Goal: Task Accomplishment & Management: Manage account settings

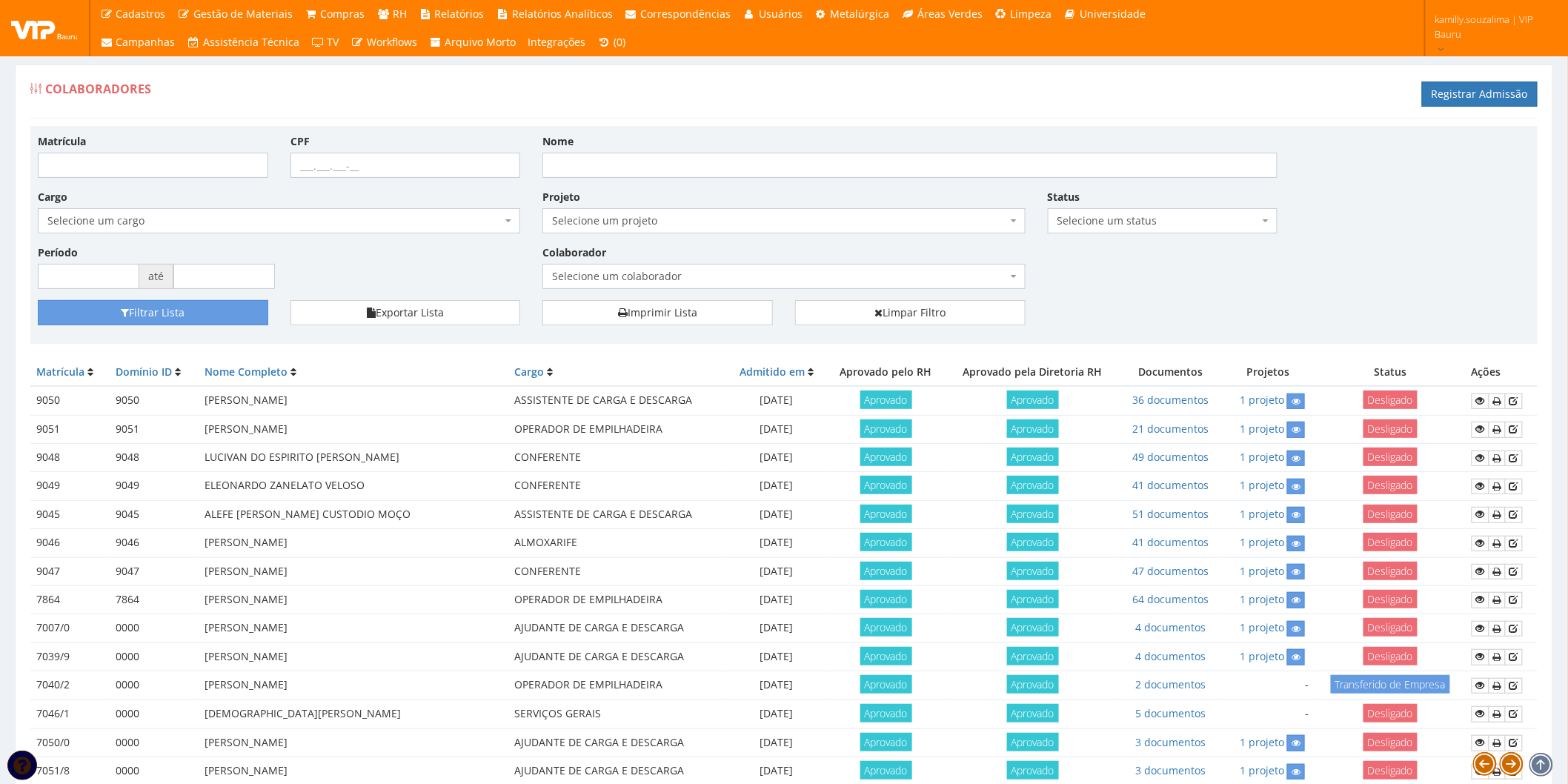
click at [674, 282] on span "Selecione um colaborador" at bounding box center [779, 276] width 454 height 15
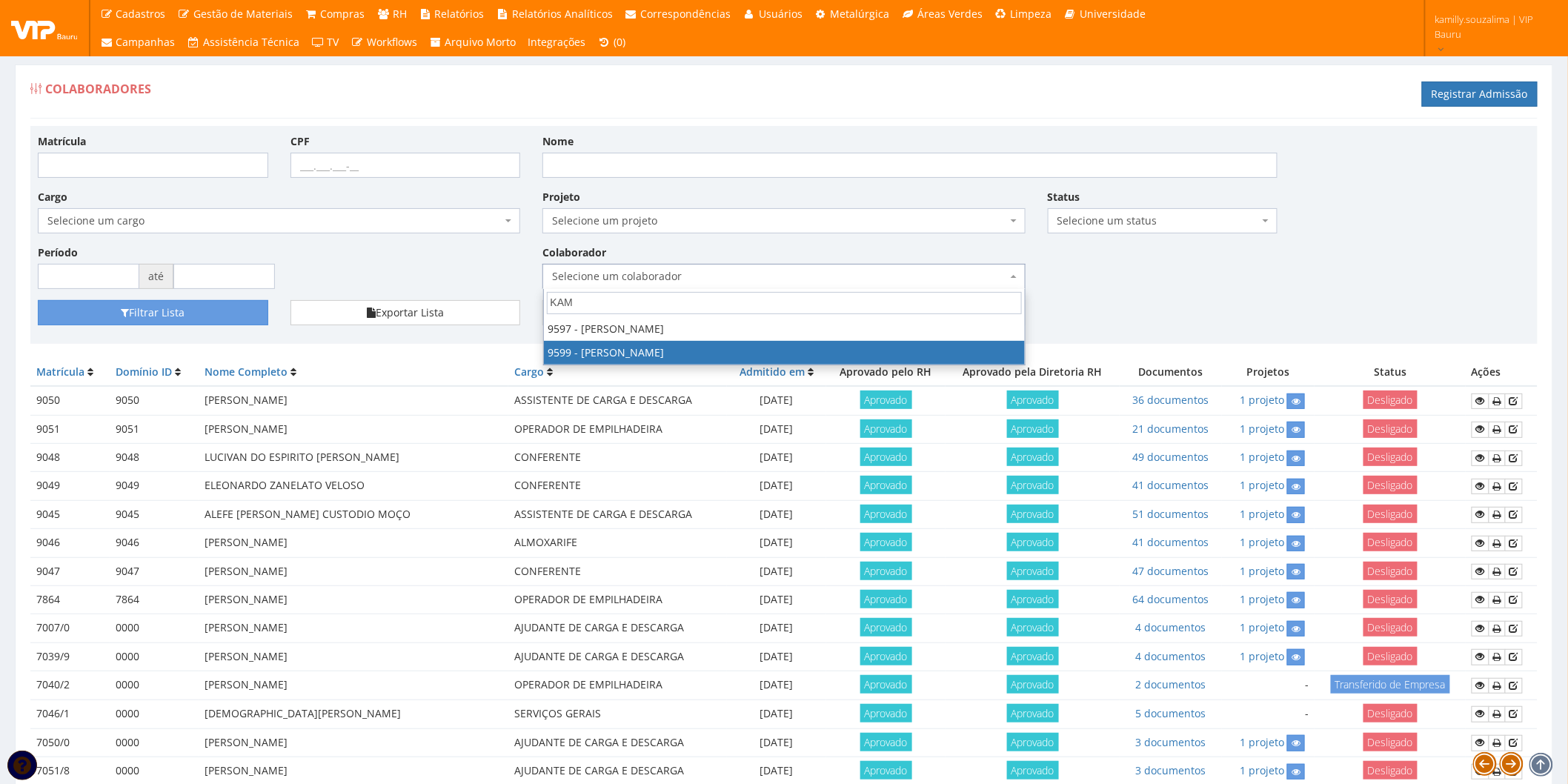
type input "KAM"
drag, startPoint x: 666, startPoint y: 345, endPoint x: 520, endPoint y: 320, distance: 148.1
select select "3780"
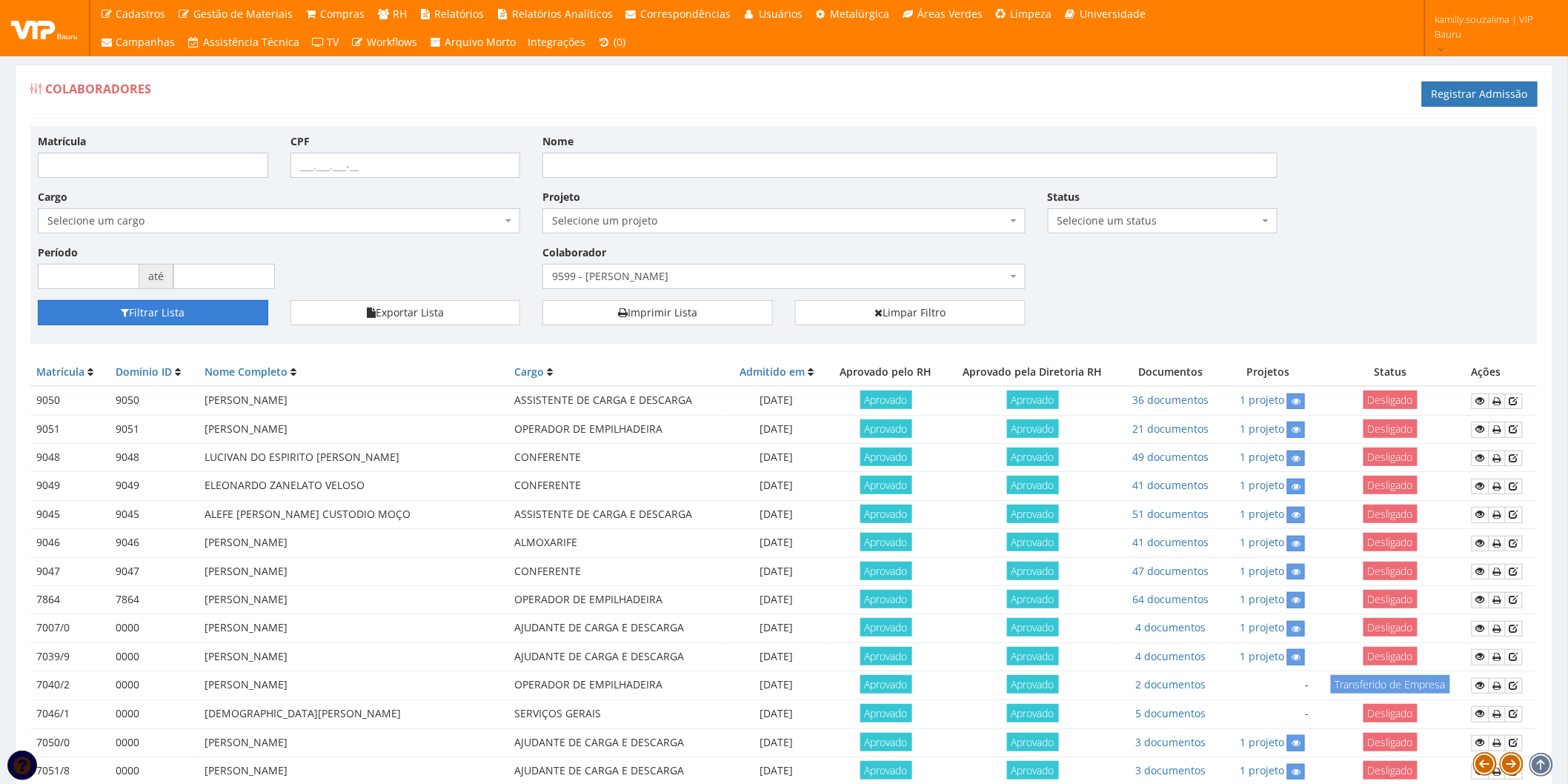
click at [211, 323] on button "Filtrar Lista" at bounding box center [153, 313] width 230 height 25
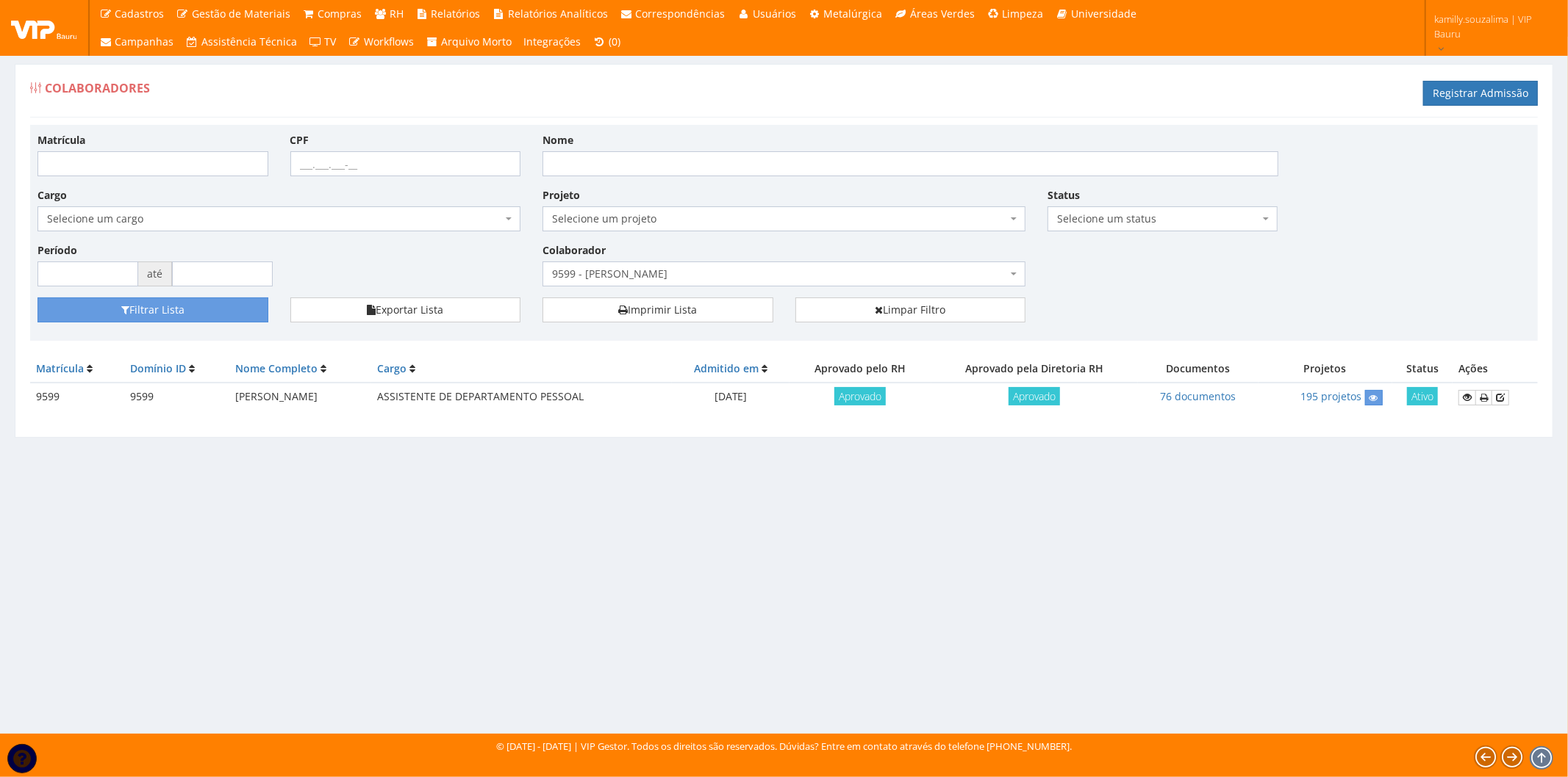
click at [1209, 388] on td "76 documentos" at bounding box center [1198, 397] width 121 height 29
click at [1209, 399] on link "76 documentos" at bounding box center [1198, 396] width 75 height 14
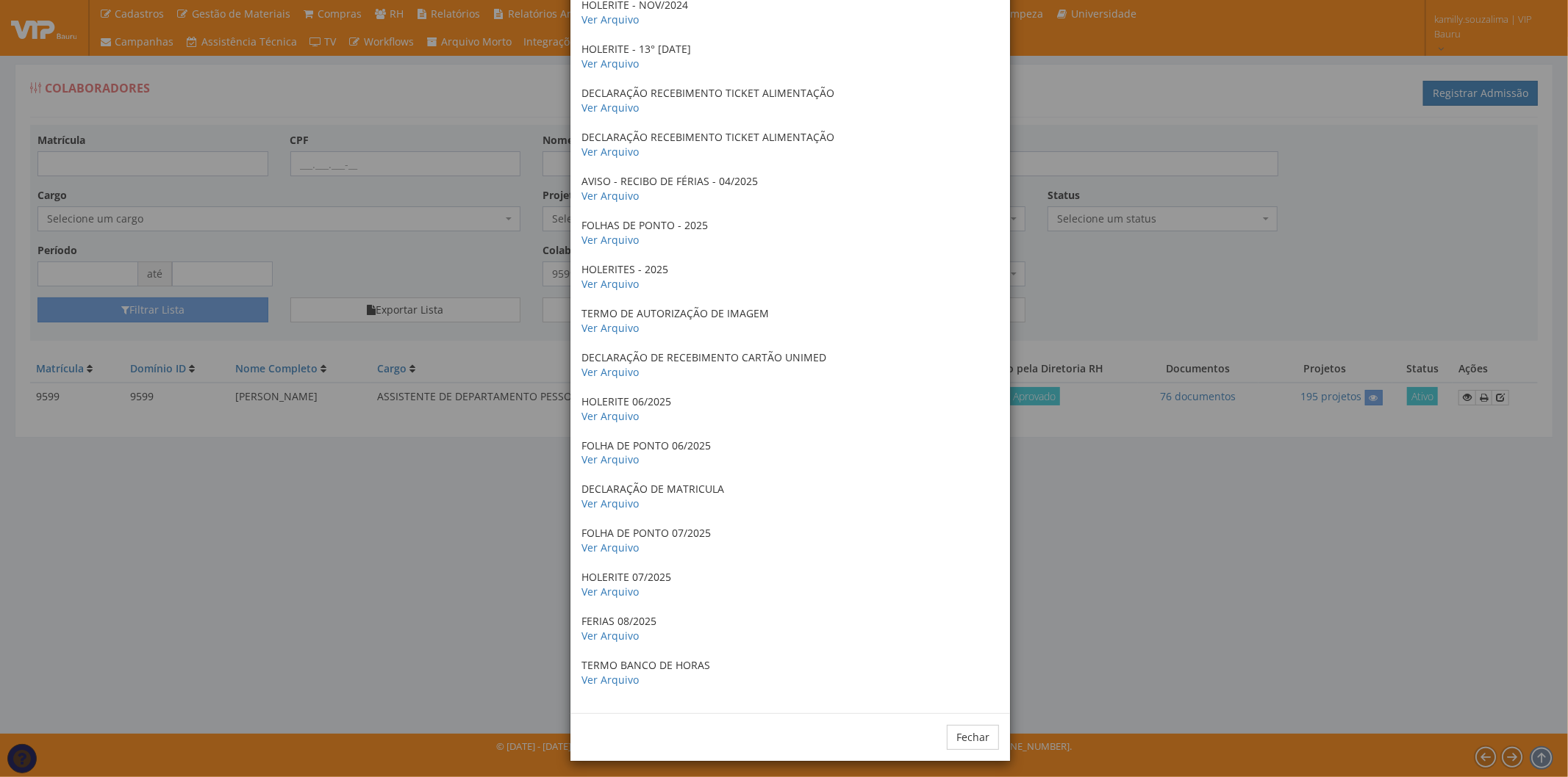
scroll to position [2780, 0]
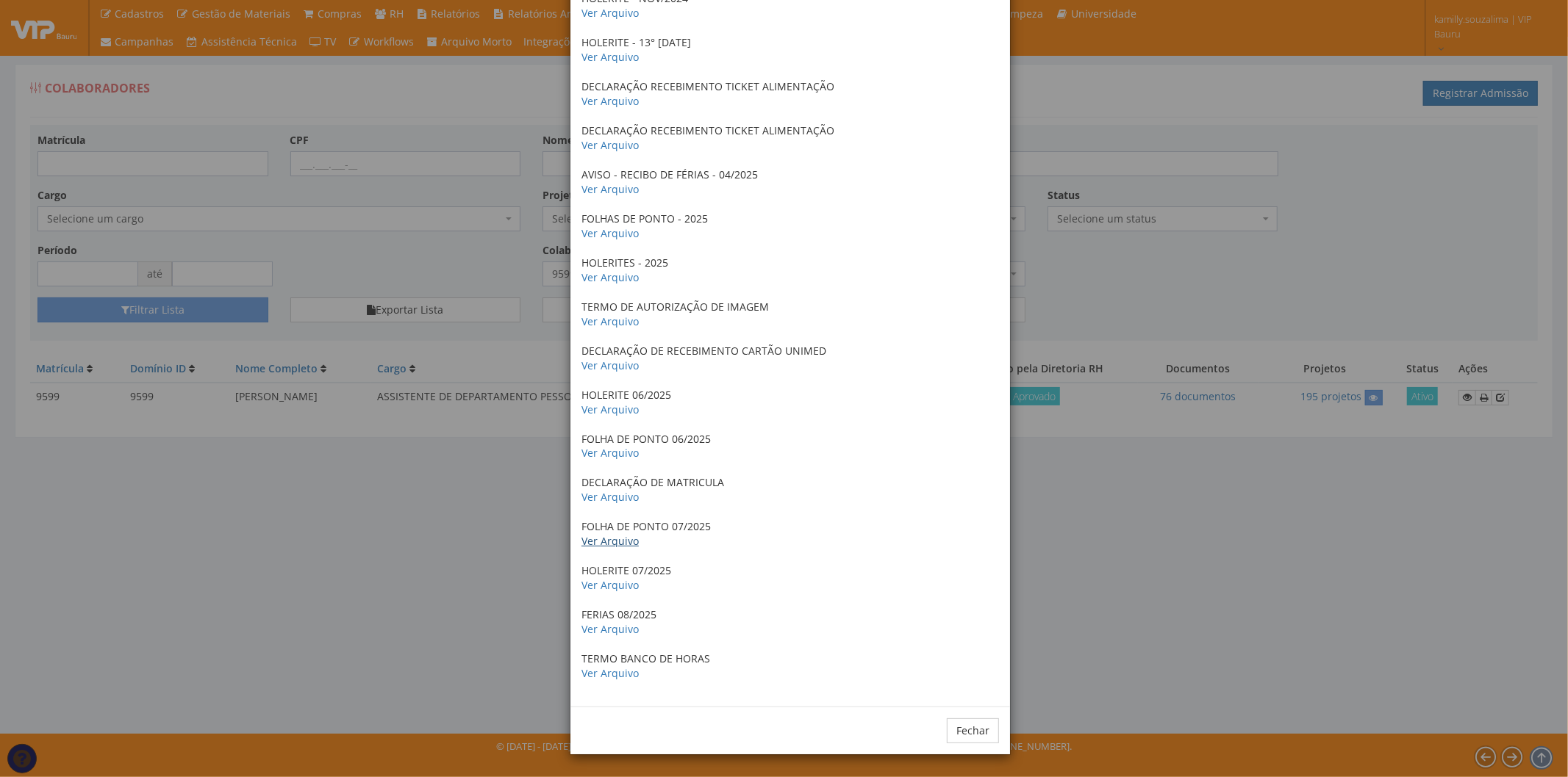
click at [618, 542] on link "Ver Arquivo" at bounding box center [609, 541] width 57 height 14
click at [959, 739] on button "Fechar" at bounding box center [973, 732] width 52 height 25
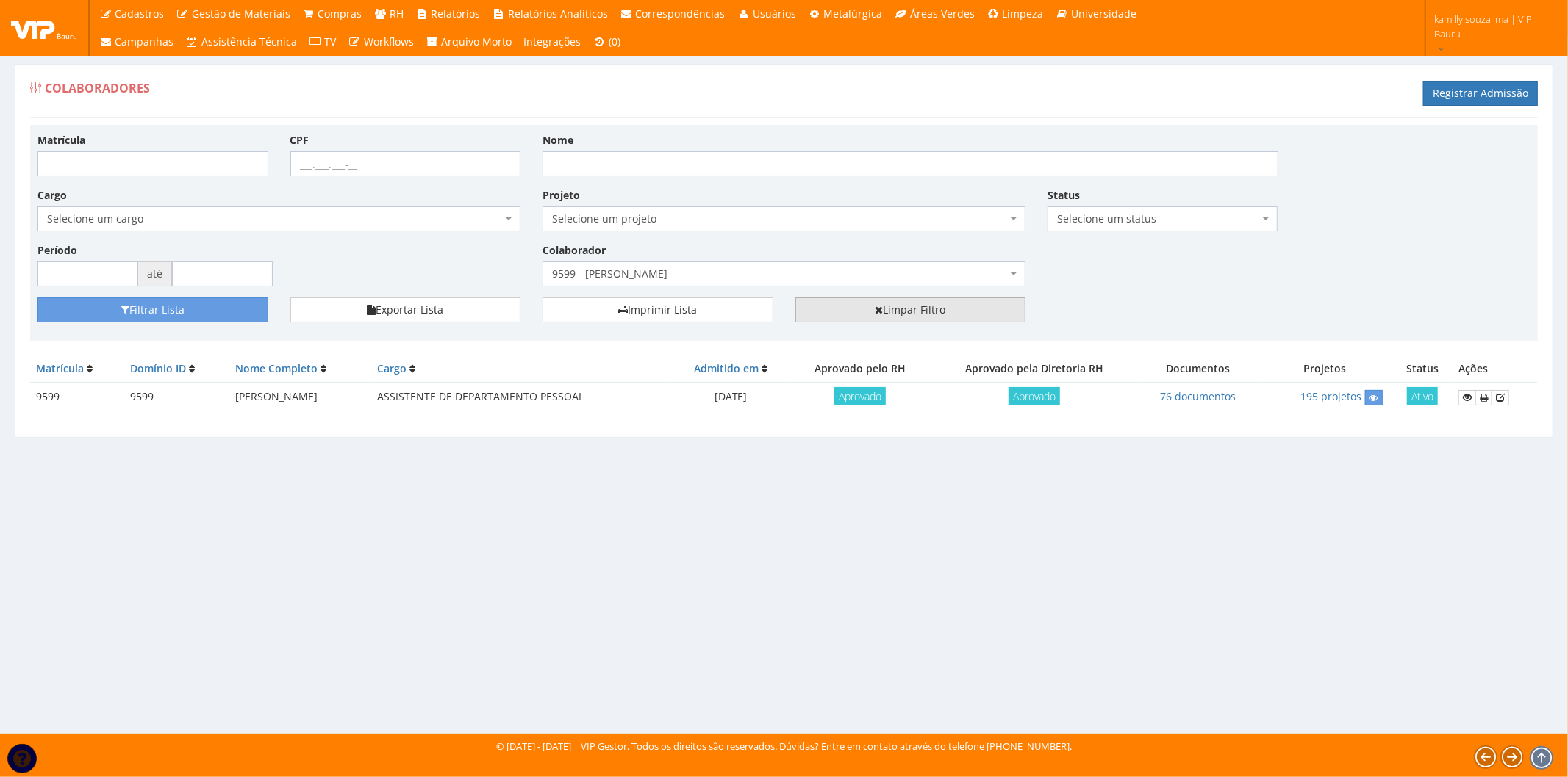
click at [946, 316] on link "Limpar Filtro" at bounding box center [911, 310] width 231 height 25
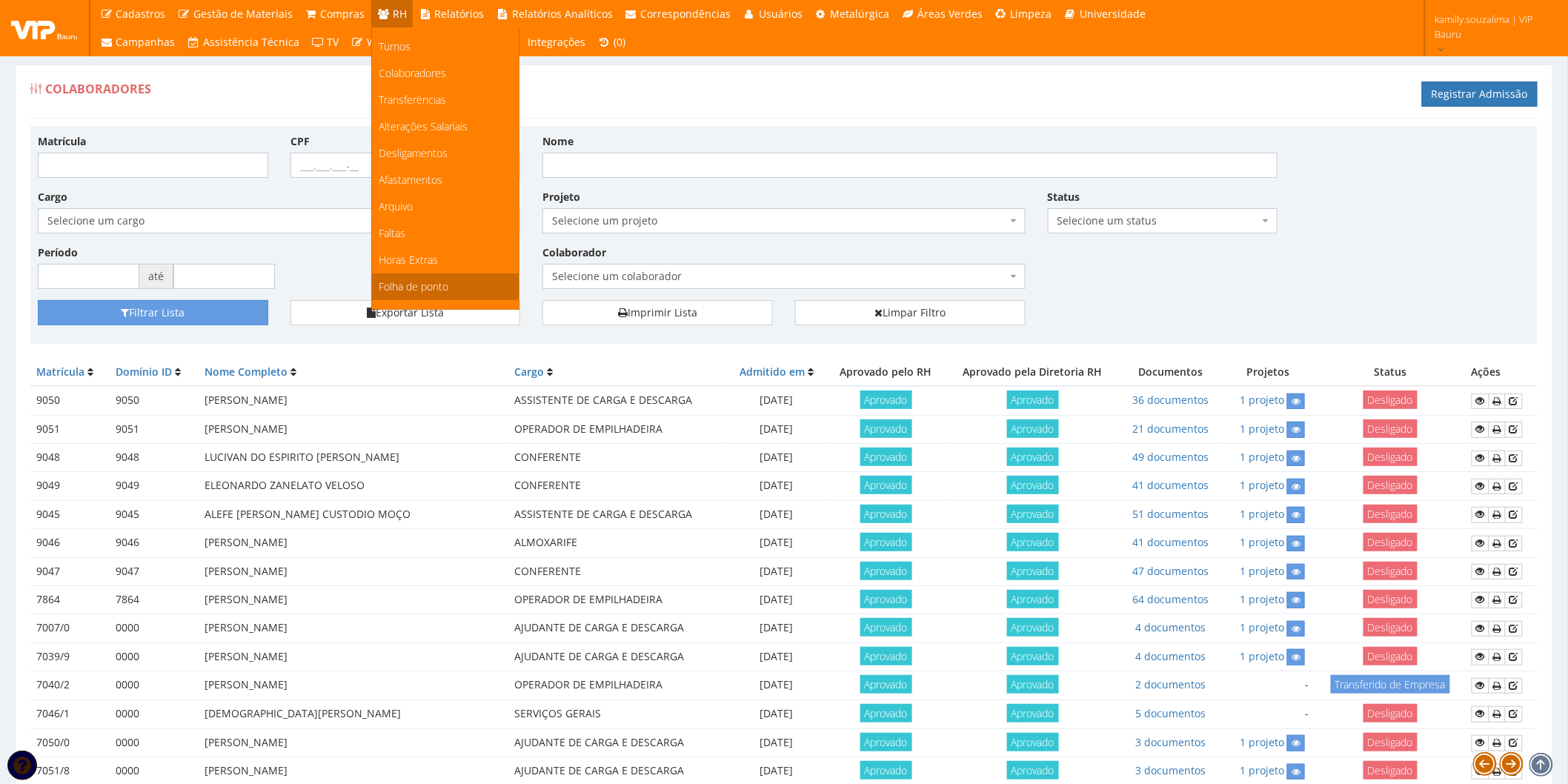
scroll to position [165, 0]
click at [411, 135] on link "Faltas" at bounding box center [445, 143] width 147 height 26
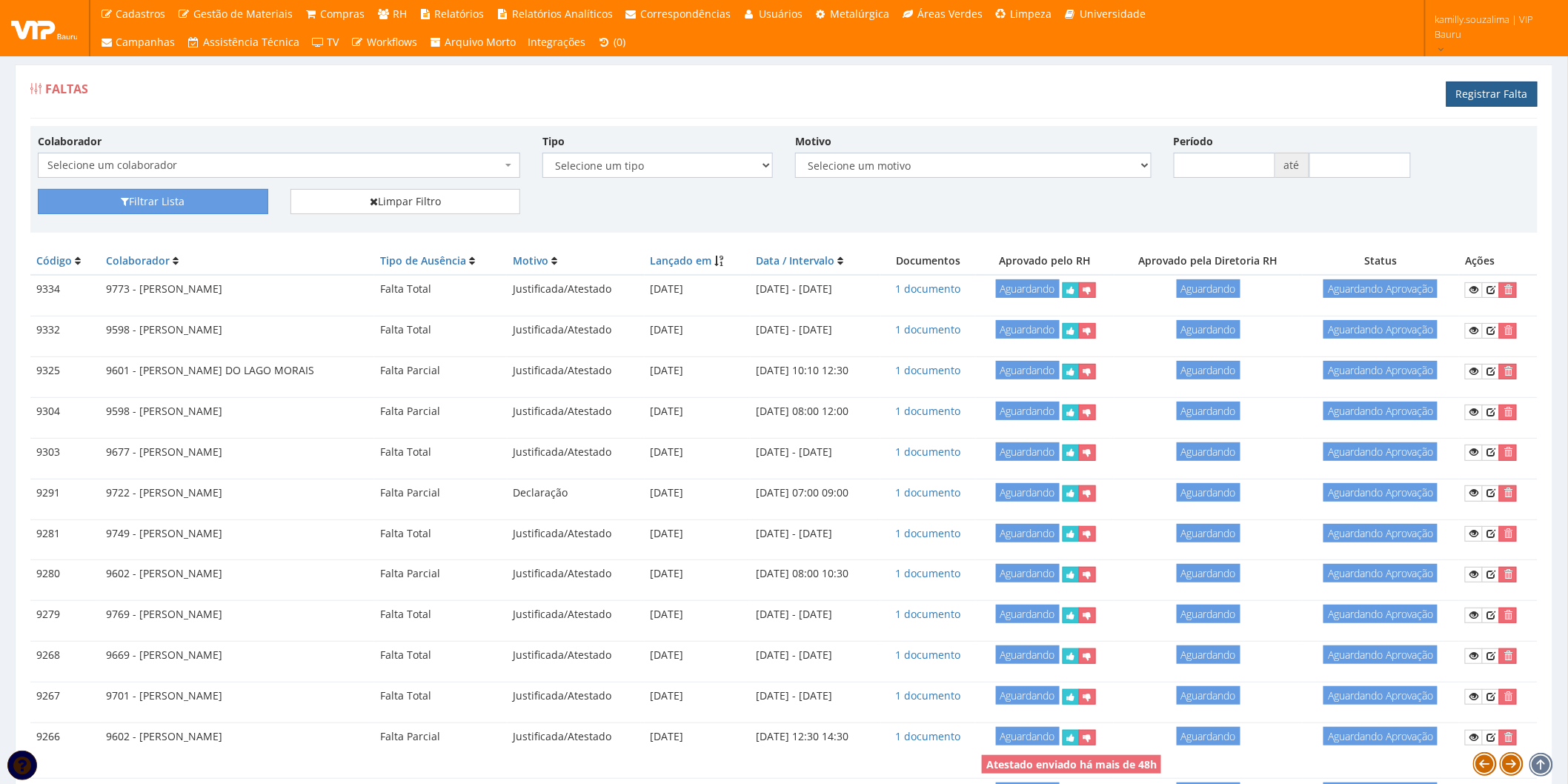
click at [1486, 98] on link "Registrar Falta" at bounding box center [1492, 95] width 92 height 25
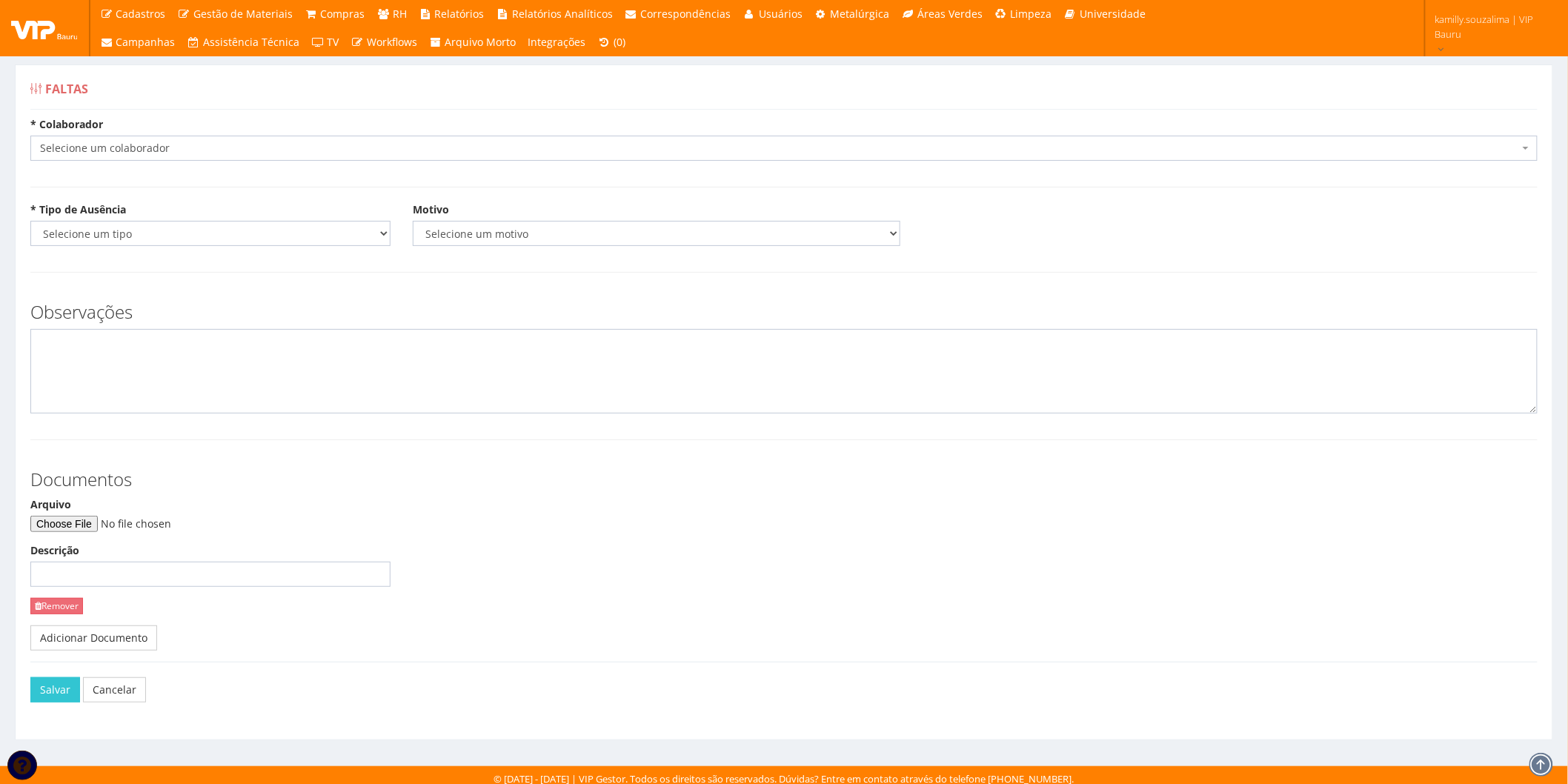
click at [191, 147] on span "Selecione um colaborador" at bounding box center [780, 147] width 1479 height 15
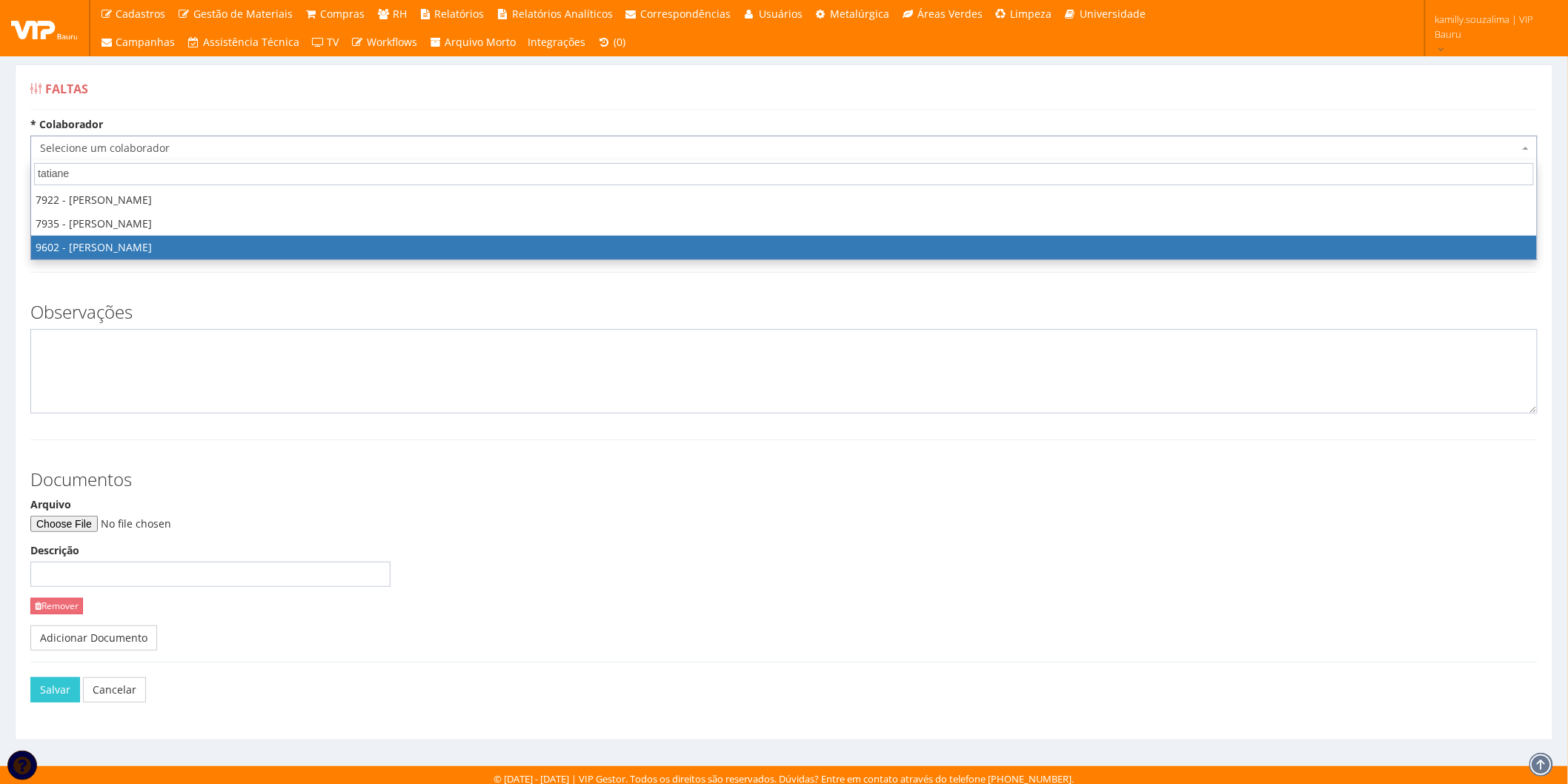
type input "tatiane"
select select "3769"
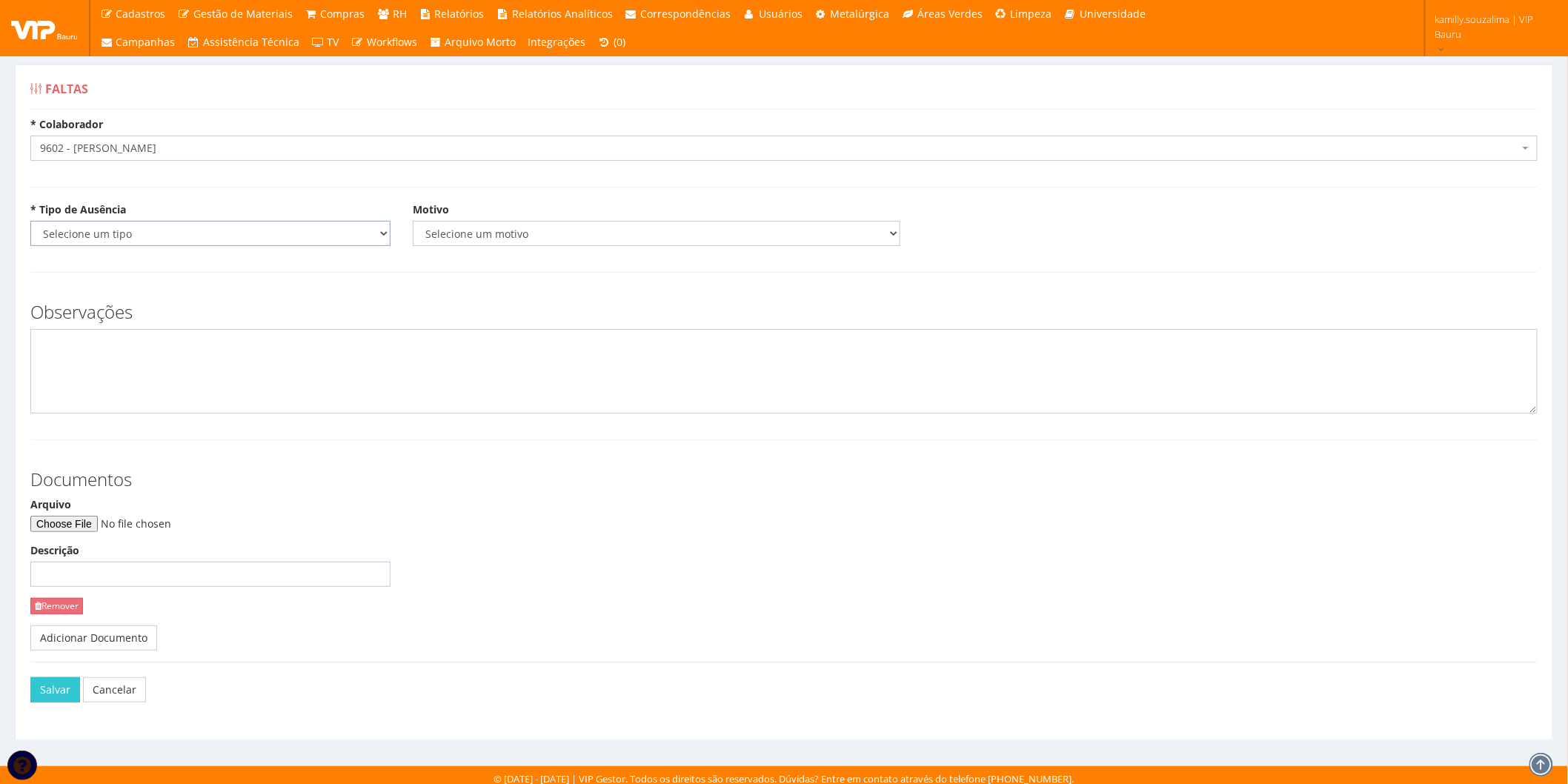
click at [160, 227] on select "Selecione um tipo Falta Total Falta Parcial Afastamento Férias" at bounding box center [210, 234] width 361 height 25
select select "parcial"
click at [30, 221] on select "Selecione um tipo Falta Total Falta Parcial Afastamento Férias" at bounding box center [210, 234] width 361 height 25
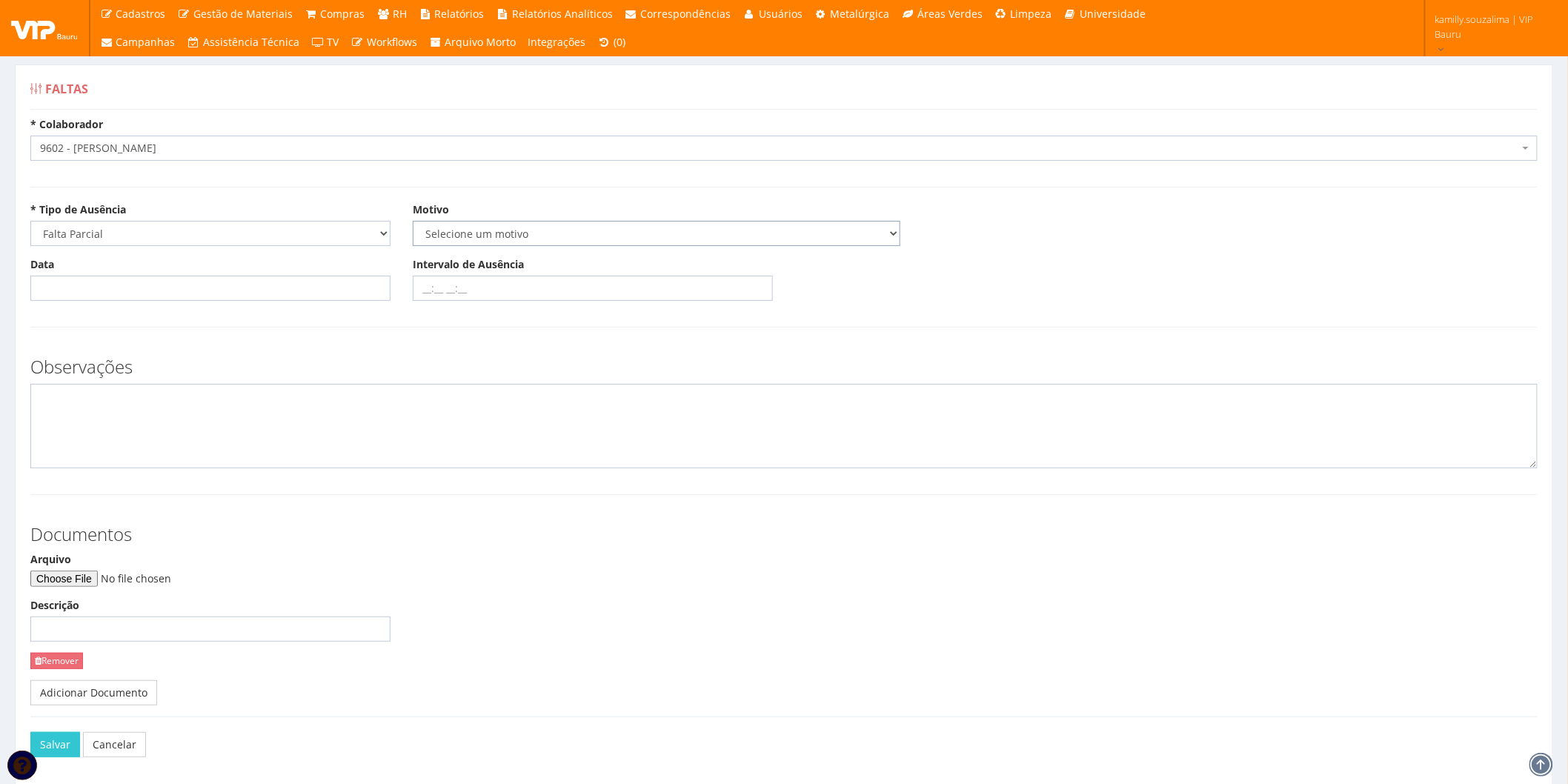
click at [495, 240] on select "Selecione um motivo Acidente Atestado Atraso Declaração Determinação Judicial D…" at bounding box center [657, 234] width 487 height 25
select select "atestado"
click at [413, 221] on select "Selecione um motivo Acidente Atestado Atraso Declaração Determinação Judicial D…" at bounding box center [657, 234] width 487 height 25
click at [169, 283] on input "Data" at bounding box center [210, 289] width 361 height 25
click at [105, 435] on td "20" at bounding box center [108, 435] width 23 height 22
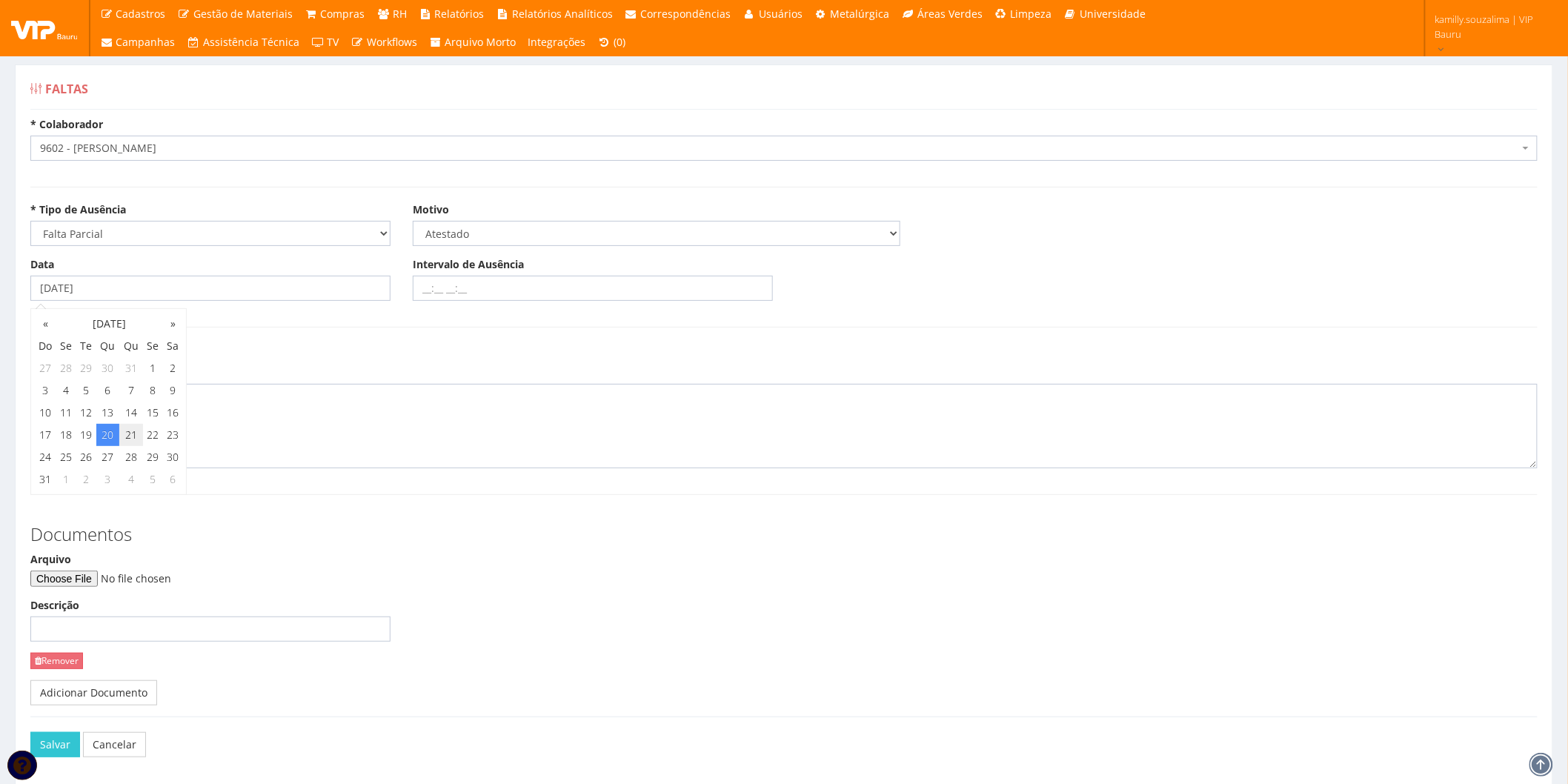
click at [129, 432] on td "21" at bounding box center [131, 435] width 23 height 22
type input "21/08/2025"
click at [469, 343] on div "Observações" at bounding box center [784, 405] width 1529 height 126
click at [494, 286] on input "Intervalo de Ausência" at bounding box center [593, 289] width 361 height 25
type input "08:00 10:00"
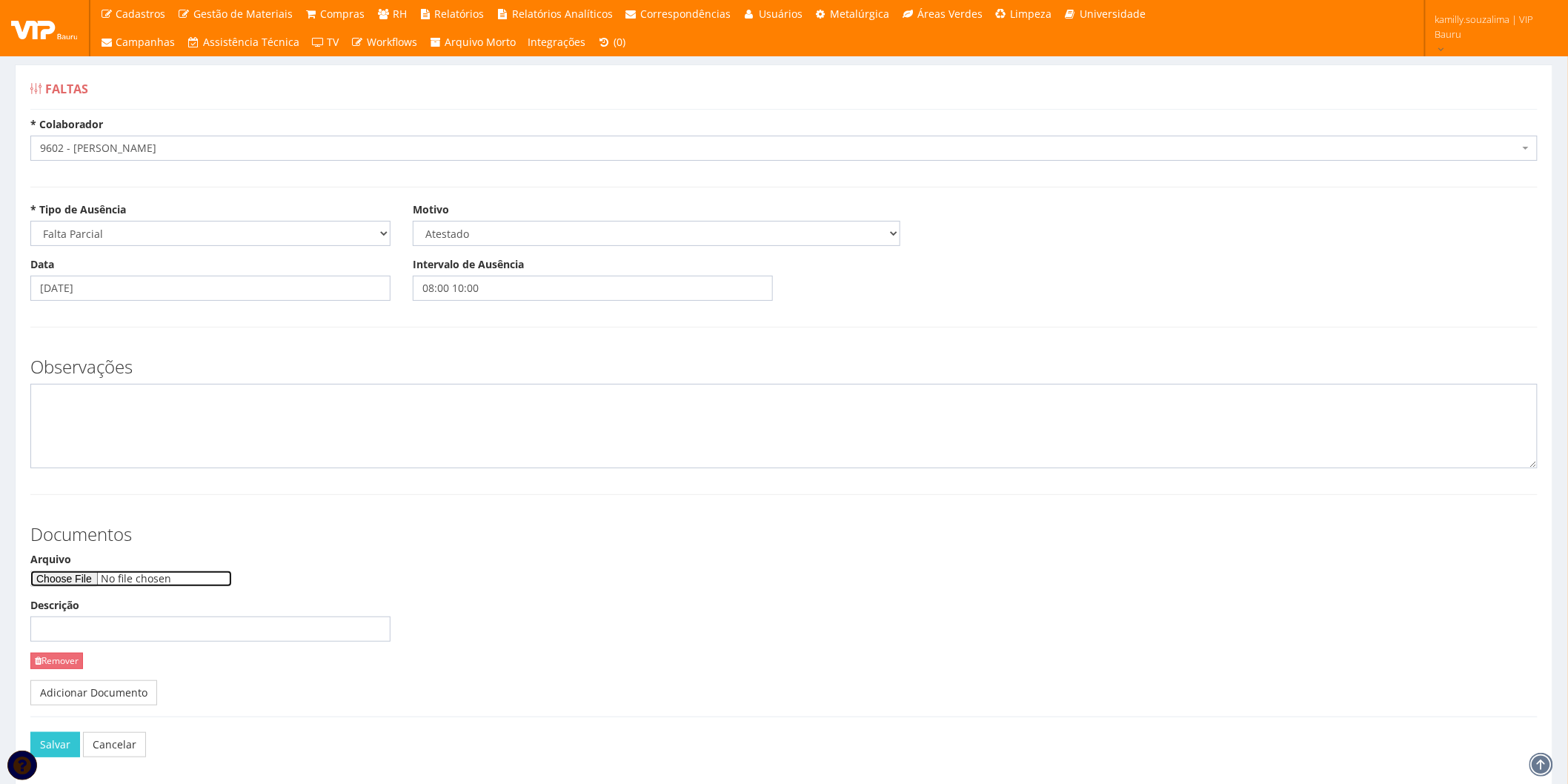
click at [79, 582] on input "Arquivo" at bounding box center [131, 579] width 202 height 17
type input "C:\fakepath\CamScanner 21-08-2025 20.05.pdf"
click at [151, 436] on textarea at bounding box center [784, 426] width 1508 height 85
type textarea "a"
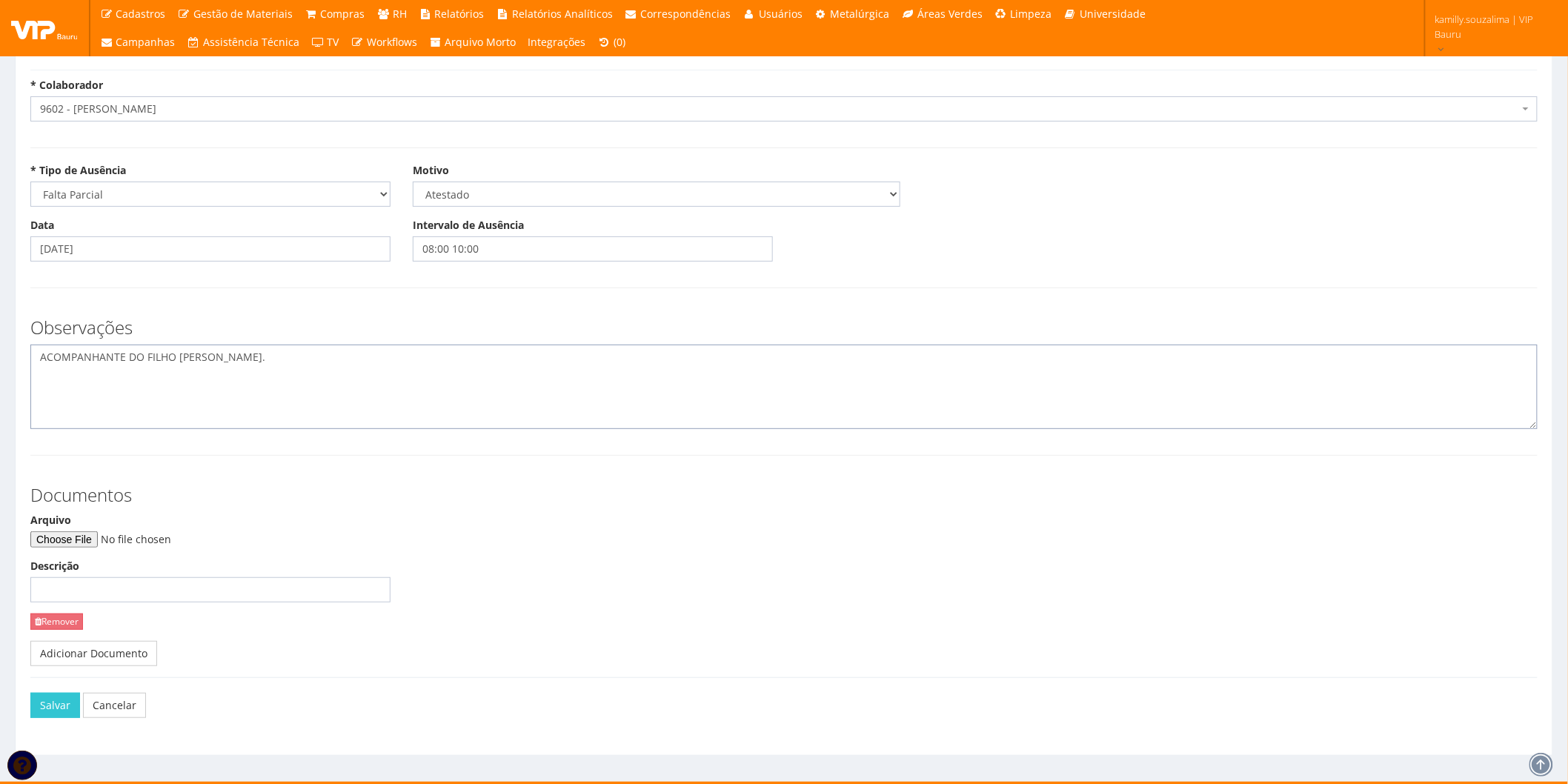
scroll to position [60, 0]
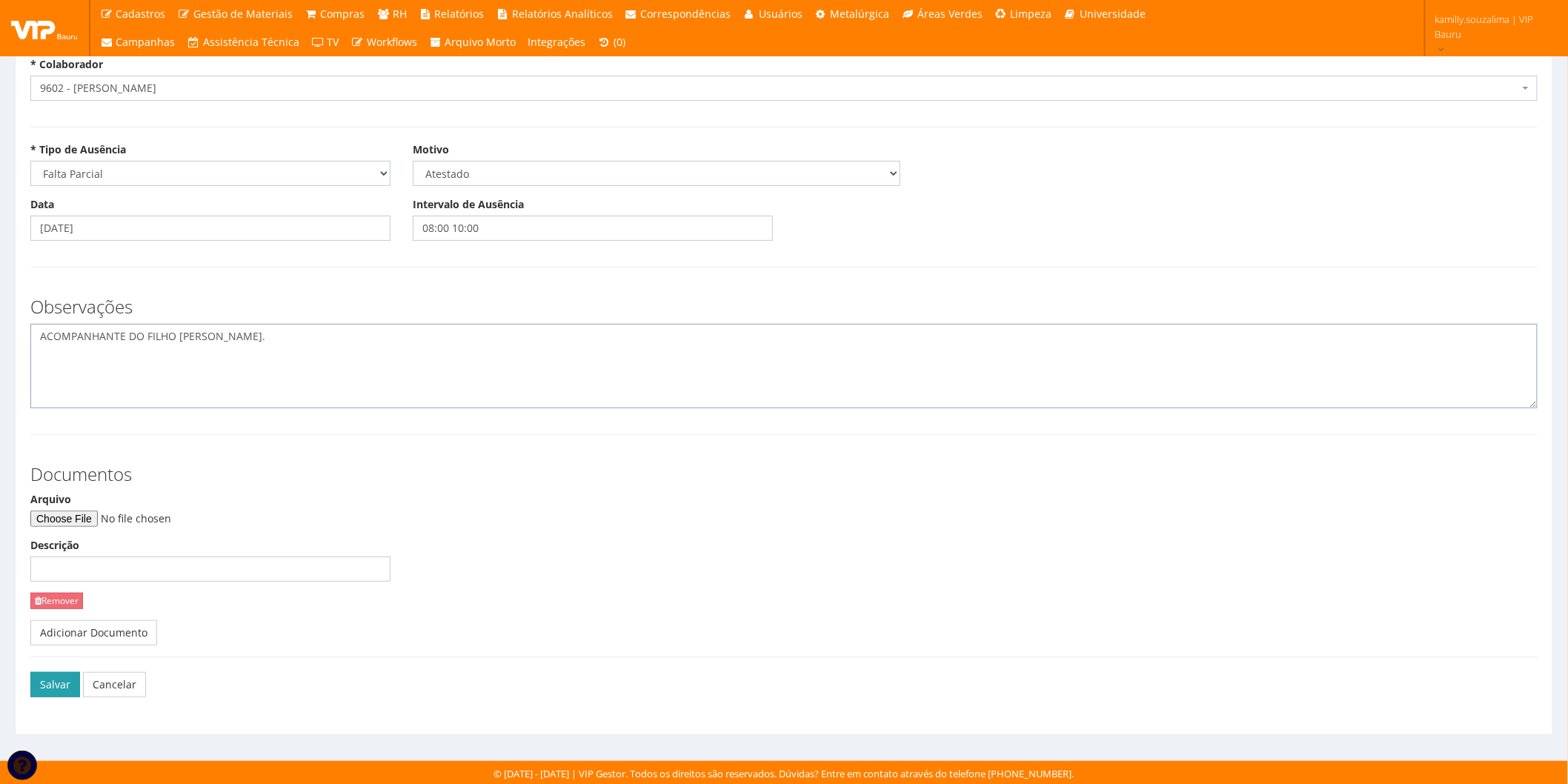
type textarea "ACOMPANHANTE DO FILHO JOAO LUCCAS."
click at [59, 681] on button "Salvar" at bounding box center [55, 686] width 50 height 25
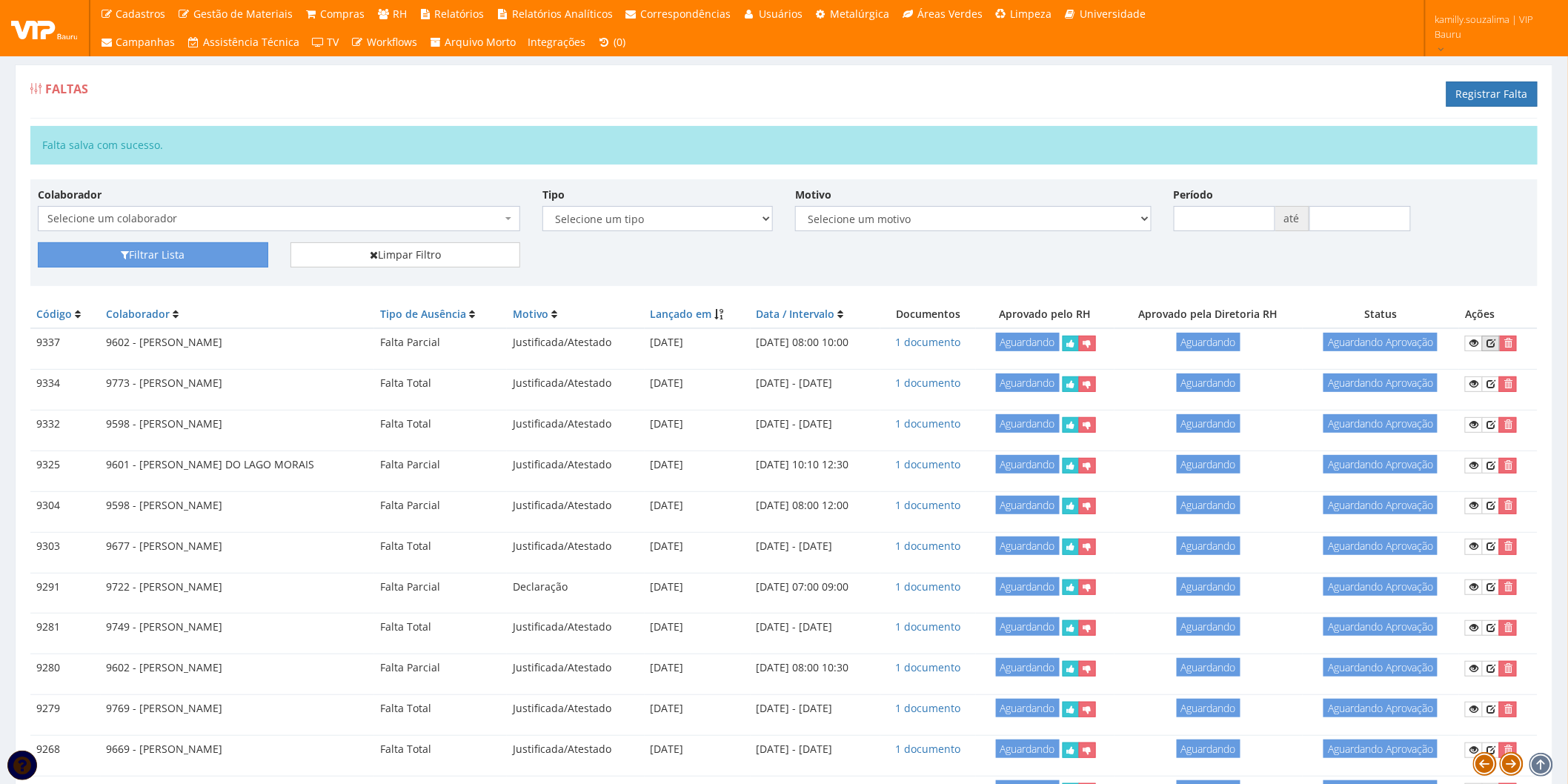
click at [1500, 338] on link at bounding box center [1491, 343] width 18 height 16
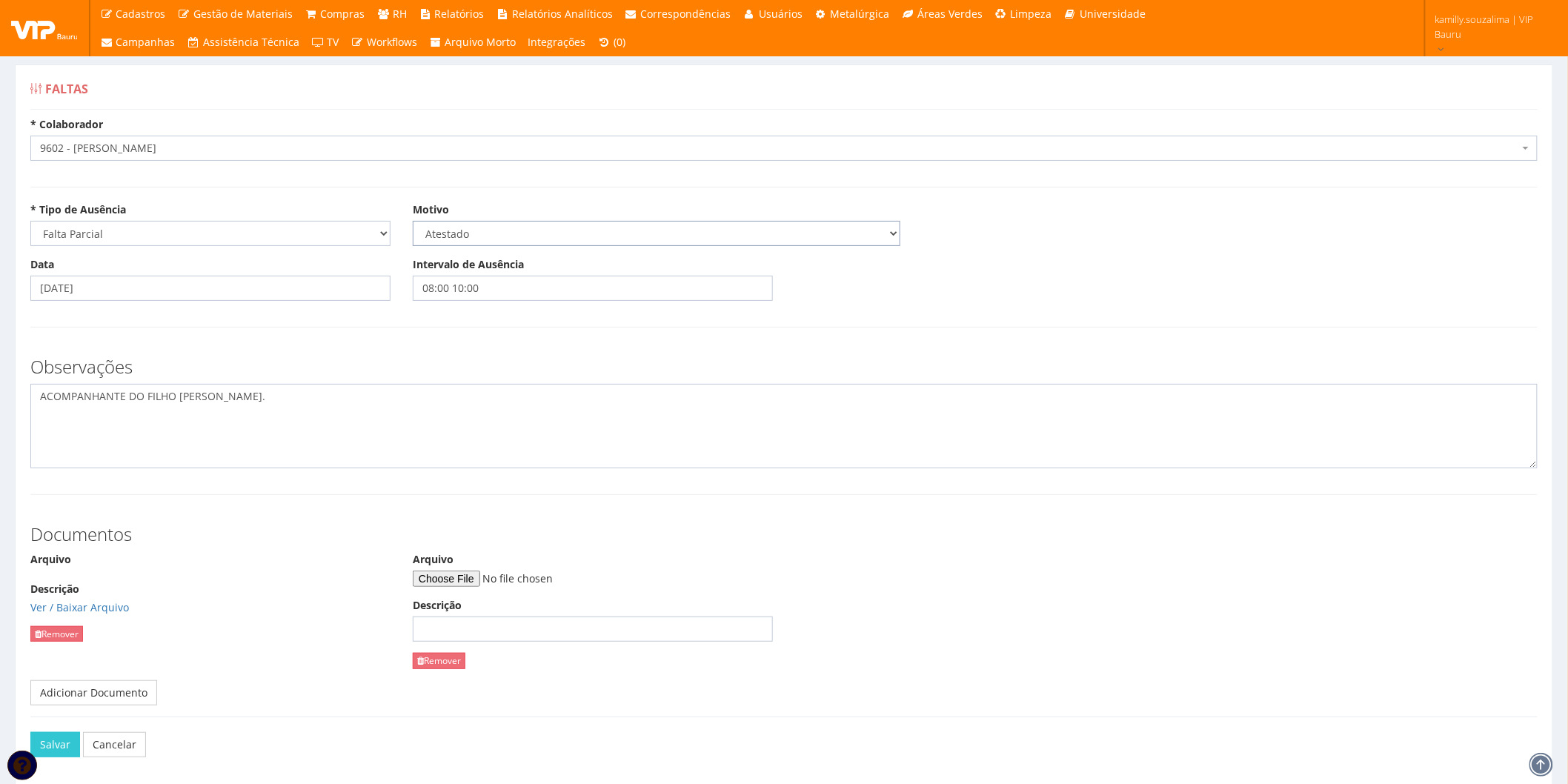
click at [500, 231] on select "Selecione um motivo Acidente Atestado Atraso Declaração Determinação Judicial D…" at bounding box center [657, 234] width 487 height 25
select select "declaracao"
click at [413, 221] on select "Selecione um motivo Acidente Atestado Atraso Declaração Determinação Judicial D…" at bounding box center [657, 234] width 487 height 25
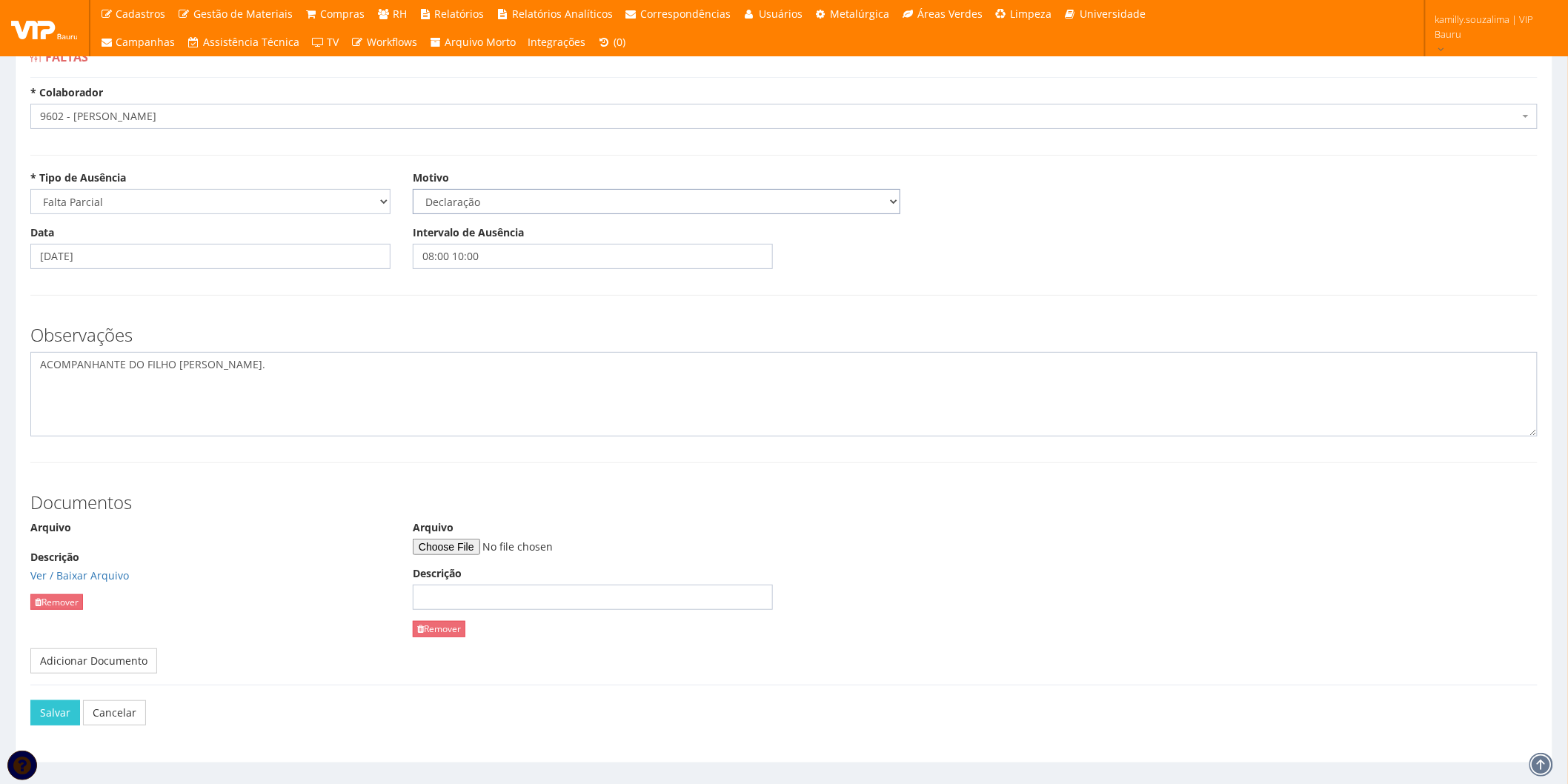
scroll to position [60, 0]
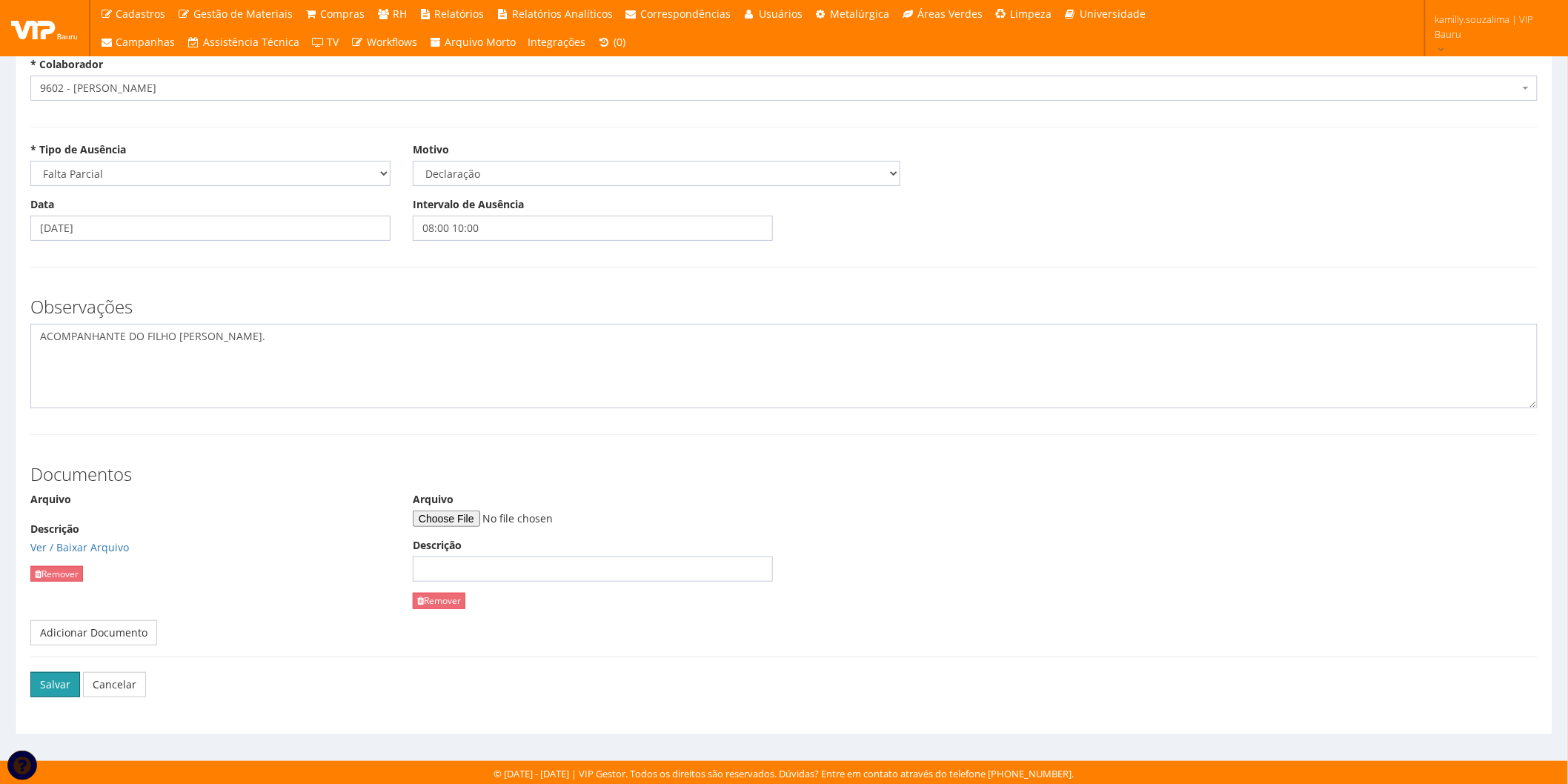
drag, startPoint x: 35, startPoint y: 686, endPoint x: 366, endPoint y: 583, distance: 346.7
click at [39, 686] on button "Salvar" at bounding box center [55, 686] width 50 height 25
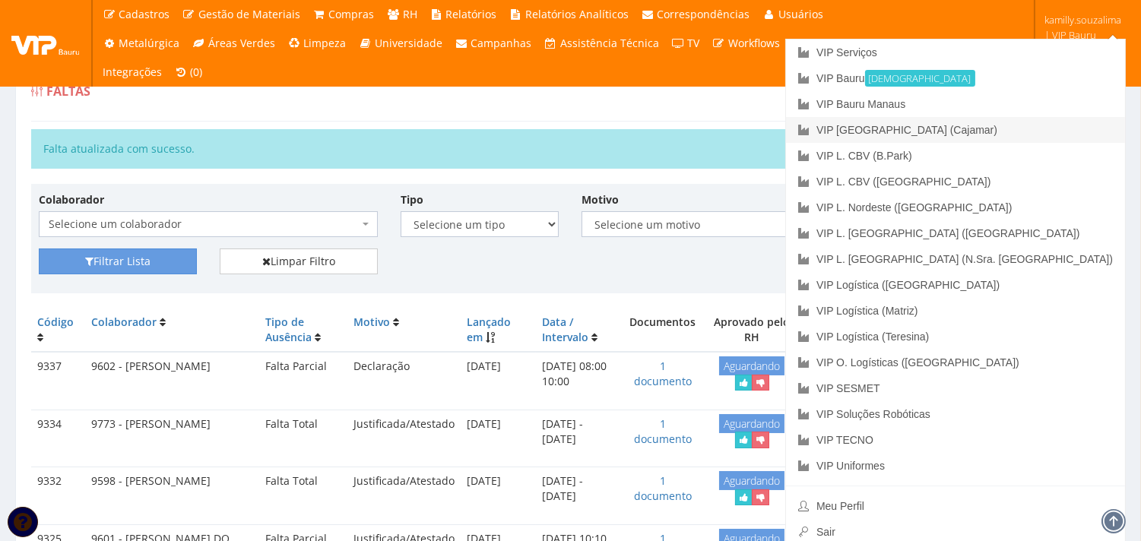
click at [1058, 128] on link "VIP [GEOGRAPHIC_DATA] (Cajamar)" at bounding box center [955, 130] width 339 height 26
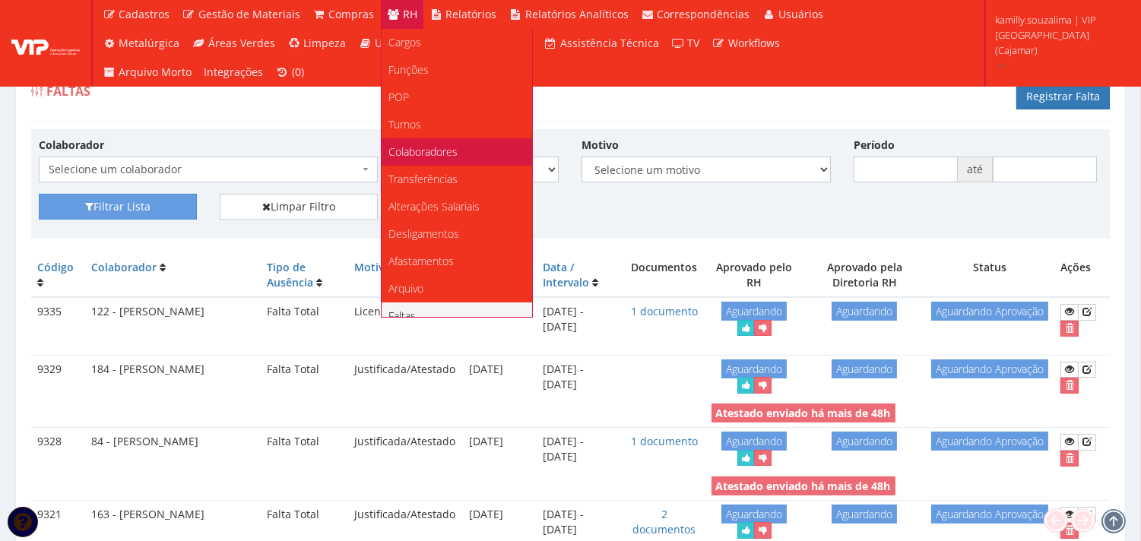
click at [439, 144] on span "Colaboradores" at bounding box center [423, 151] width 69 height 14
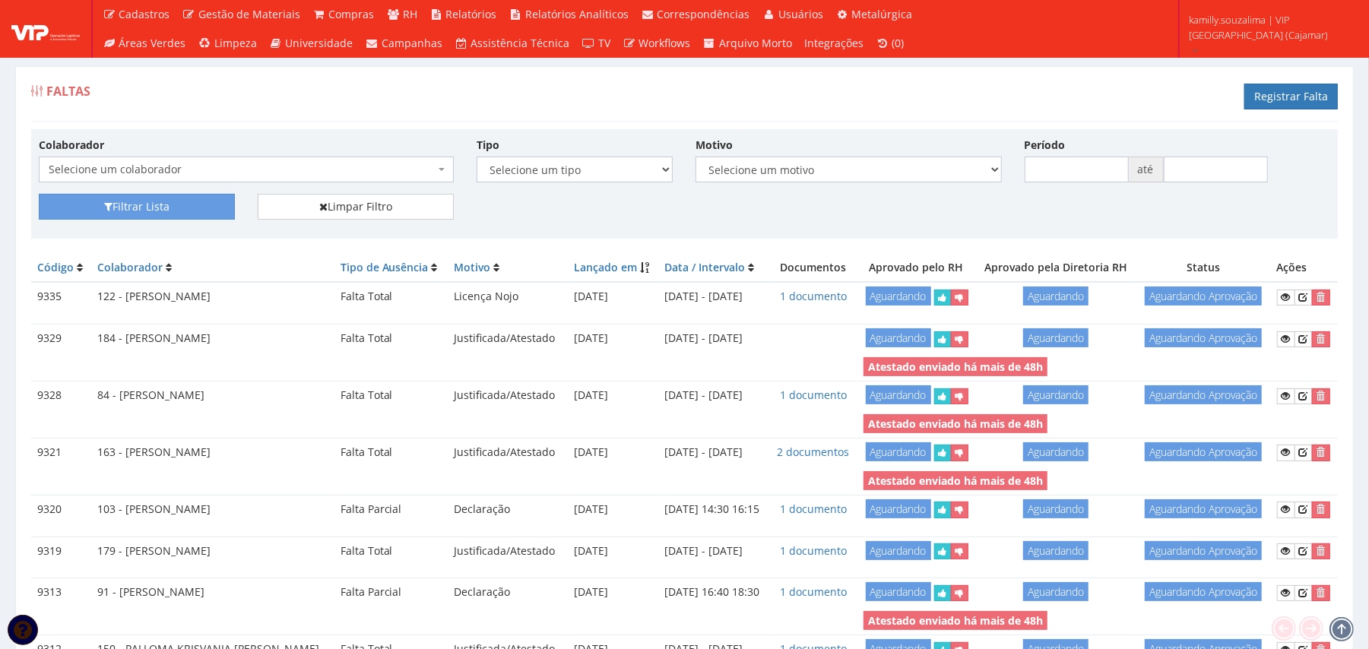
drag, startPoint x: 1151, startPoint y: 23, endPoint x: 804, endPoint y: 92, distance: 354.3
click at [804, 92] on div "Faltas Registrar Falta" at bounding box center [684, 99] width 1307 height 46
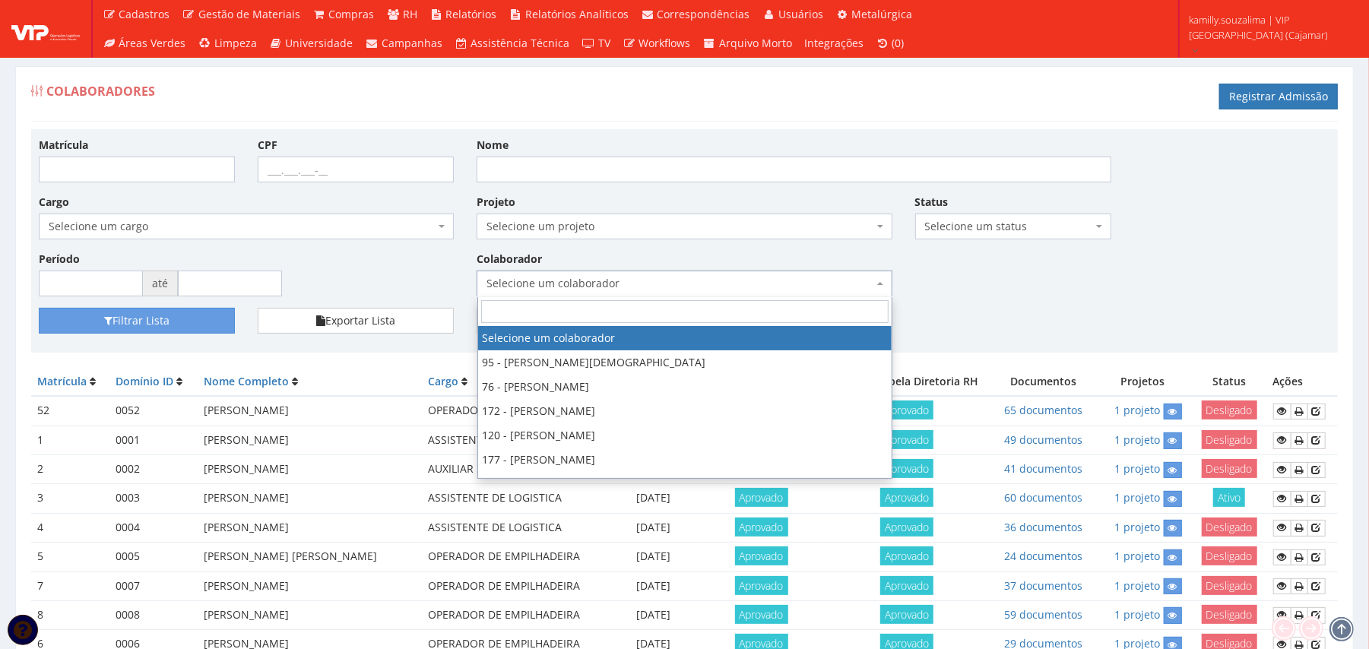
click at [686, 281] on span "Selecione um colaborador" at bounding box center [680, 283] width 386 height 15
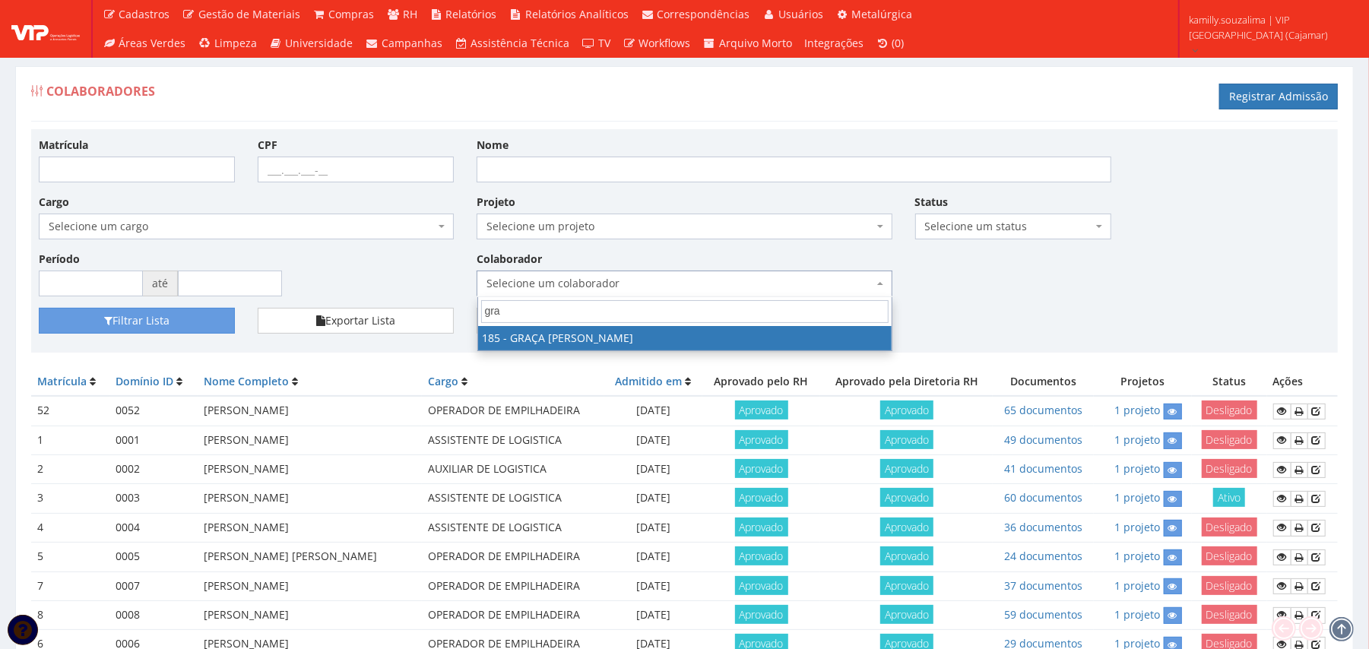
type input "gra"
drag, startPoint x: 579, startPoint y: 330, endPoint x: 283, endPoint y: 332, distance: 295.8
select select "4083"
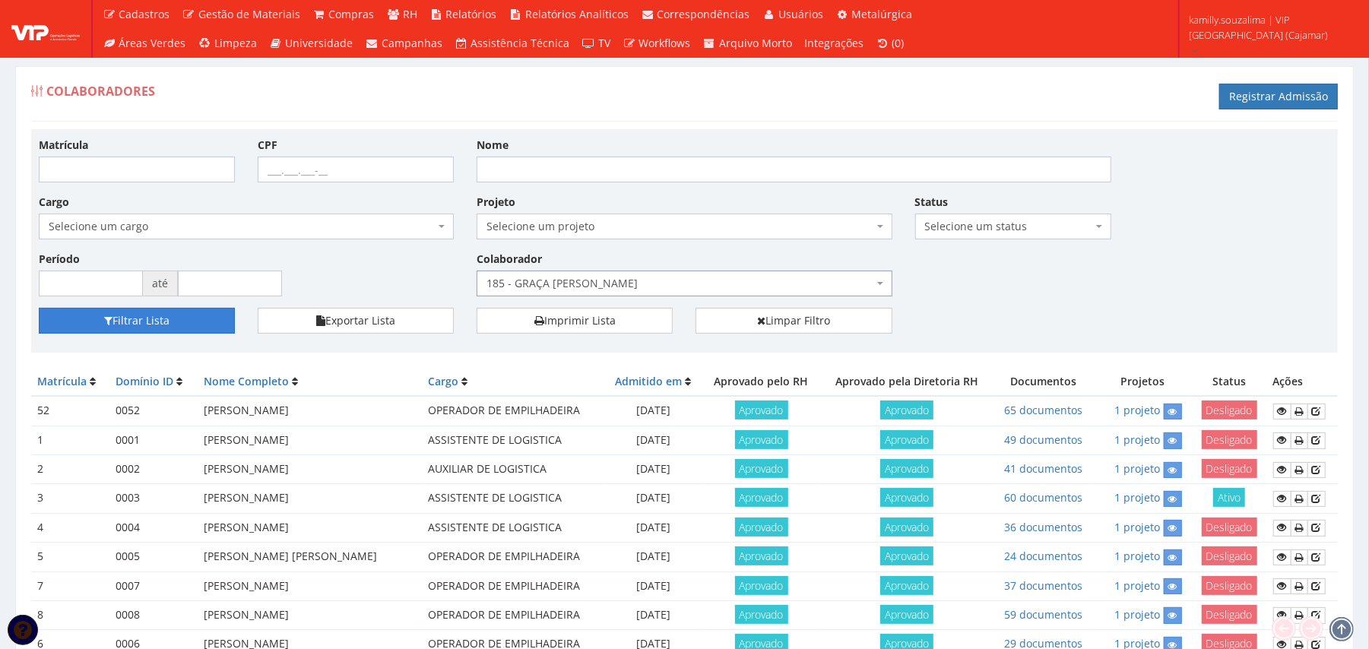
click at [192, 328] on button "Filtrar Lista" at bounding box center [137, 321] width 196 height 26
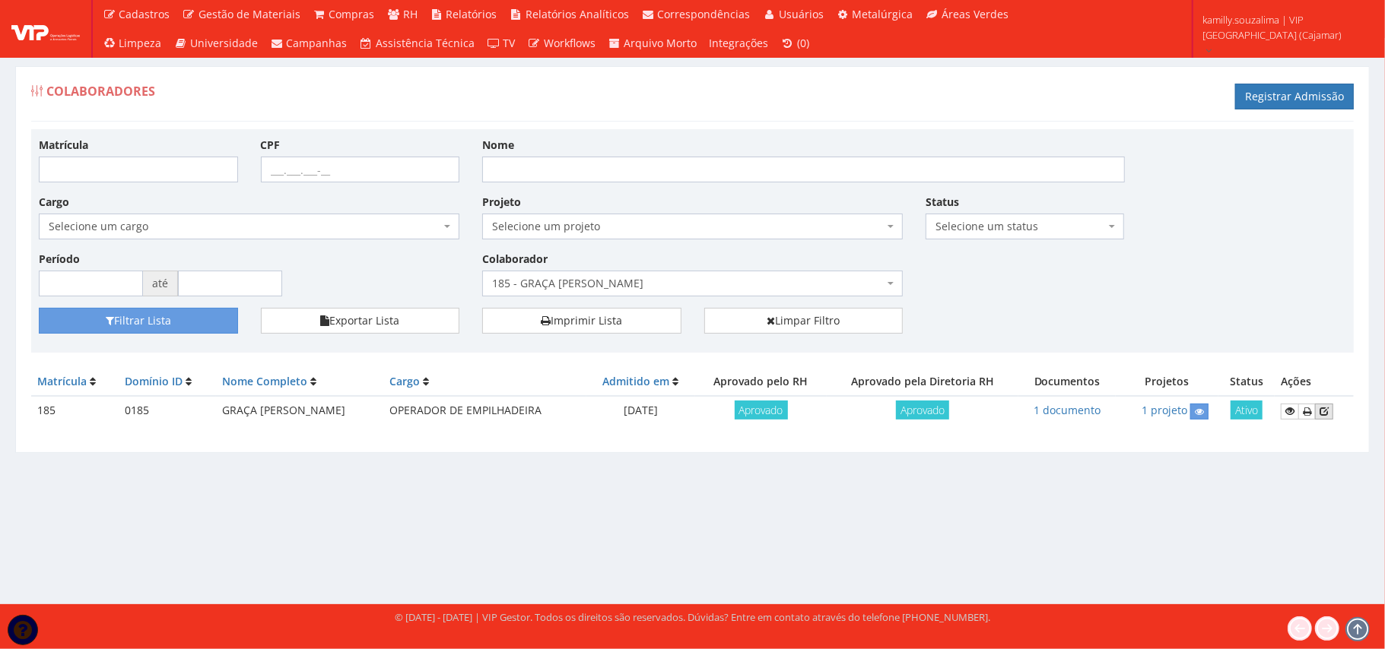
click at [1328, 411] on icon at bounding box center [1323, 411] width 9 height 11
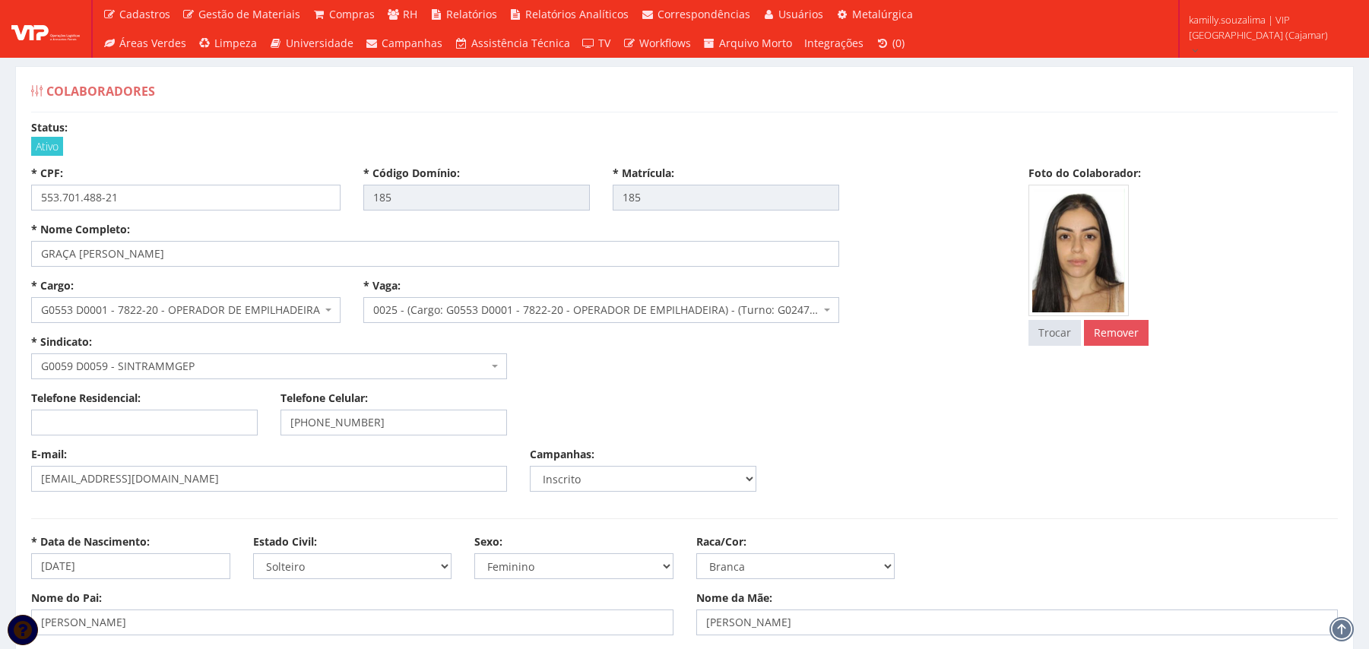
select select
drag, startPoint x: 353, startPoint y: 254, endPoint x: 6, endPoint y: 272, distance: 347.2
drag, startPoint x: 199, startPoint y: 195, endPoint x: 0, endPoint y: 184, distance: 199.6
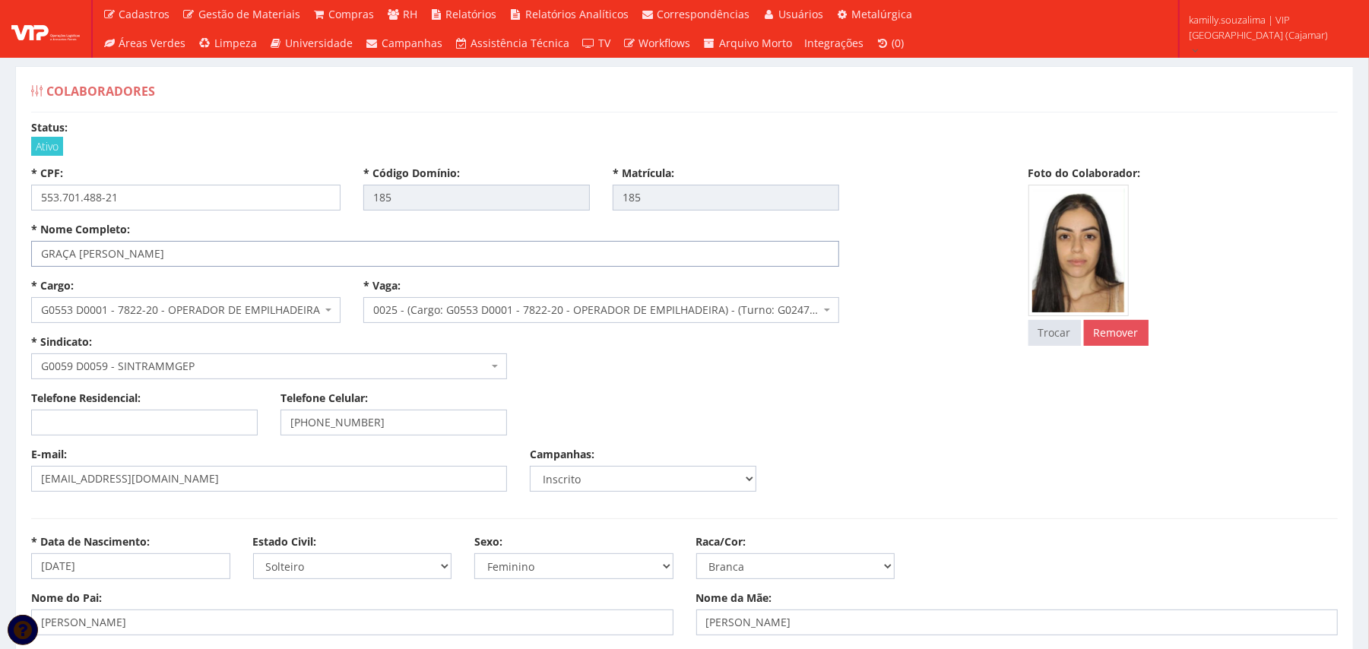
drag, startPoint x: 316, startPoint y: 250, endPoint x: 31, endPoint y: 271, distance: 285.9
click at [31, 271] on div "* Nome Completo: GRAÇA LETICIA FULACHI OLIVEIRA SANTOS PEREIRA" at bounding box center [519, 250] width 998 height 56
drag, startPoint x: 153, startPoint y: 198, endPoint x: 12, endPoint y: 190, distance: 140.9
drag, startPoint x: 323, startPoint y: 256, endPoint x: 25, endPoint y: 256, distance: 298.1
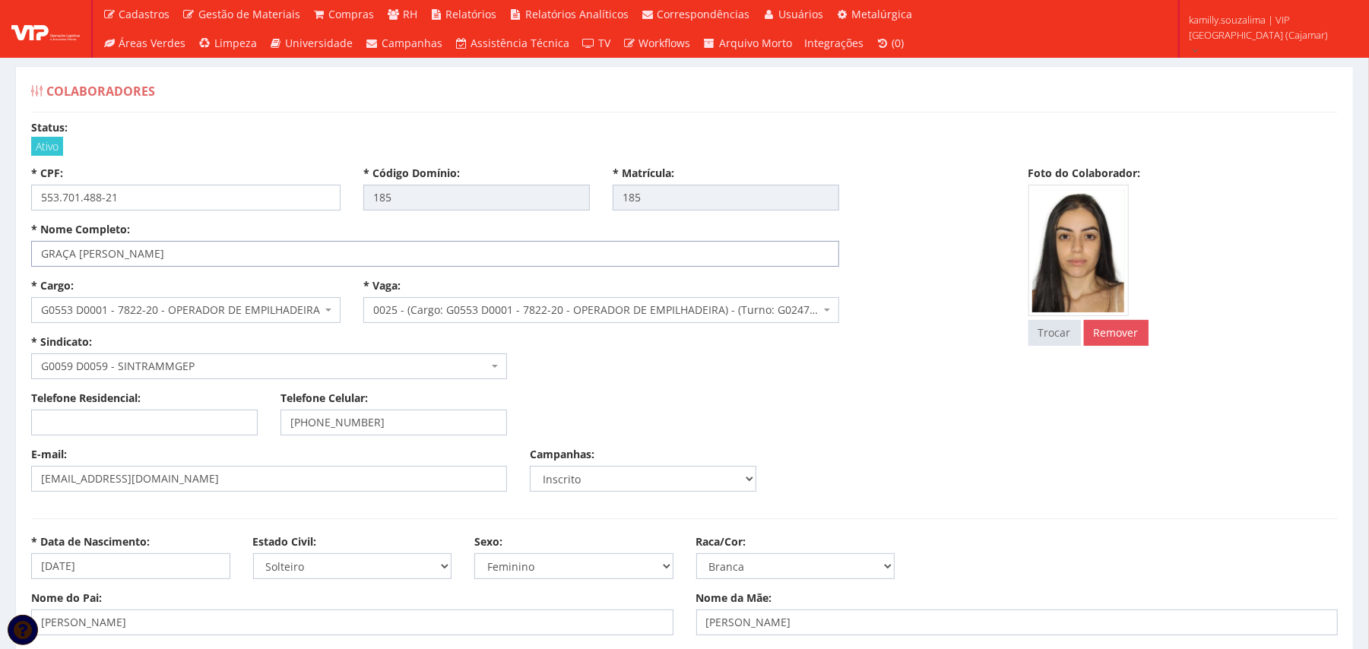
click at [25, 256] on div "* Nome Completo: GRAÇA LETICIA FULACHI OLIVEIRA SANTOS PEREIRA" at bounding box center [435, 244] width 831 height 45
drag, startPoint x: 156, startPoint y: 196, endPoint x: 0, endPoint y: 192, distance: 155.9
drag, startPoint x: 338, startPoint y: 251, endPoint x: 35, endPoint y: 253, distance: 303.4
click at [35, 253] on input "GRAÇA LETICIA FULACHI OLIVEIRA SANTOS PEREIRA" at bounding box center [435, 254] width 808 height 26
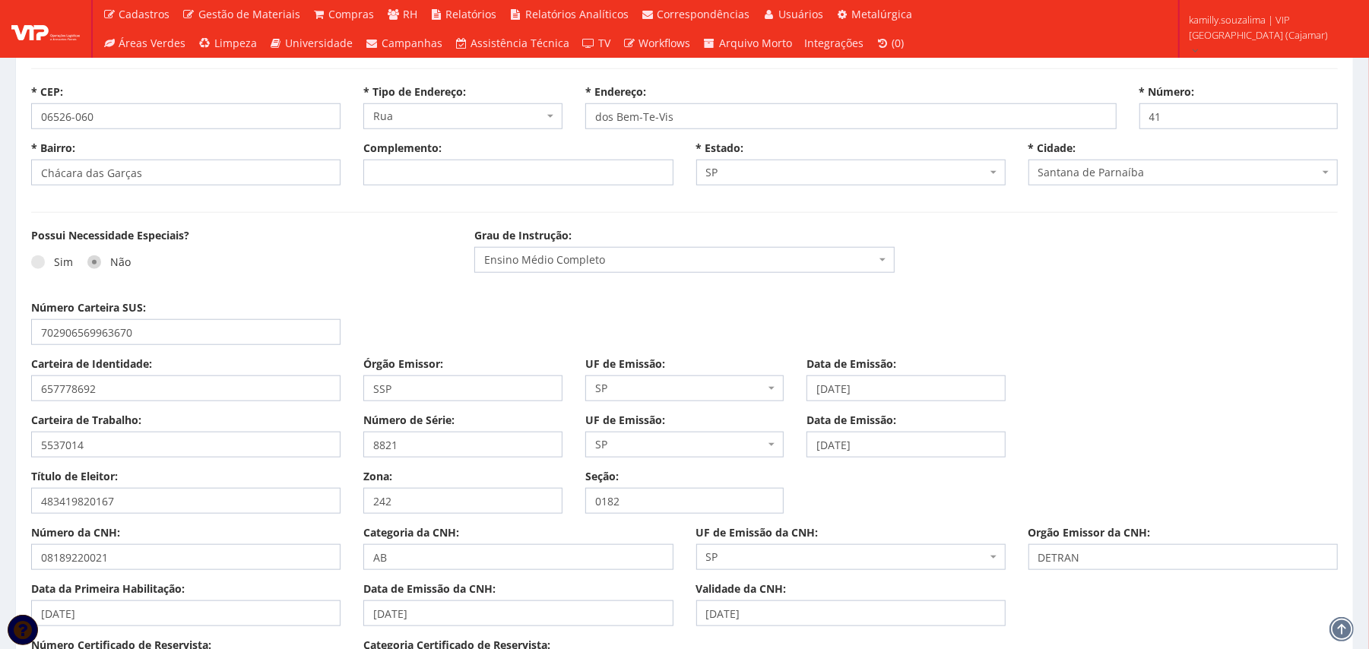
scroll to position [1014, 0]
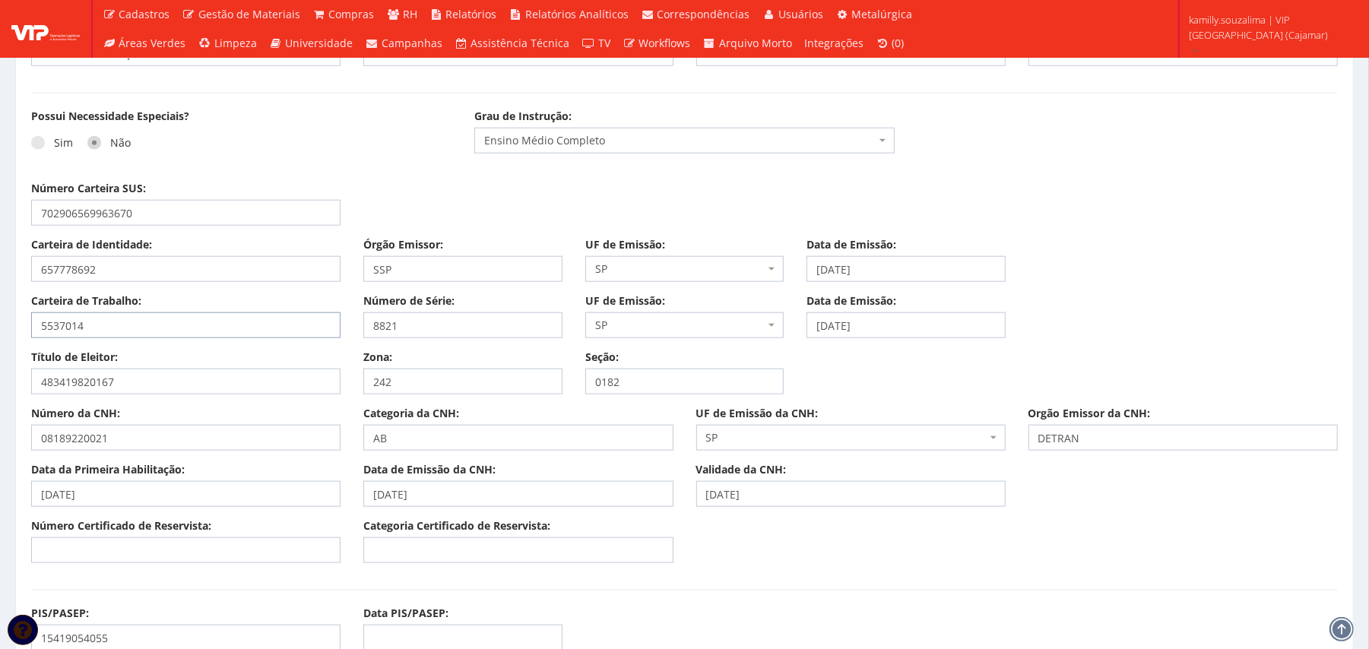
drag, startPoint x: 123, startPoint y: 325, endPoint x: 0, endPoint y: 322, distance: 123.2
drag, startPoint x: 424, startPoint y: 321, endPoint x: 366, endPoint y: 319, distance: 57.8
click at [366, 319] on input "8821" at bounding box center [462, 326] width 199 height 26
drag, startPoint x: 925, startPoint y: 323, endPoint x: 755, endPoint y: 333, distance: 169.9
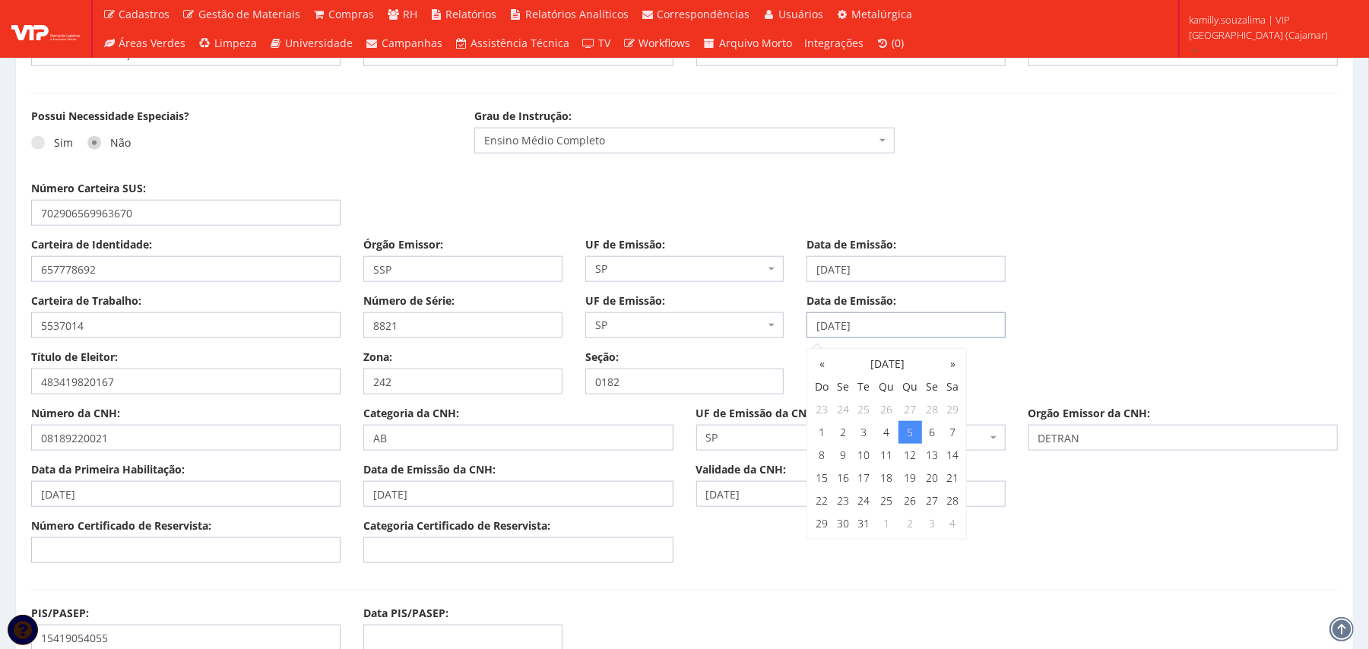
click at [755, 333] on div "Carteira de Trabalho: 5537014 Número de Série: 8821 UF de Emissão: Selecione um…" at bounding box center [685, 322] width 1330 height 56
click at [1096, 354] on div "Título de Eleitor: 483419820167 Zona: 242 Seção: 0182" at bounding box center [685, 378] width 1330 height 56
drag, startPoint x: 880, startPoint y: 333, endPoint x: 797, endPoint y: 330, distance: 82.9
click at [797, 330] on div "Data de Emissão: 05/03/2020" at bounding box center [906, 316] width 222 height 45
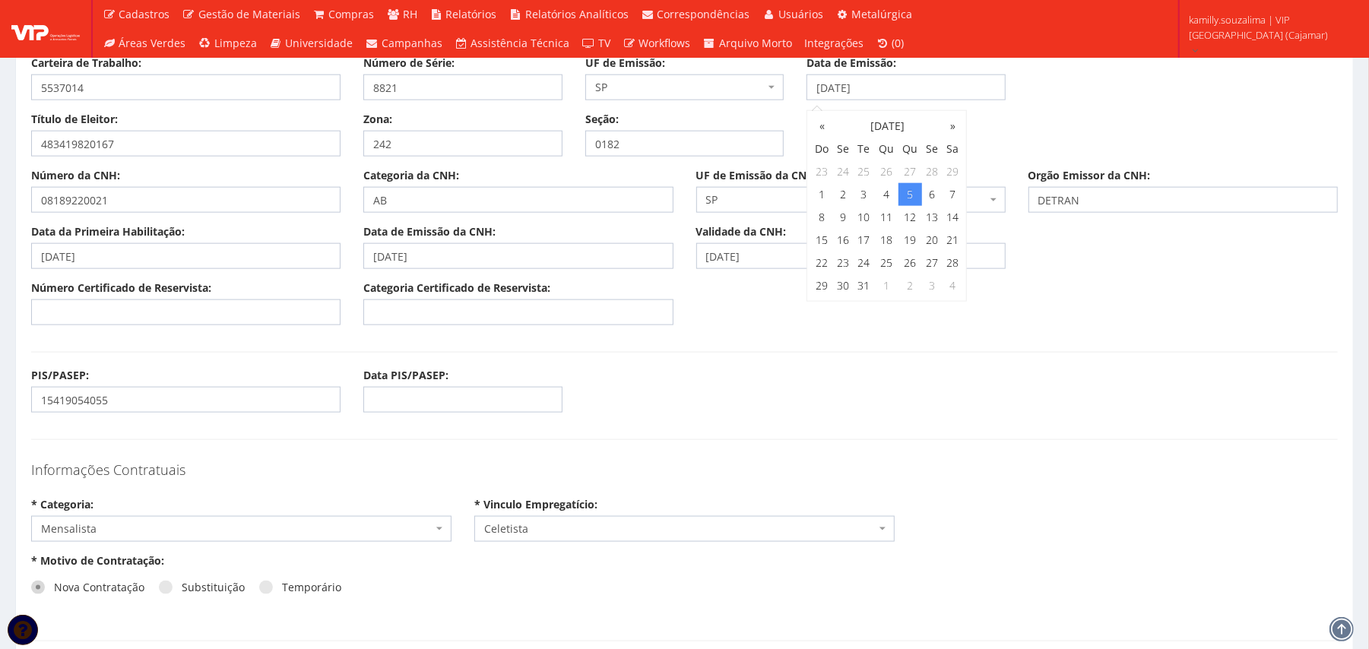
scroll to position [1217, 0]
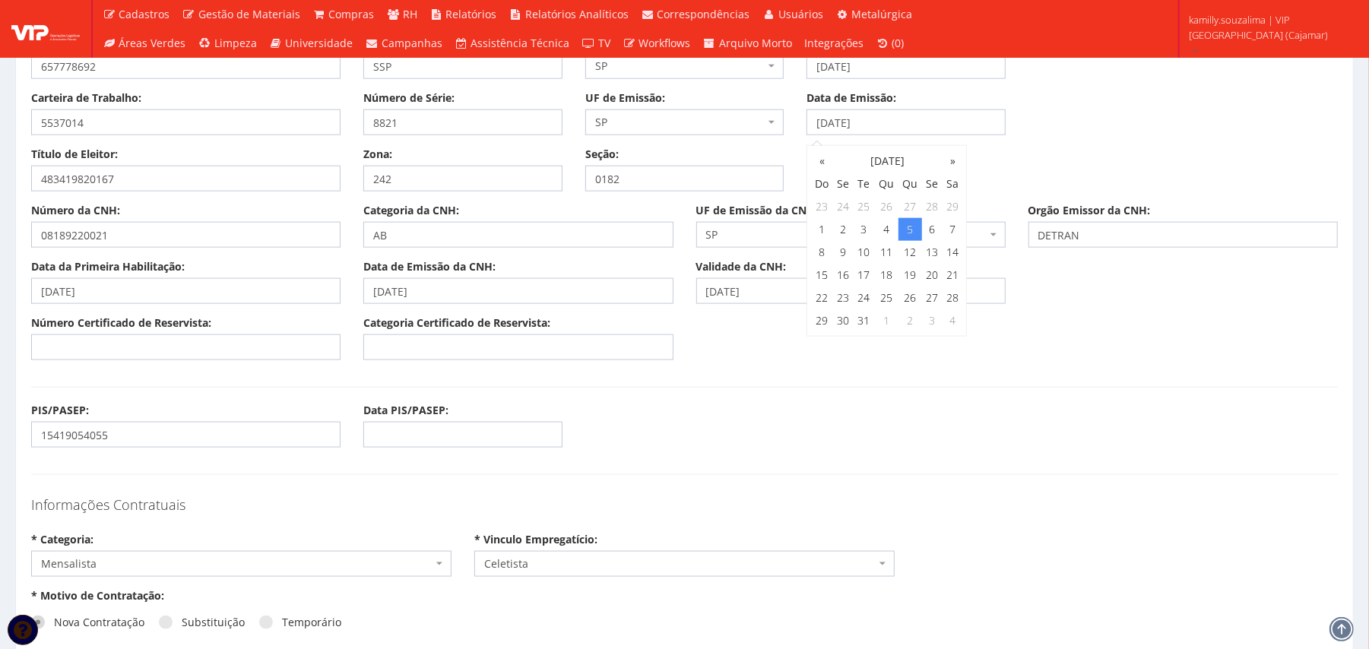
click at [738, 444] on div "PIS/PASEP: 15419054055 Data PIS/PASEP:" at bounding box center [685, 431] width 1330 height 56
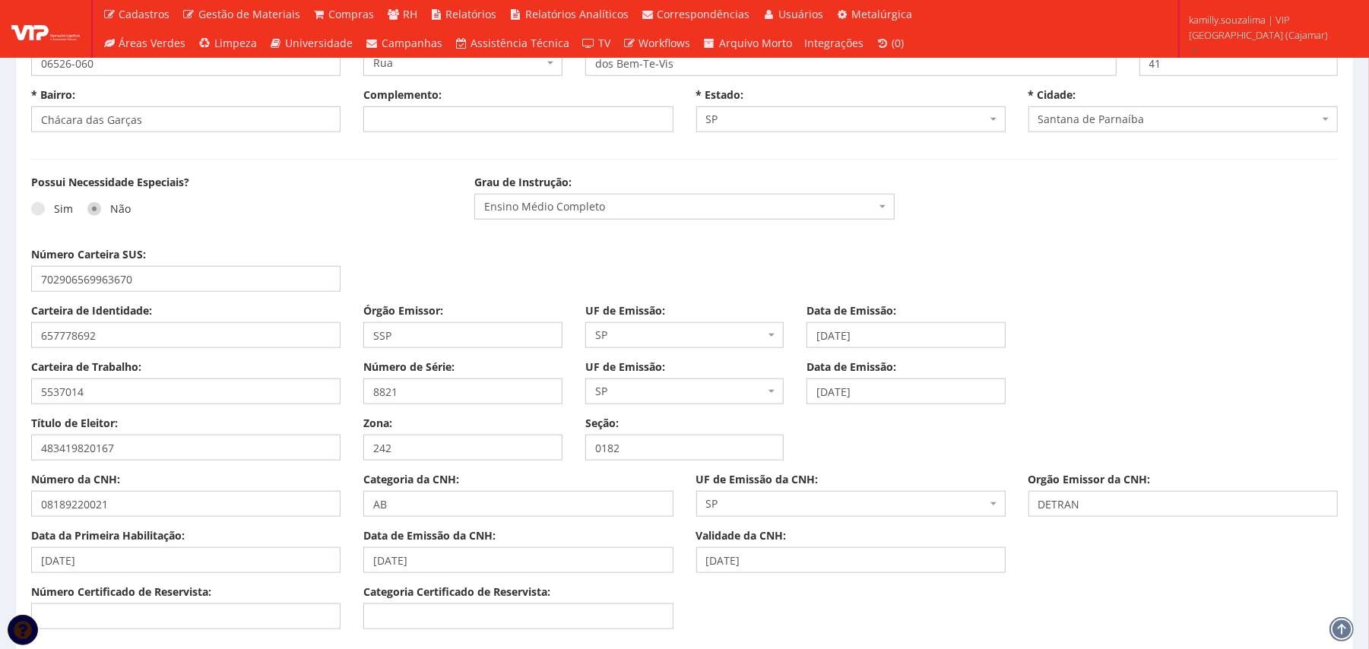
scroll to position [912, 0]
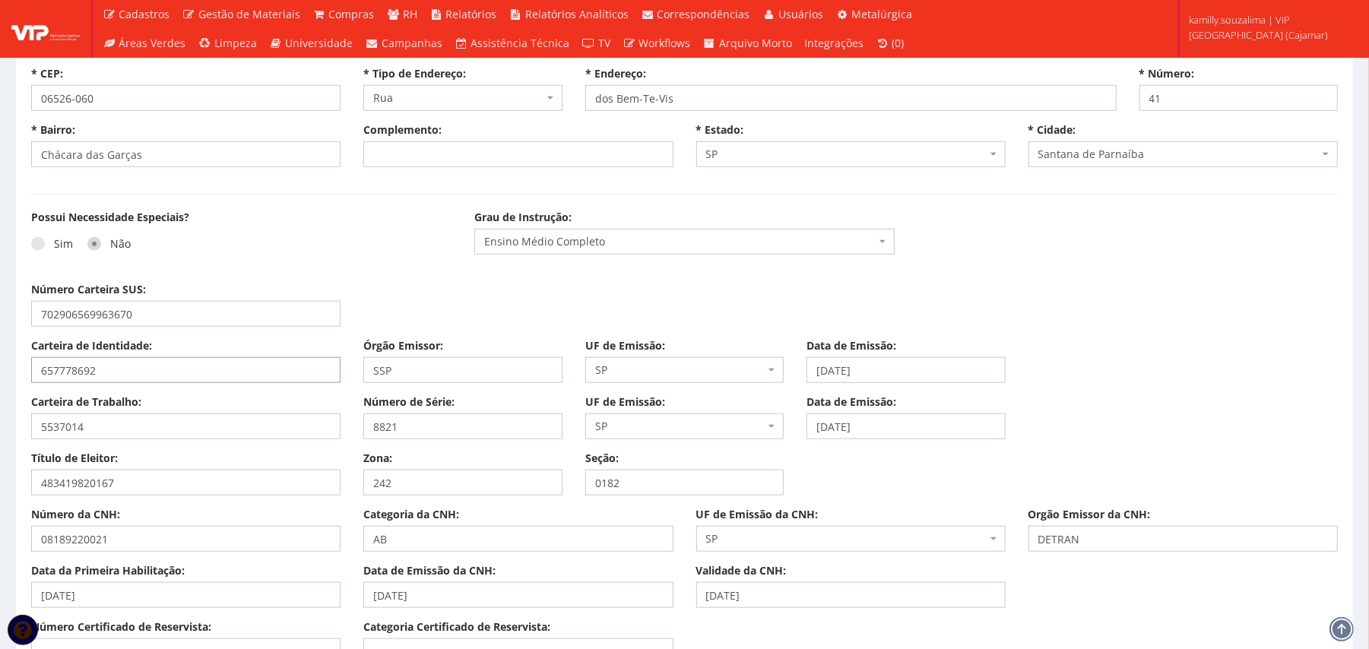
drag, startPoint x: 175, startPoint y: 375, endPoint x: 28, endPoint y: 382, distance: 146.9
click at [28, 382] on div "Carteira de Identidade: 657778692" at bounding box center [186, 360] width 332 height 45
drag, startPoint x: 956, startPoint y: 371, endPoint x: 798, endPoint y: 386, distance: 158.1
click at [798, 386] on div "Carteira de Identidade: 657778692 Órgão Emissor: SSP UF de Emissão: Selecione u…" at bounding box center [685, 366] width 1330 height 56
click at [892, 300] on div "Número Carteira SUS: 702906569963670" at bounding box center [685, 310] width 1330 height 56
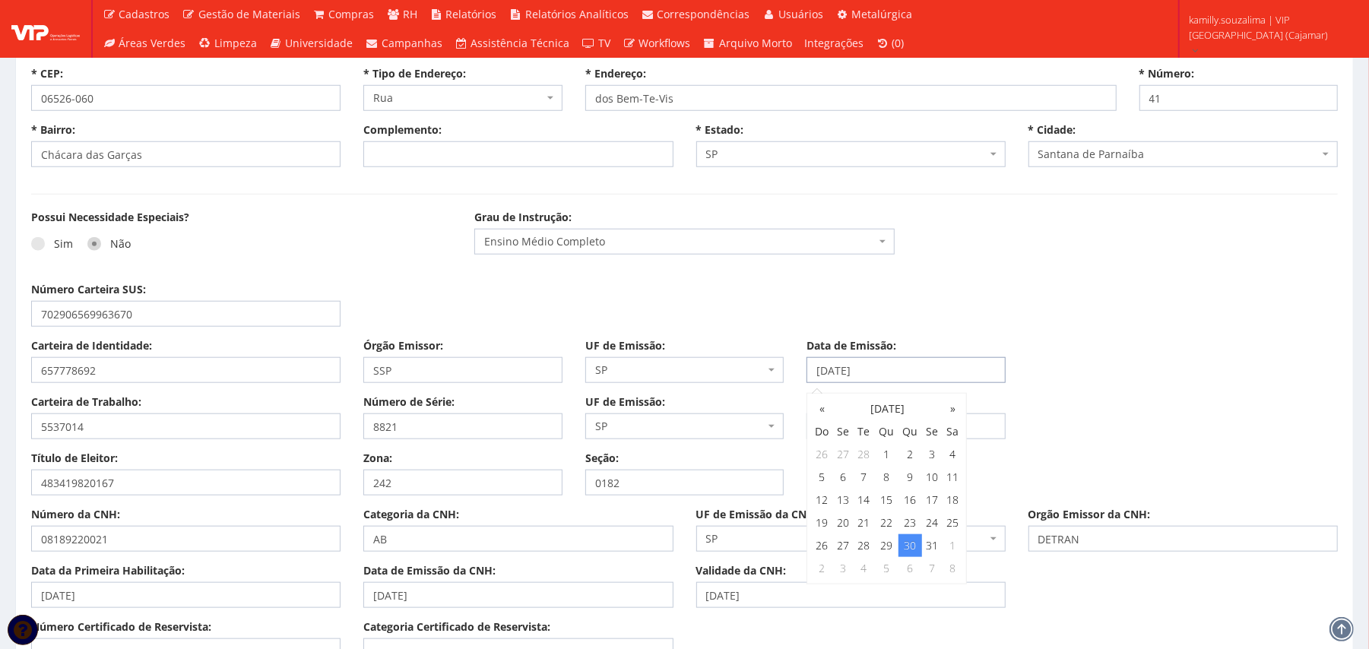
drag, startPoint x: 950, startPoint y: 368, endPoint x: 725, endPoint y: 374, distance: 225.2
click at [725, 374] on div "Carteira de Identidade: 657778692 Órgão Emissor: SSP UF de Emissão: Selecione u…" at bounding box center [685, 366] width 1330 height 56
drag, startPoint x: 93, startPoint y: 481, endPoint x: 16, endPoint y: 478, distance: 76.9
drag, startPoint x: 415, startPoint y: 491, endPoint x: 321, endPoint y: 496, distance: 94.4
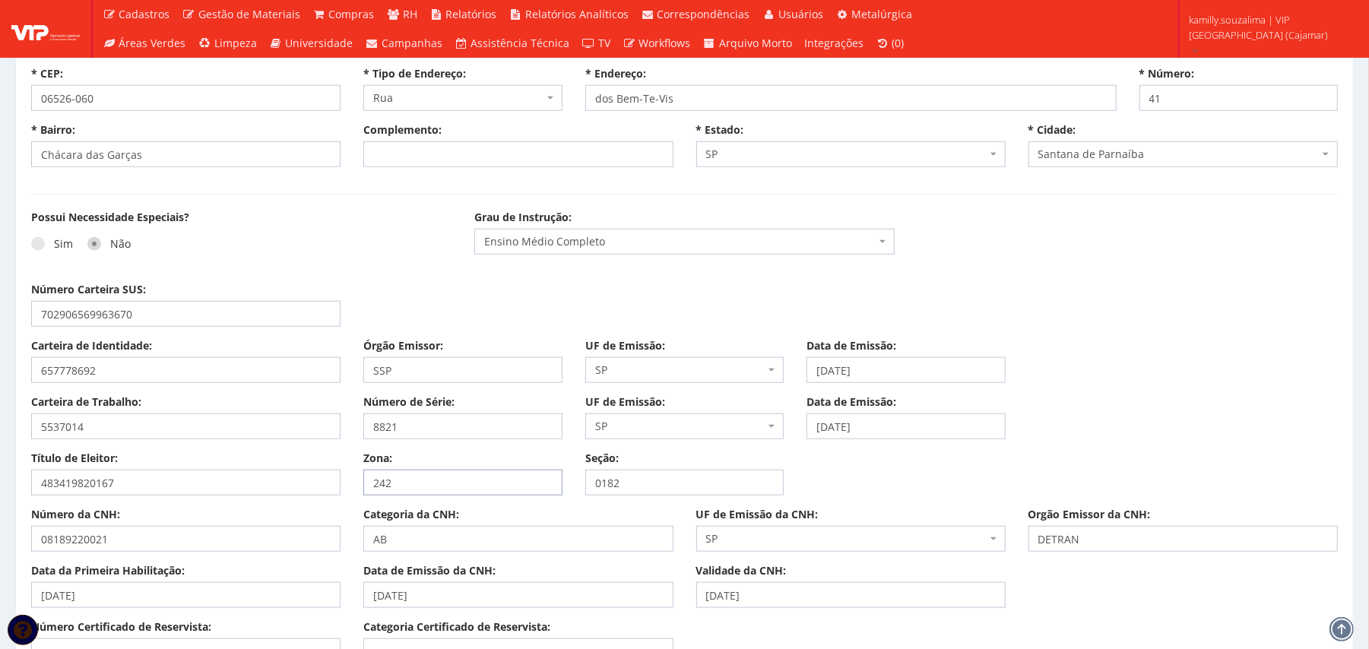
click at [321, 496] on div "Título de Eleitor: 483419820167 Zona: 242 Seção: 0182" at bounding box center [685, 479] width 1330 height 56
drag, startPoint x: 594, startPoint y: 481, endPoint x: 563, endPoint y: 481, distance: 30.4
click at [563, 481] on div "Título de Eleitor: 483419820167 Zona: 242 Seção: 0182" at bounding box center [685, 479] width 1330 height 56
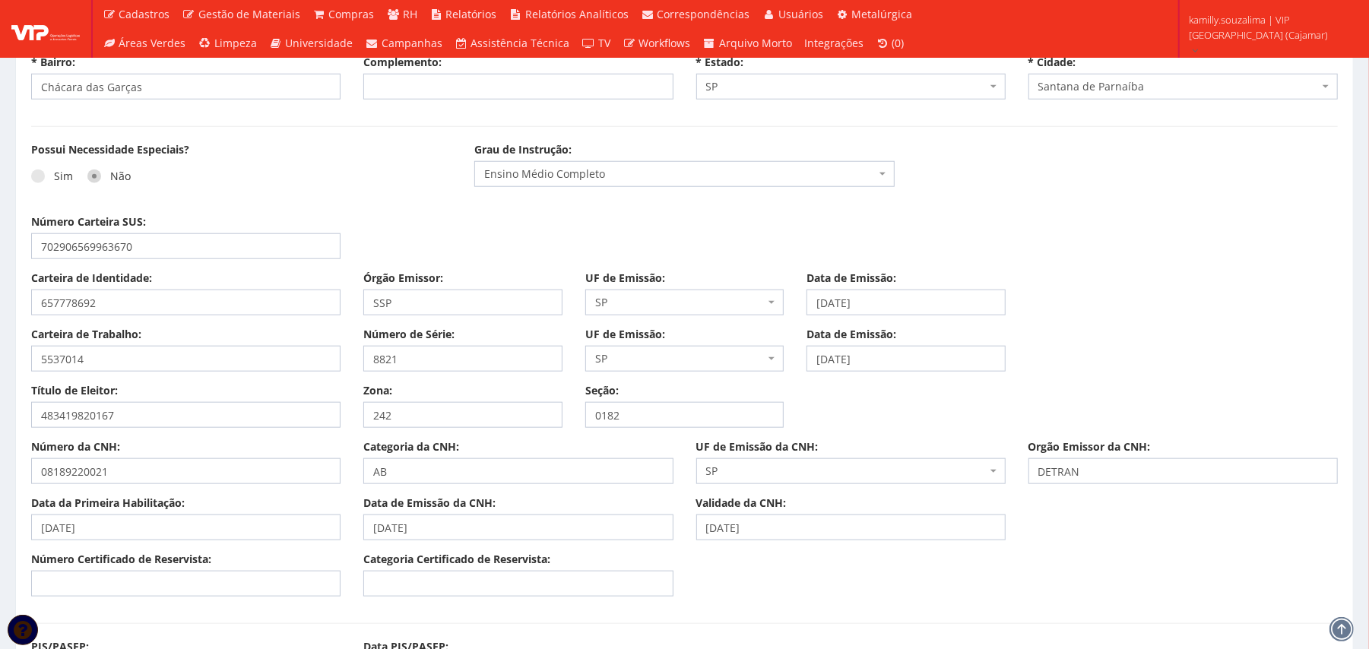
scroll to position [1014, 0]
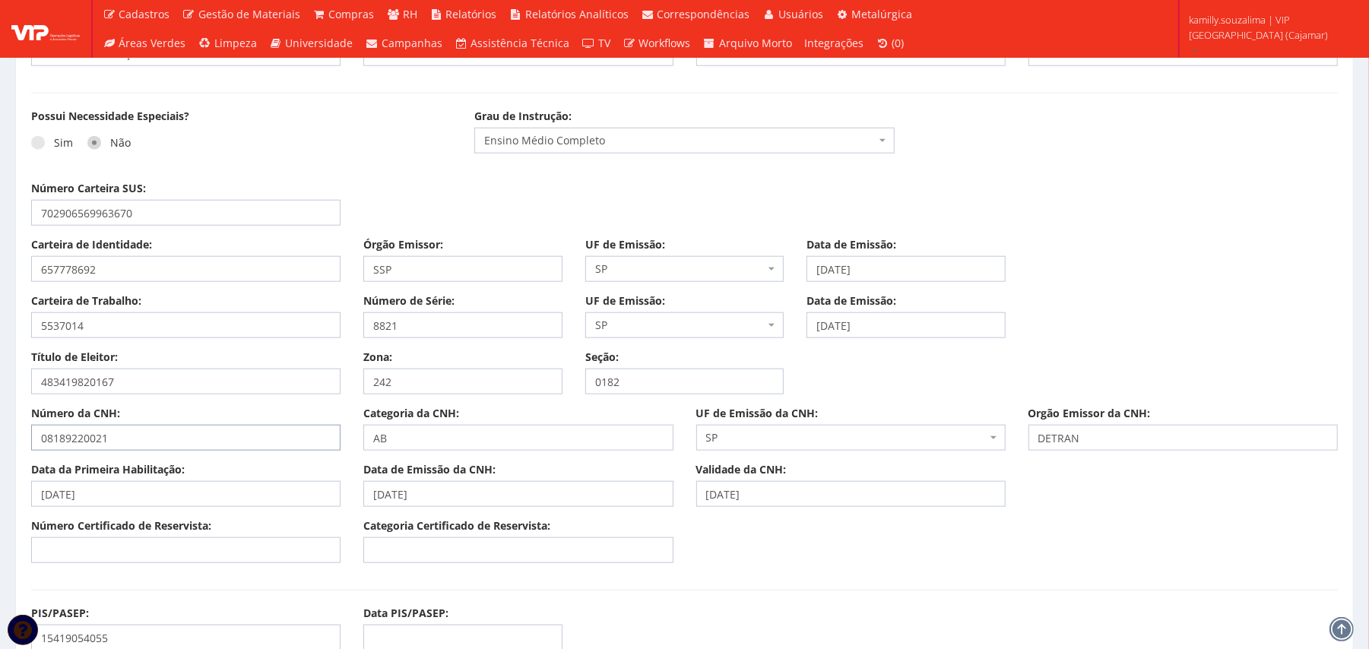
drag, startPoint x: 120, startPoint y: 436, endPoint x: 0, endPoint y: 433, distance: 120.2
drag, startPoint x: 179, startPoint y: 500, endPoint x: 0, endPoint y: 500, distance: 179.5
drag, startPoint x: 411, startPoint y: 494, endPoint x: 227, endPoint y: 484, distance: 185.1
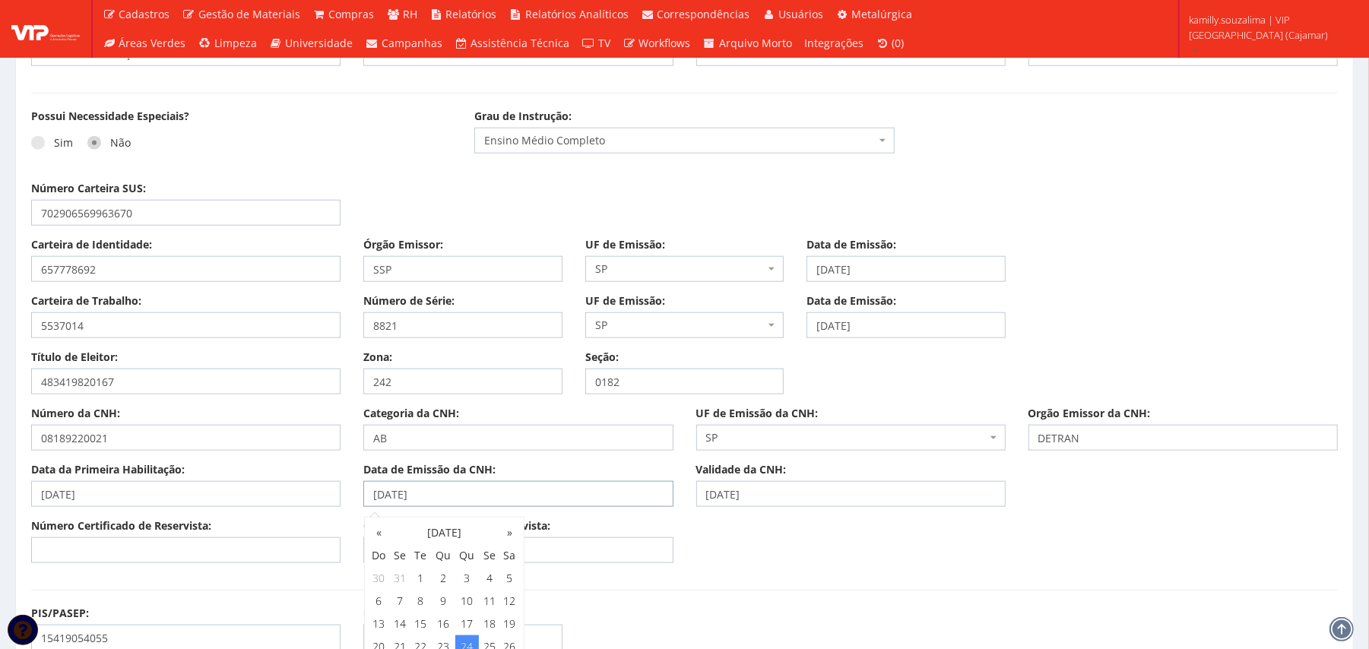
click at [227, 484] on div "Data da Primeira Habilitação: 24/04/2025 Data de Emissão da CNH: 24/04/2025 Val…" at bounding box center [685, 490] width 1330 height 56
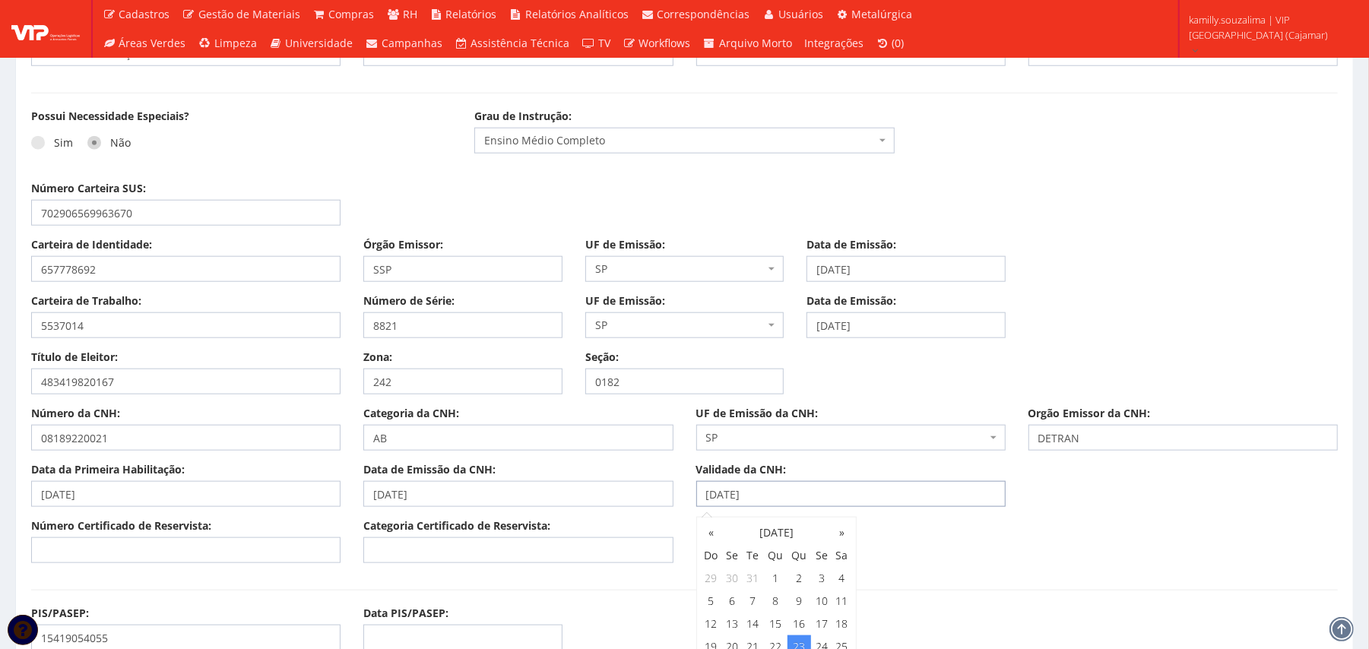
drag, startPoint x: 849, startPoint y: 493, endPoint x: 698, endPoint y: 509, distance: 152.2
click at [698, 509] on div "Data da Primeira Habilitação: 24/04/2025 Data de Emissão da CNH: 24/04/2025 Val…" at bounding box center [685, 490] width 1330 height 56
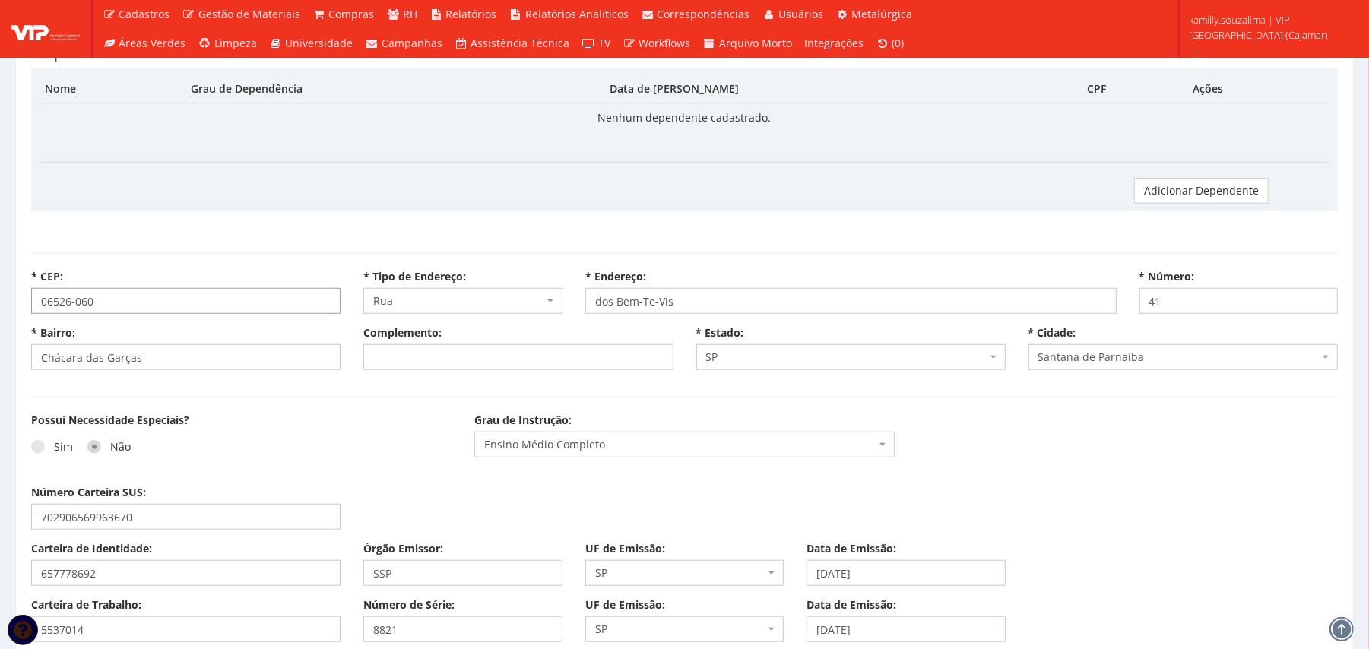
drag, startPoint x: 38, startPoint y: 303, endPoint x: 19, endPoint y: 303, distance: 19.0
click at [20, 303] on div "* CEP: 06526-060" at bounding box center [186, 291] width 332 height 45
select select
type input "Carregando..."
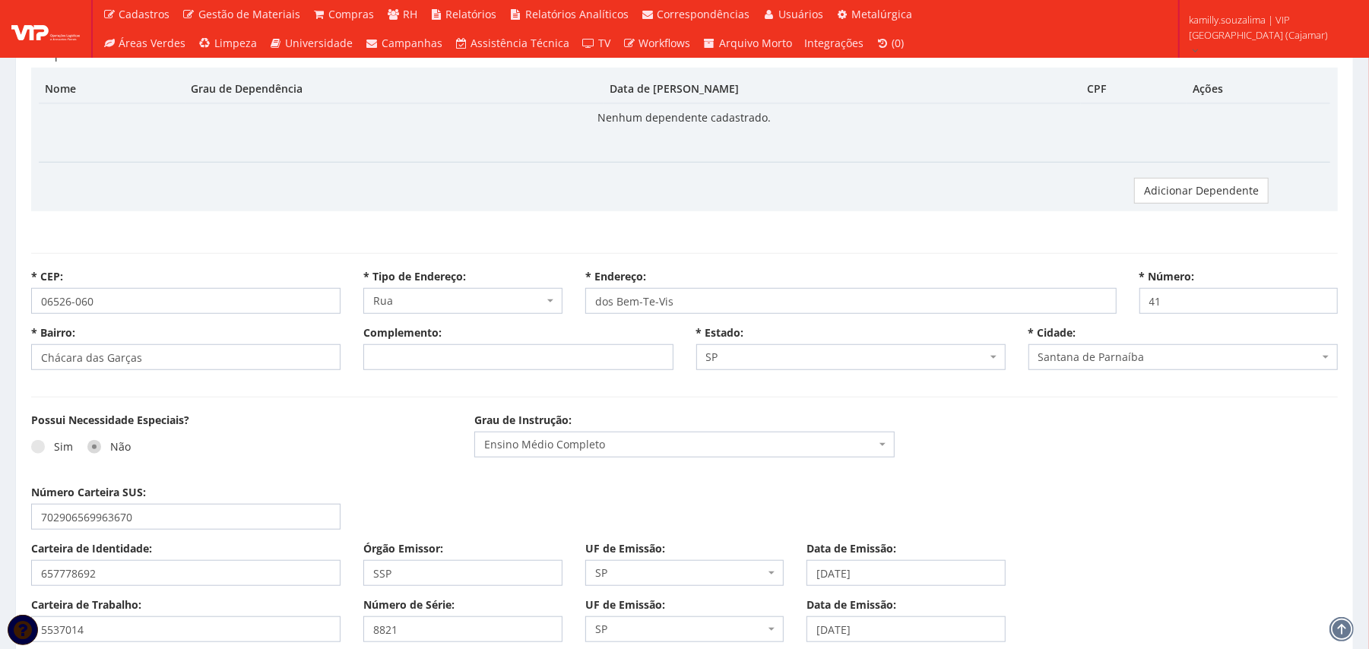
type input "Carregando..."
select select
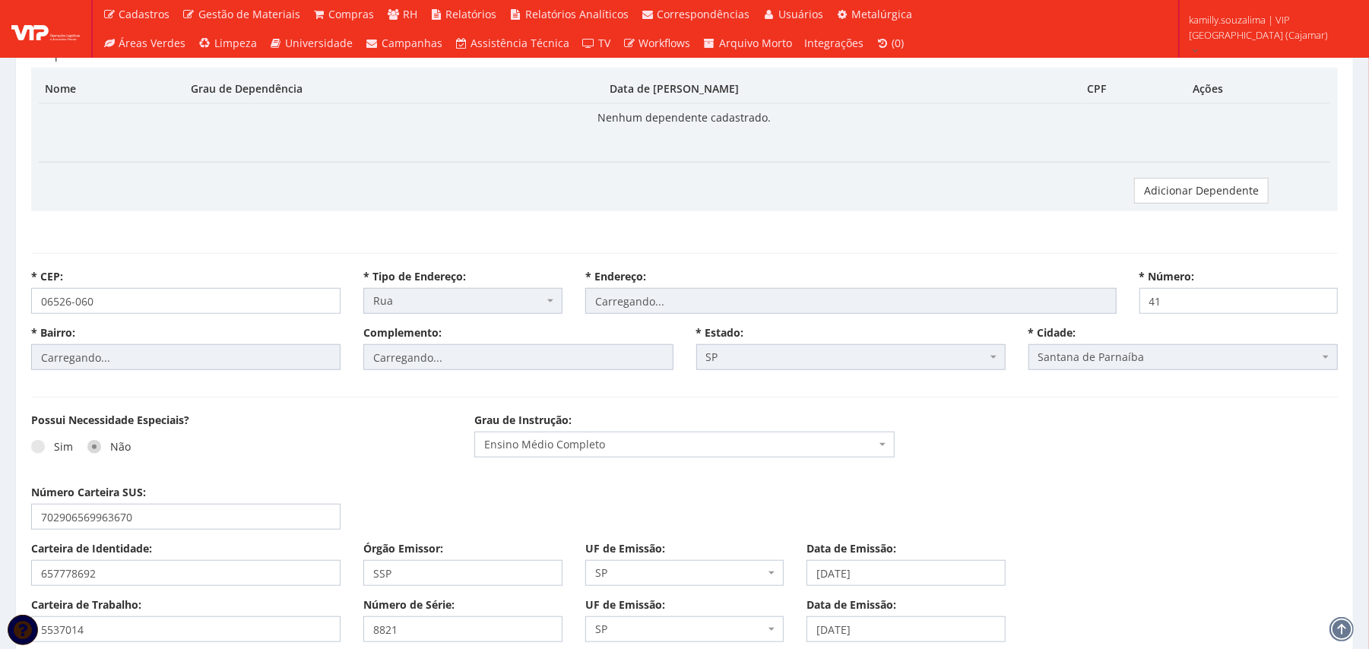
select select "rua"
type input "dos Bem-Te-Vis"
type input "Chácara das Garças"
select select "25"
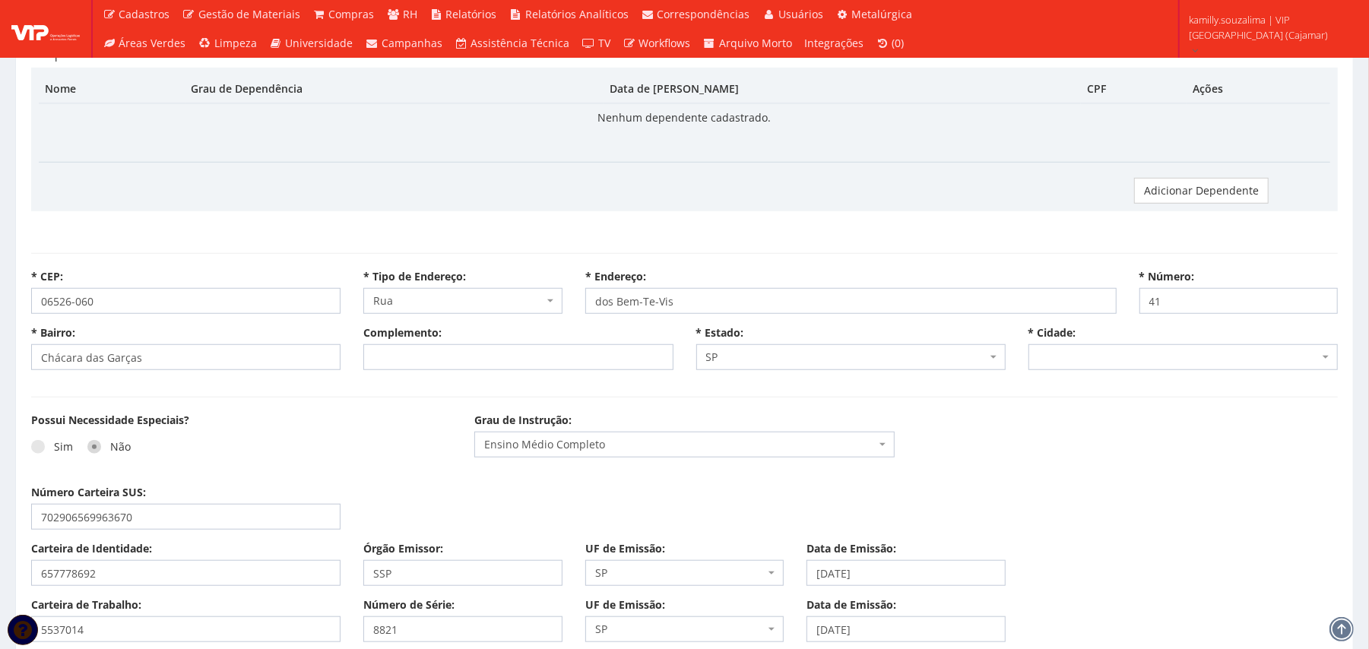
select select "5240"
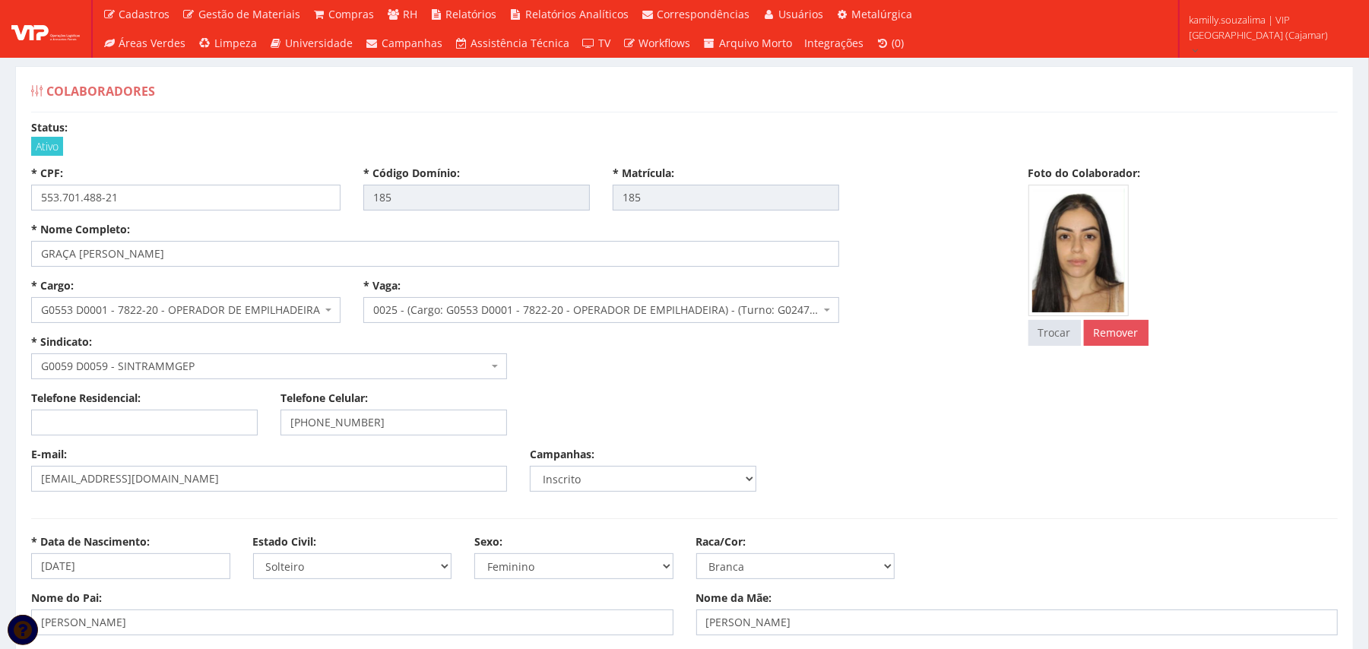
scroll to position [101, 0]
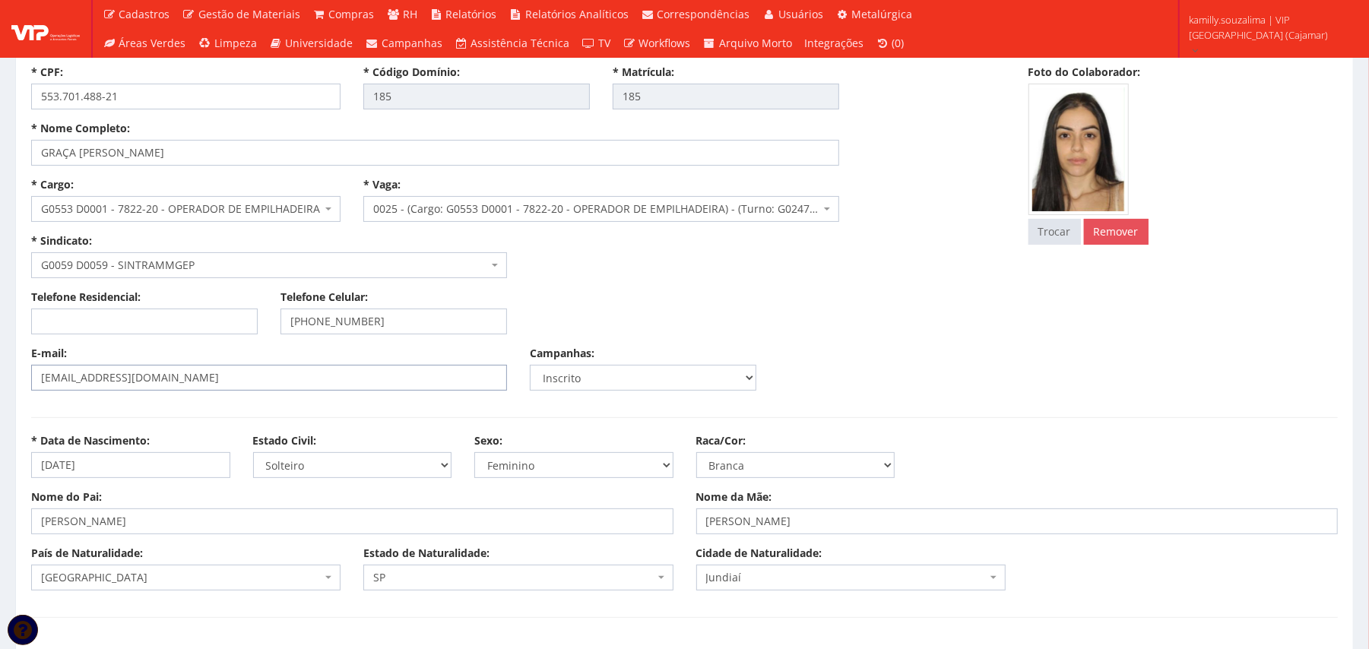
select select
type input "Carregando..."
select select
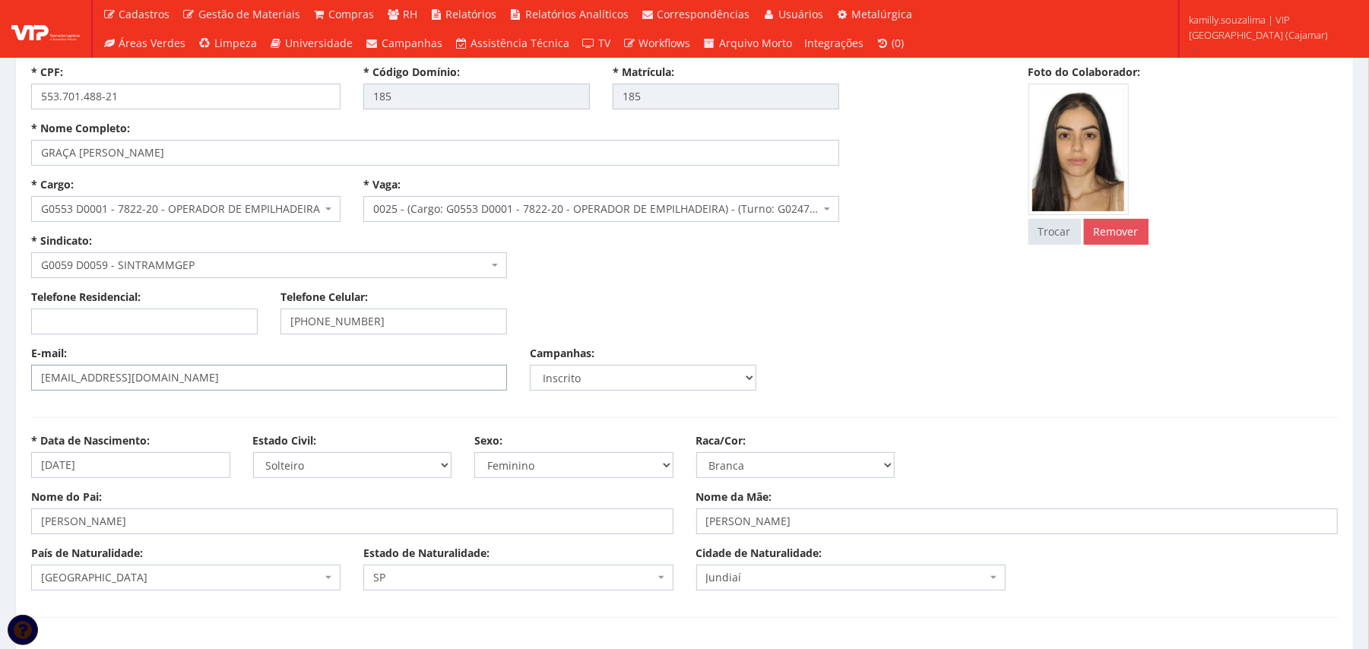
select select
drag, startPoint x: 262, startPoint y: 372, endPoint x: 0, endPoint y: 363, distance: 261.7
select select "rua"
type input "dos Bem-Te-Vis"
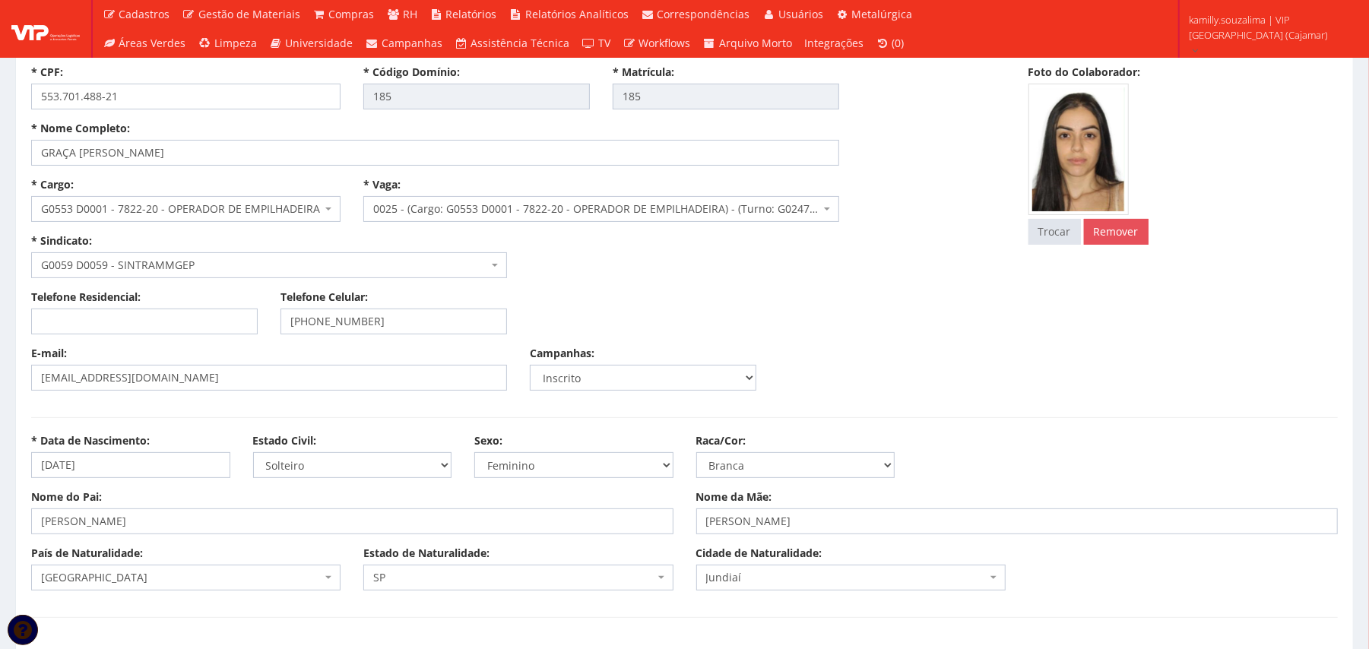
type input "Chácara das Garças"
select select "25"
select select "5240"
drag, startPoint x: 389, startPoint y: 326, endPoint x: 309, endPoint y: 325, distance: 80.6
click at [309, 325] on input "(11) 94255-2735" at bounding box center [394, 322] width 227 height 26
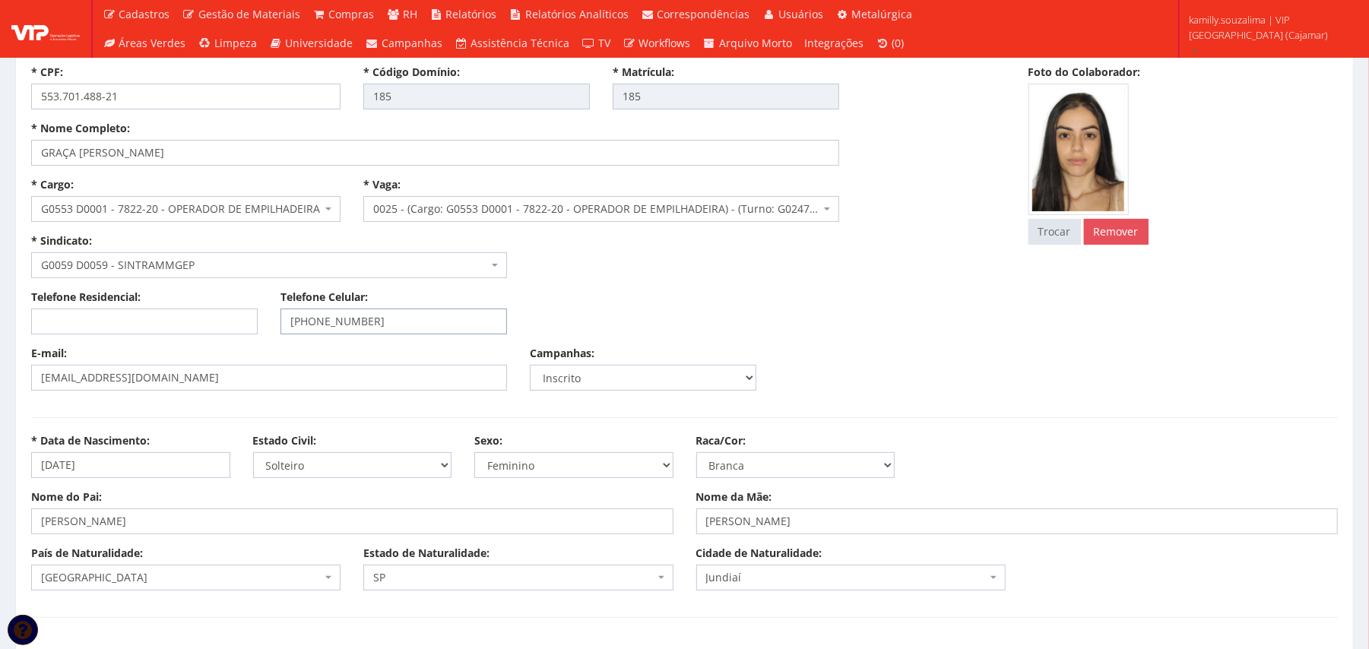
click at [384, 318] on input "(11) 94255-2735" at bounding box center [394, 322] width 227 height 26
click at [394, 322] on input "(11) 94255-2735" at bounding box center [394, 322] width 227 height 26
drag, startPoint x: 400, startPoint y: 323, endPoint x: 313, endPoint y: 324, distance: 86.7
click at [313, 324] on input "(11) 94255-2735" at bounding box center [394, 322] width 227 height 26
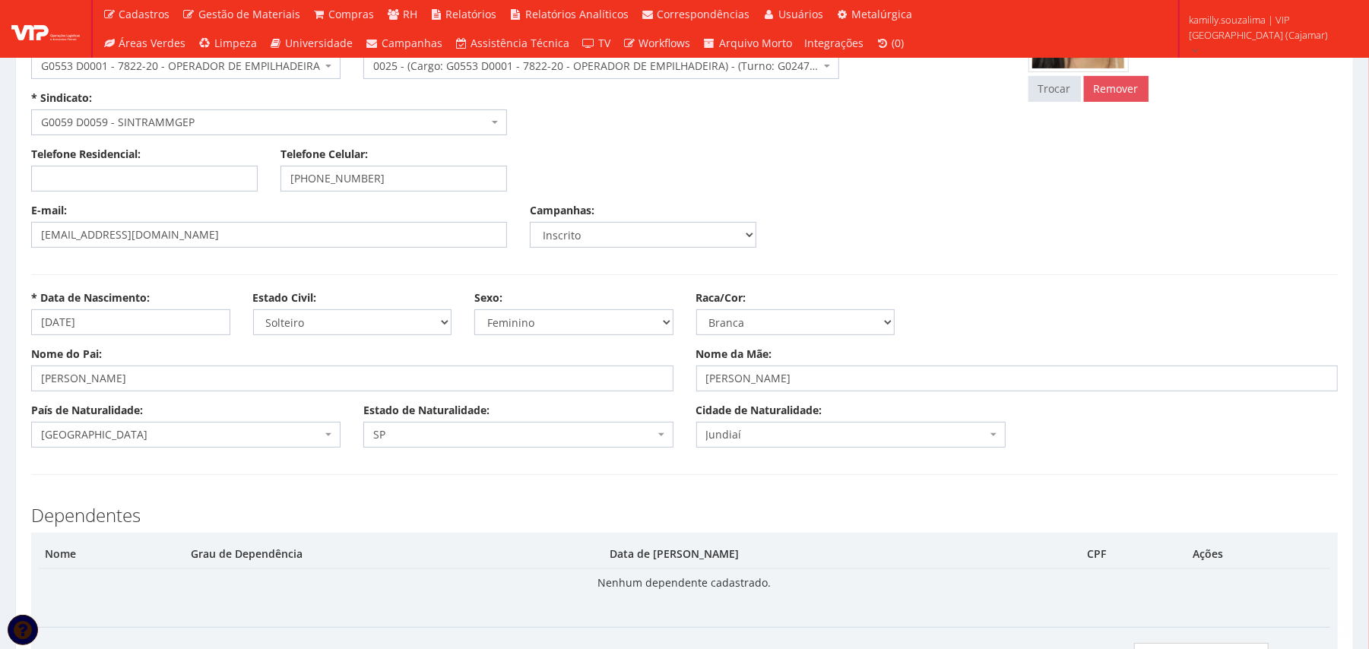
scroll to position [405, 0]
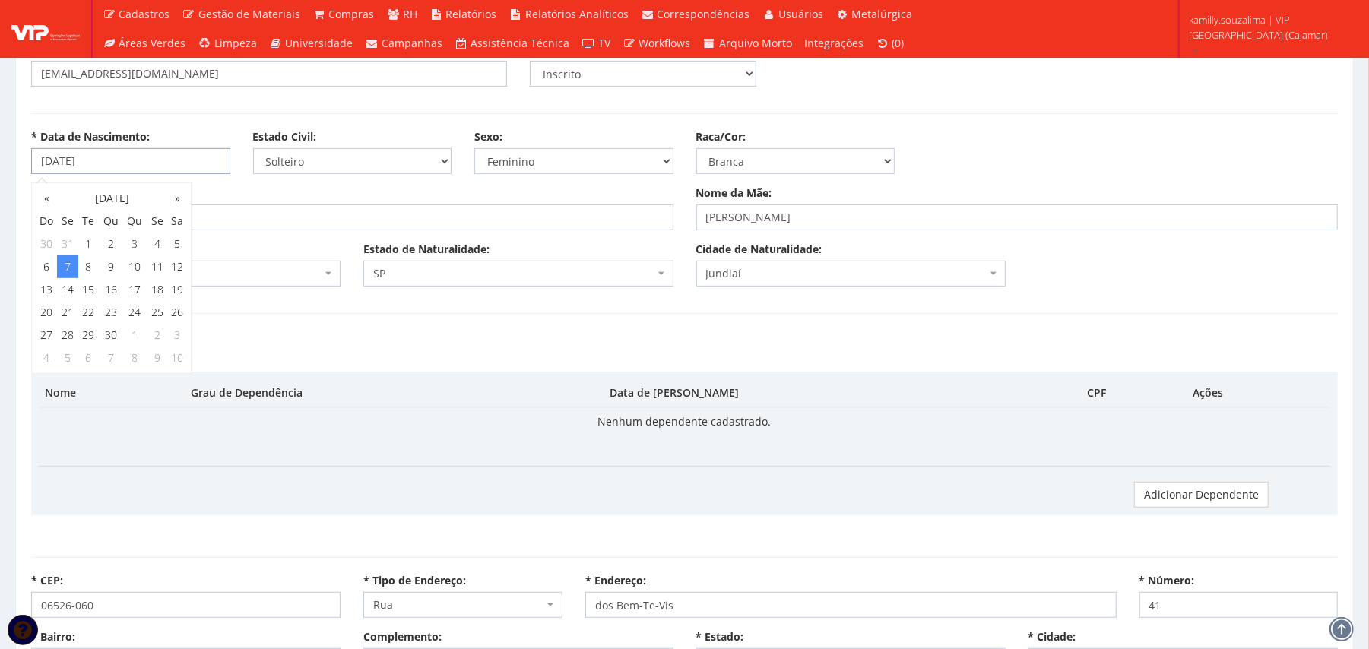
drag, startPoint x: 33, startPoint y: 132, endPoint x: 0, endPoint y: 132, distance: 33.5
click at [427, 408] on td "Nenhum dependente cadastrado." at bounding box center [685, 422] width 1292 height 28
drag, startPoint x: 315, startPoint y: 227, endPoint x: 0, endPoint y: 232, distance: 314.8
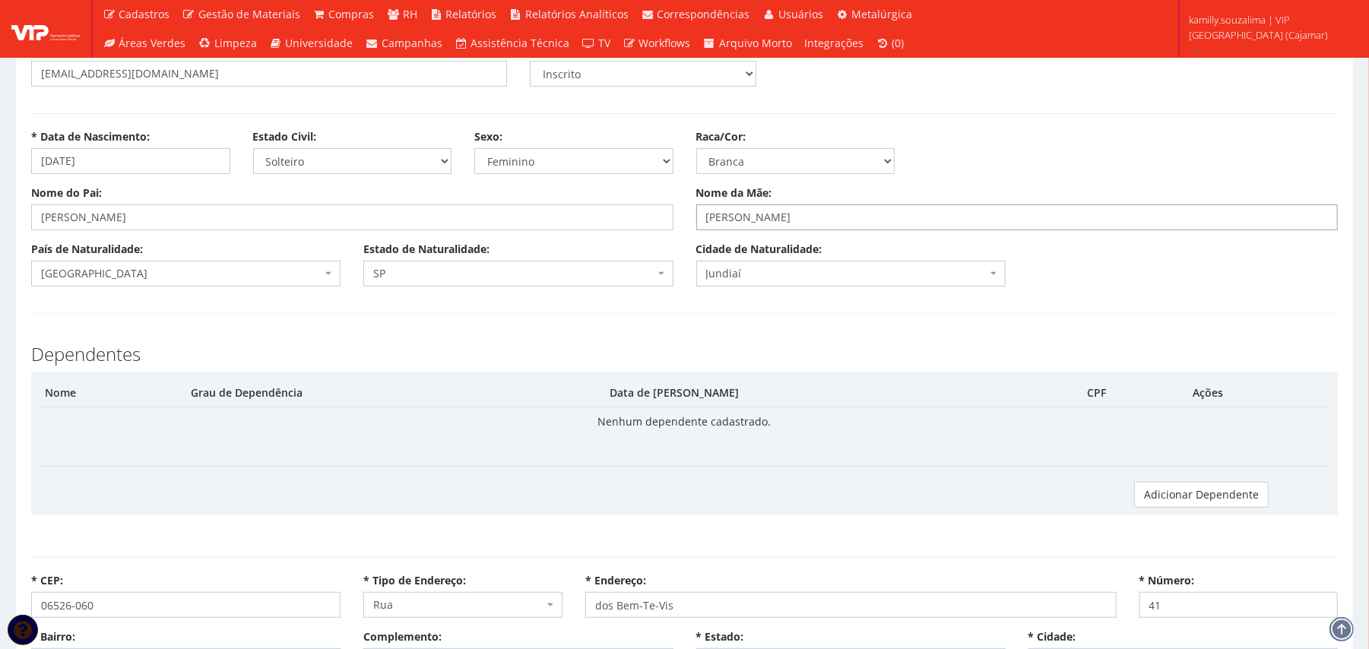
drag, startPoint x: 946, startPoint y: 211, endPoint x: 607, endPoint y: 204, distance: 339.2
click at [607, 204] on div "Nome do Pai: HUGO DOS SANTOS Nome da Mãe: RAQUEL FULACHI DE OLIVEIRA" at bounding box center [685, 214] width 1330 height 56
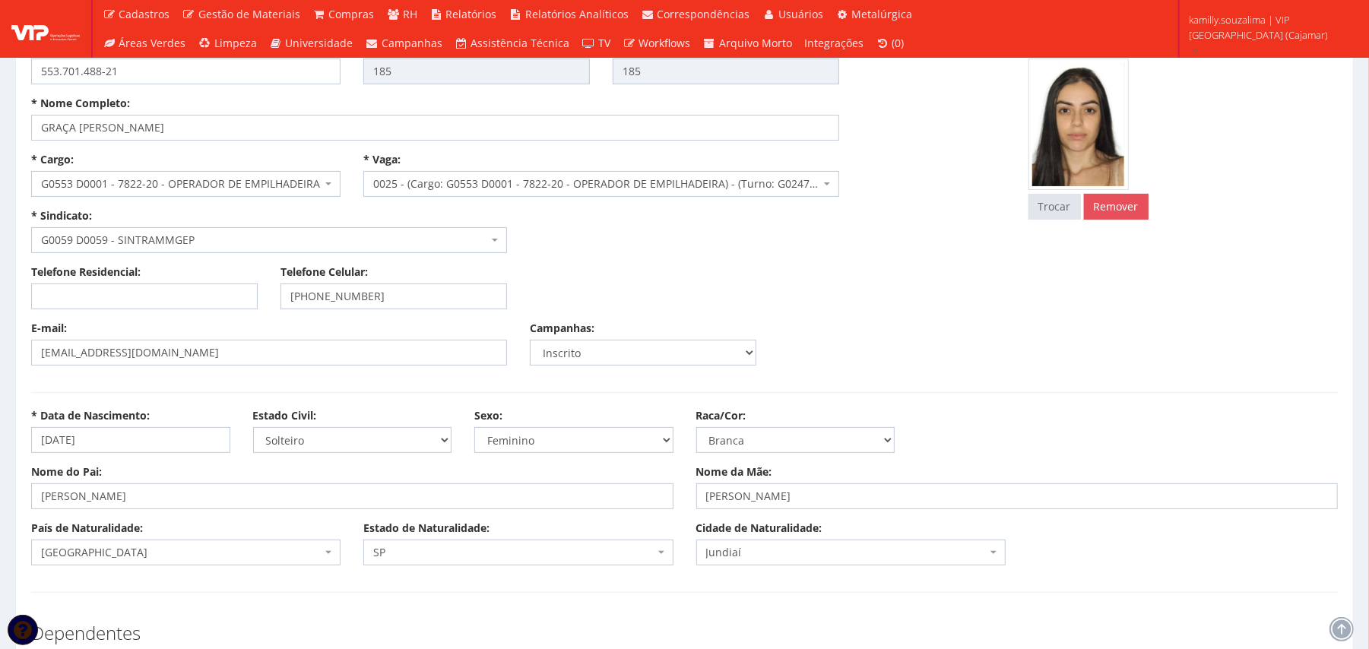
scroll to position [0, 0]
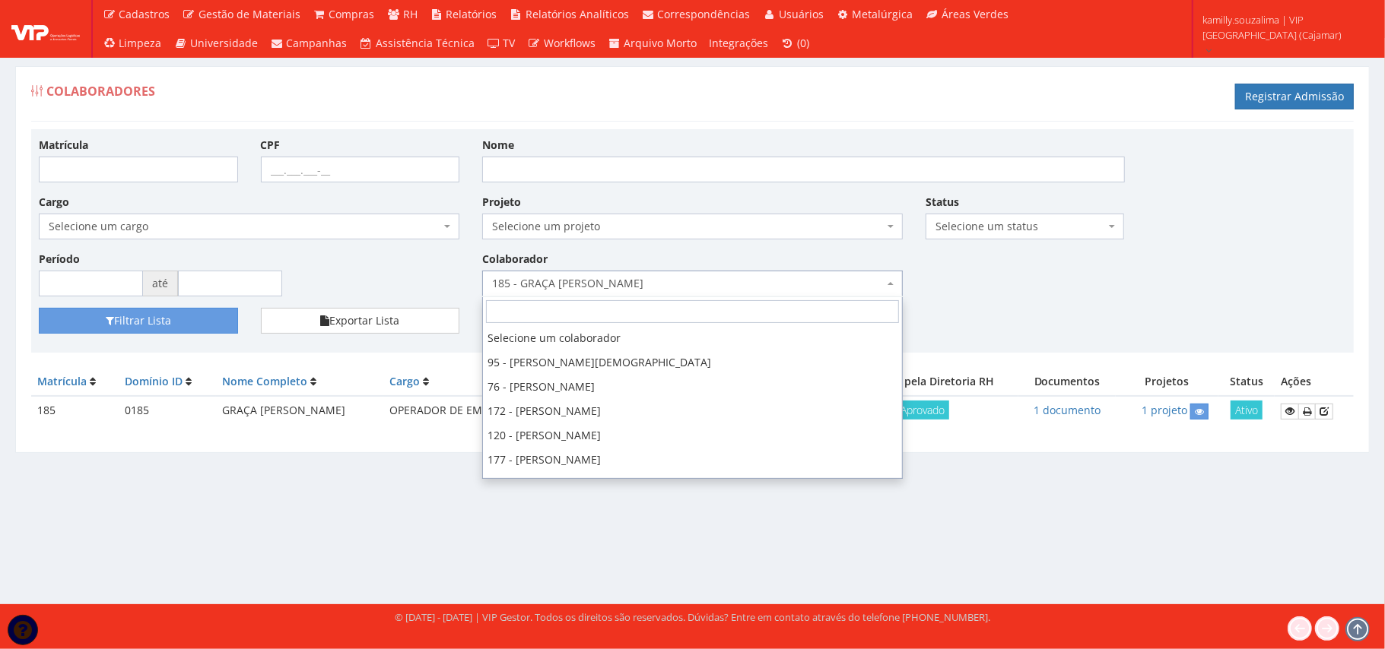
click at [624, 271] on span "185 - GRAÇA [PERSON_NAME]" at bounding box center [692, 284] width 420 height 26
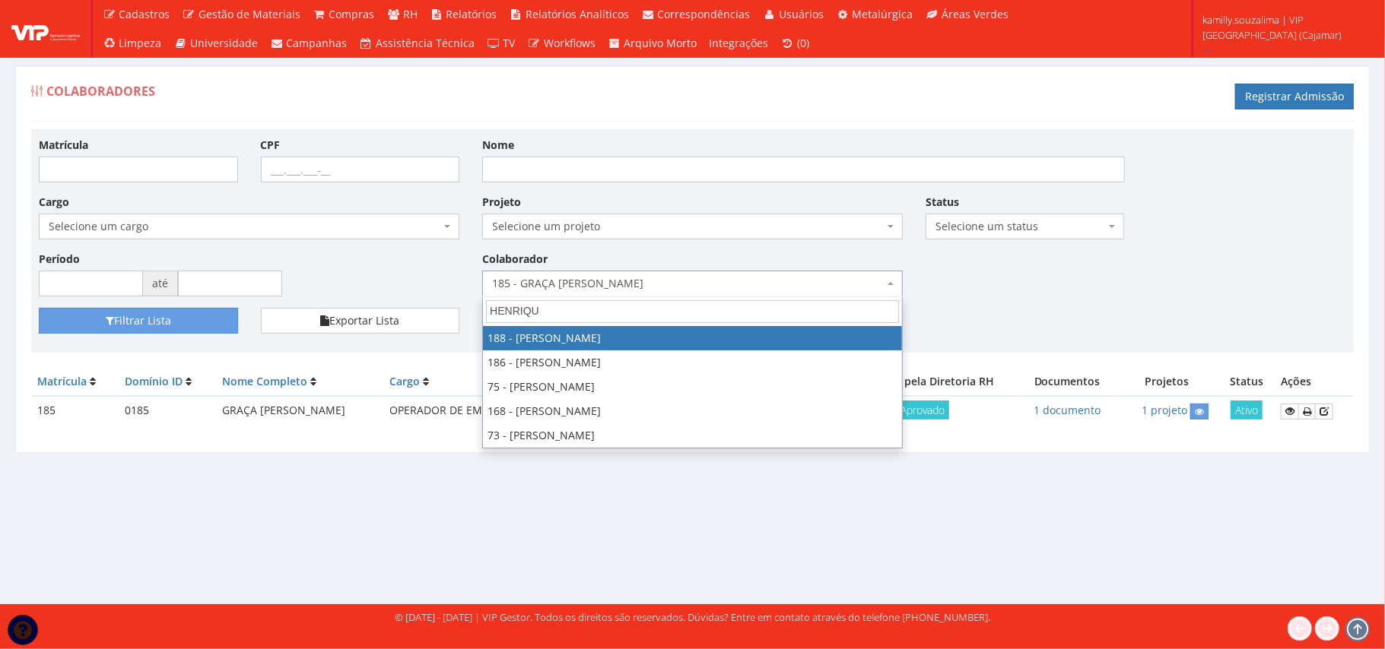
type input "HENRIQU"
select select "4086"
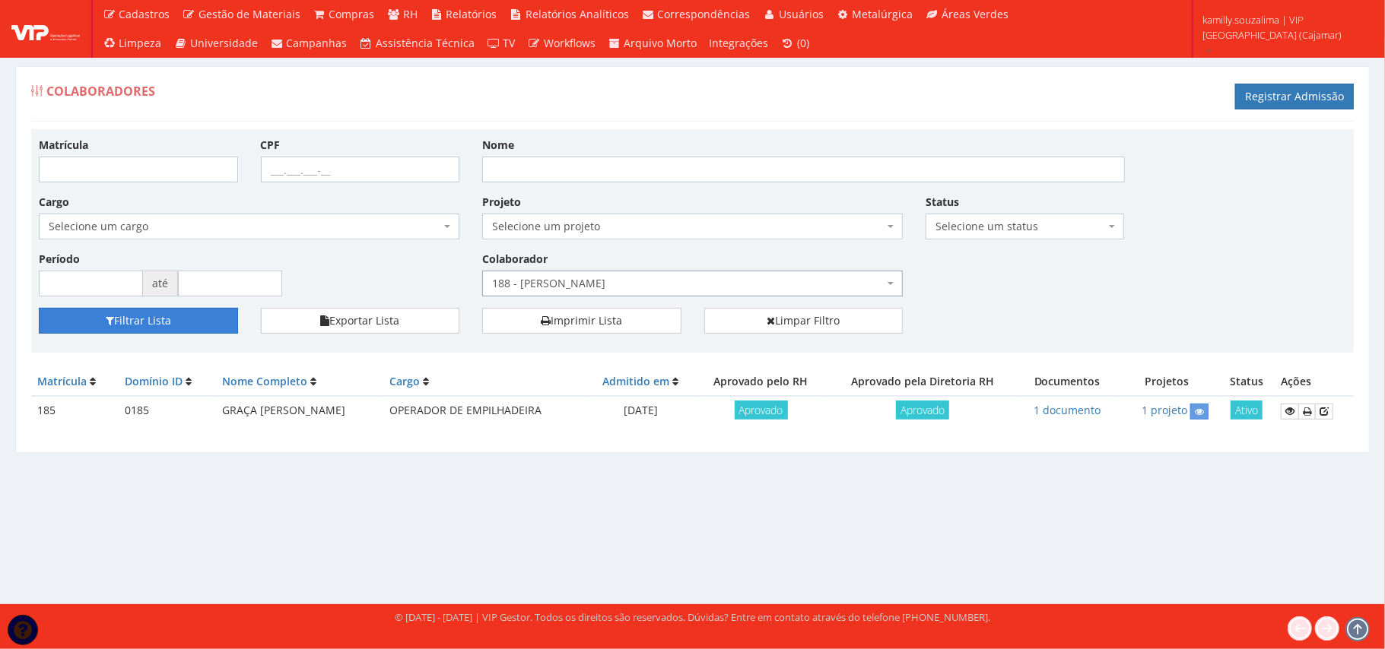
click at [210, 314] on button "Filtrar Lista" at bounding box center [138, 321] width 199 height 26
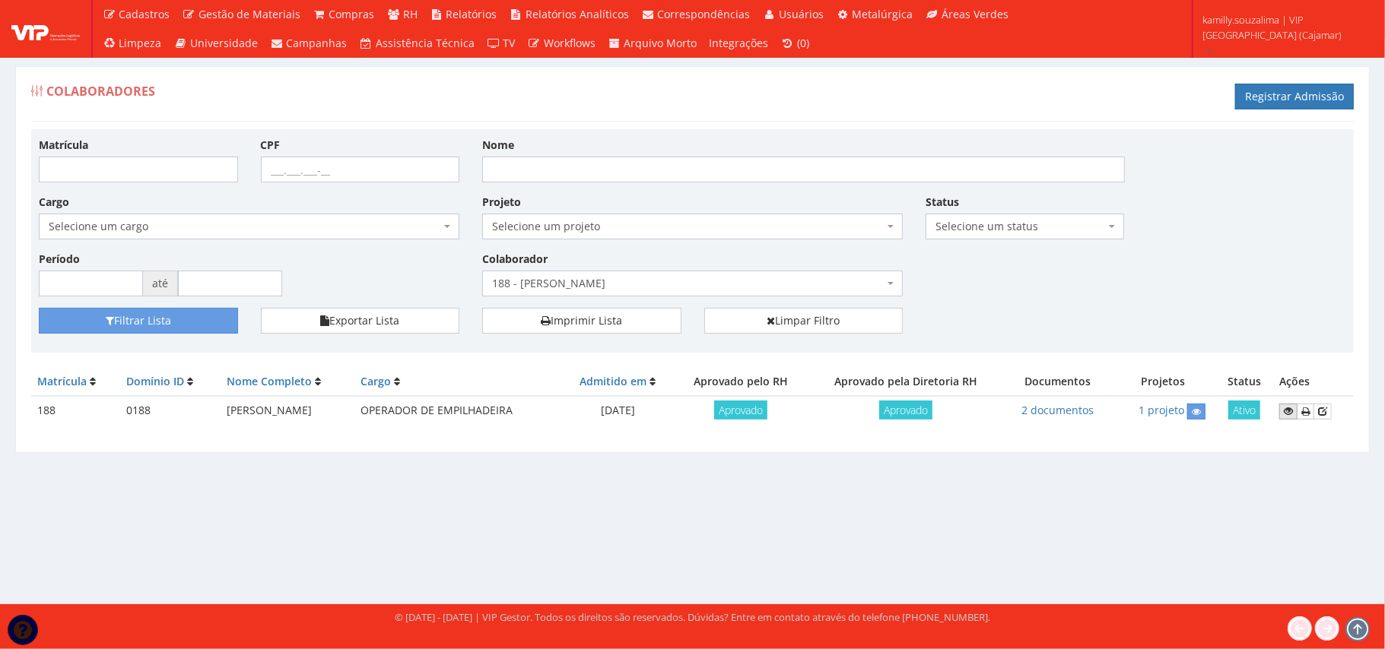
click at [1287, 412] on icon at bounding box center [1288, 411] width 9 height 11
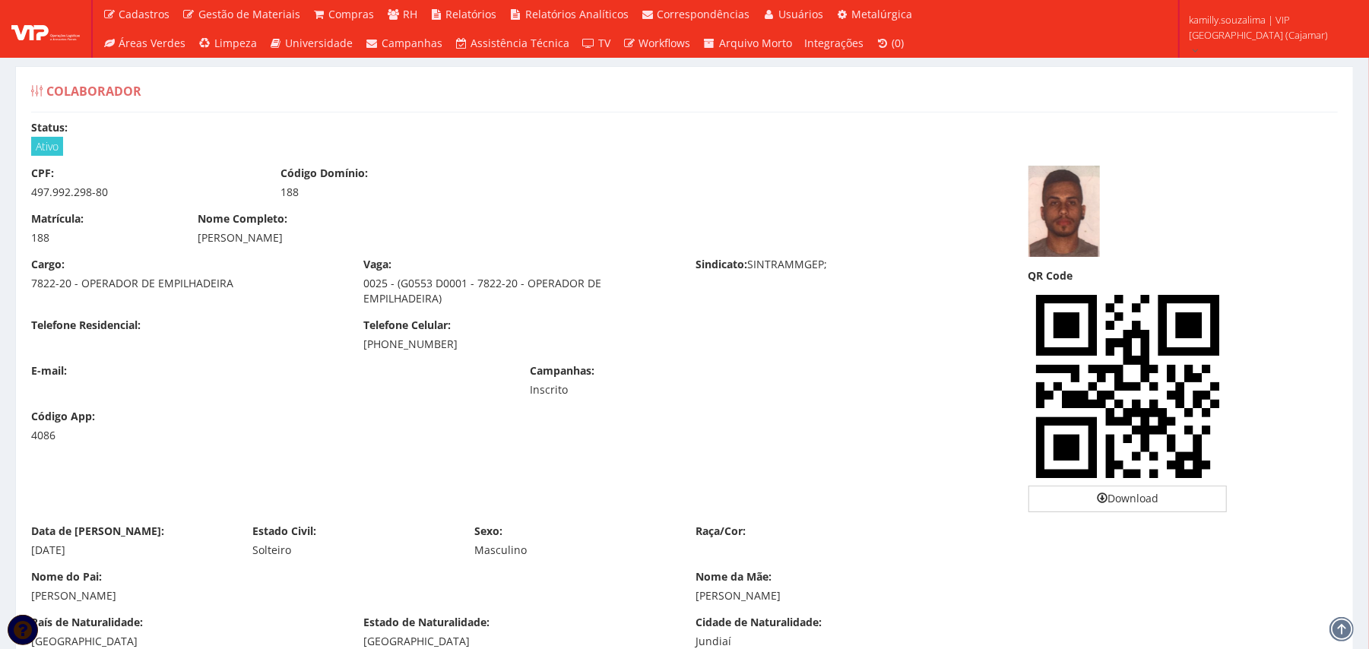
drag, startPoint x: 385, startPoint y: 237, endPoint x: 195, endPoint y: 236, distance: 189.3
click at [195, 236] on div "Nome Completo: HENRIQUE RABELO LEANDRO" at bounding box center [518, 228] width 665 height 34
copy div "[PERSON_NAME]"
drag, startPoint x: 94, startPoint y: 189, endPoint x: 40, endPoint y: 195, distance: 55.1
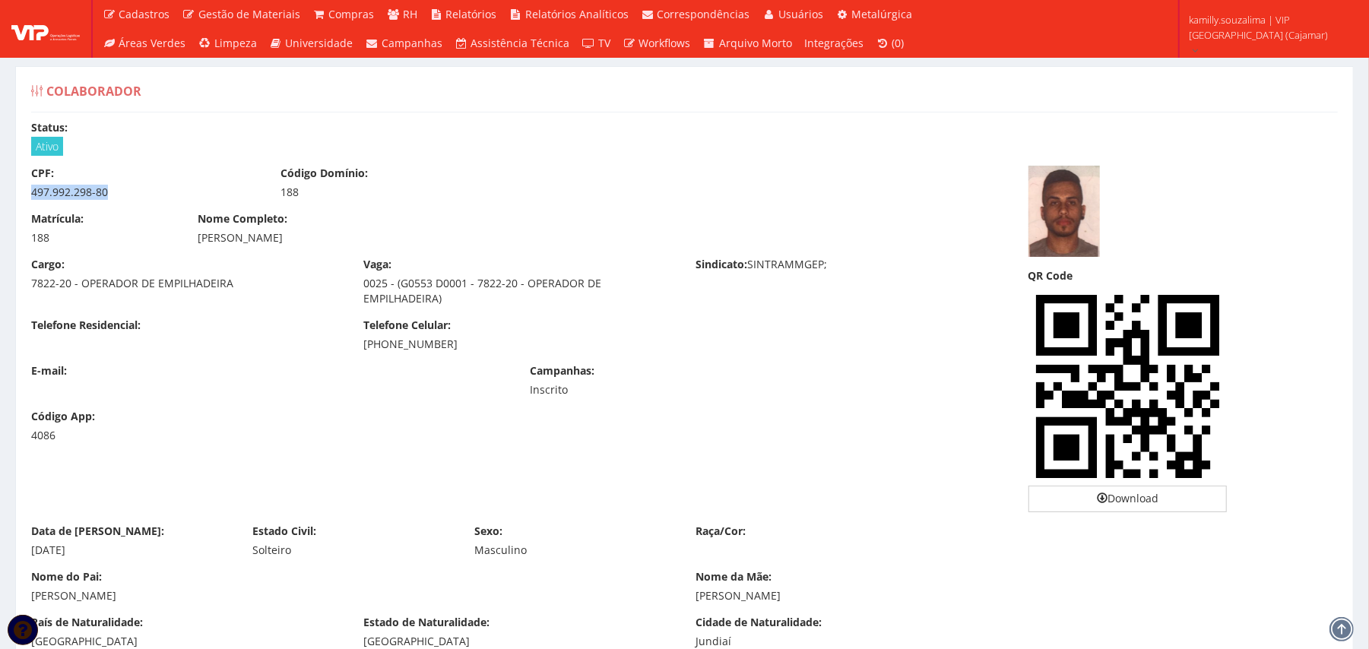
drag, startPoint x: 135, startPoint y: 192, endPoint x: 0, endPoint y: 193, distance: 135.4
copy div "497.992.298-80"
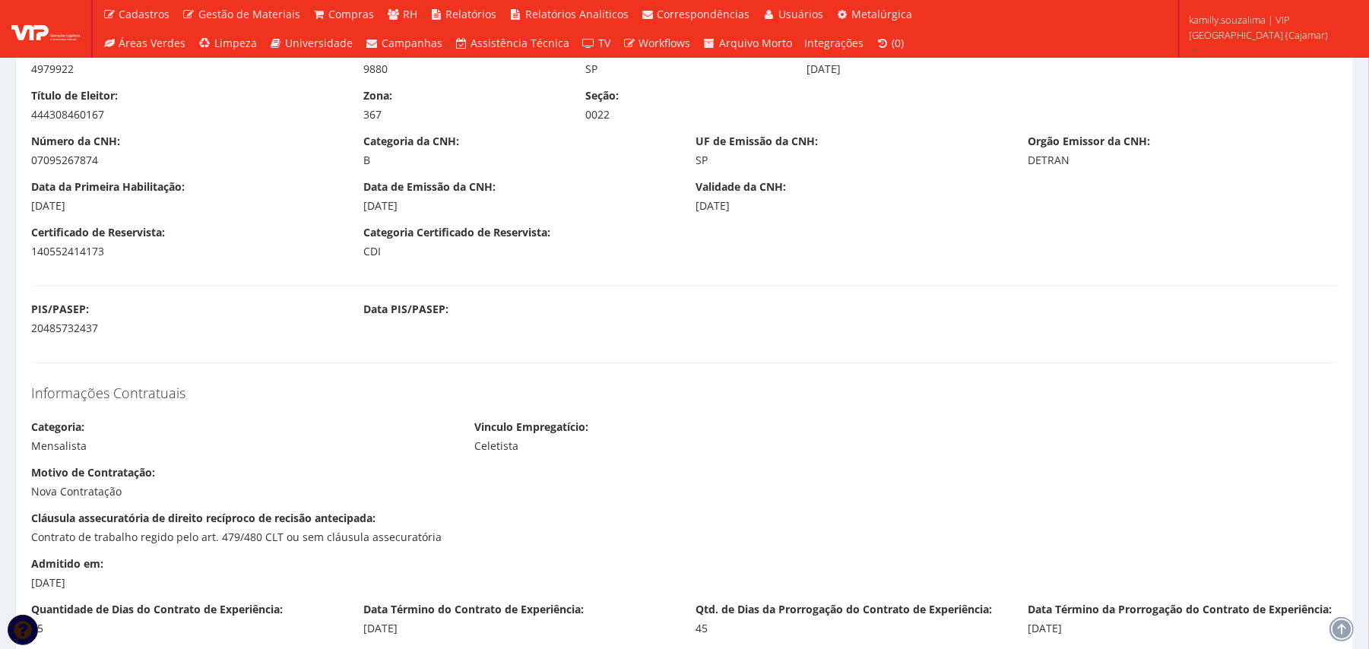
scroll to position [1217, 0]
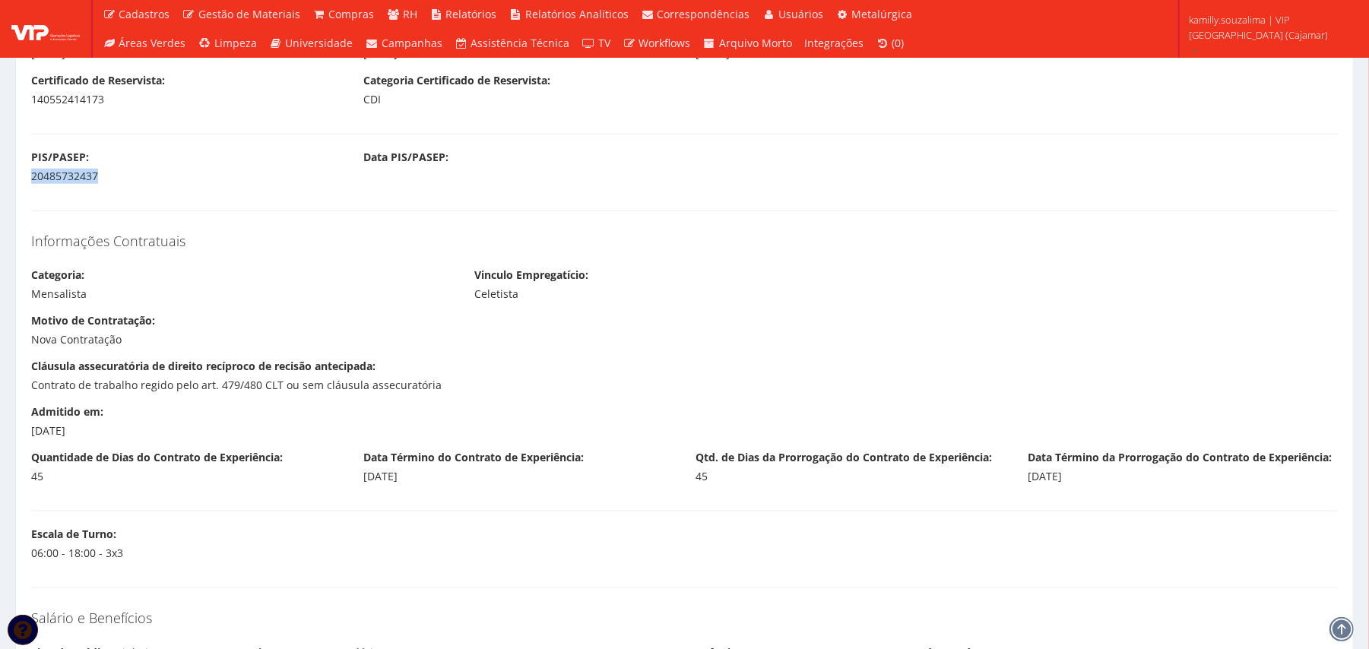
drag, startPoint x: 131, startPoint y: 186, endPoint x: 0, endPoint y: 179, distance: 130.9
copy div "20485732437"
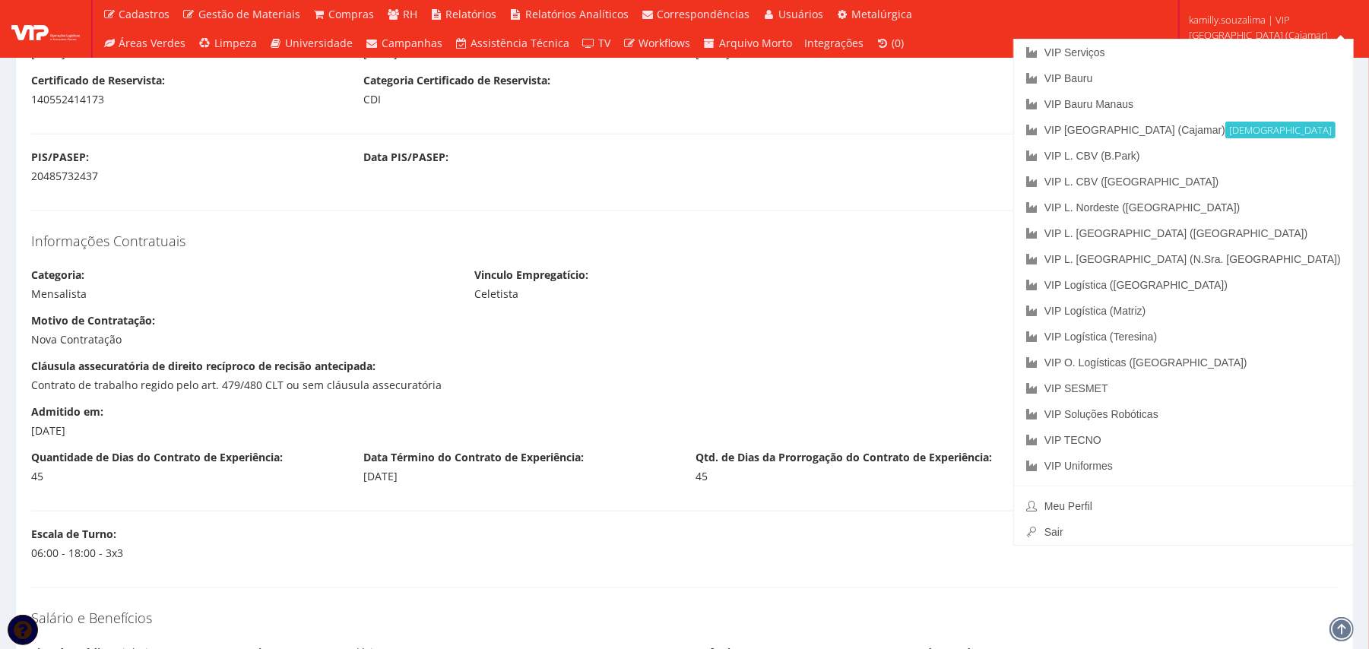
click at [998, 248] on h4 "Informações Contratuais" at bounding box center [684, 241] width 1307 height 15
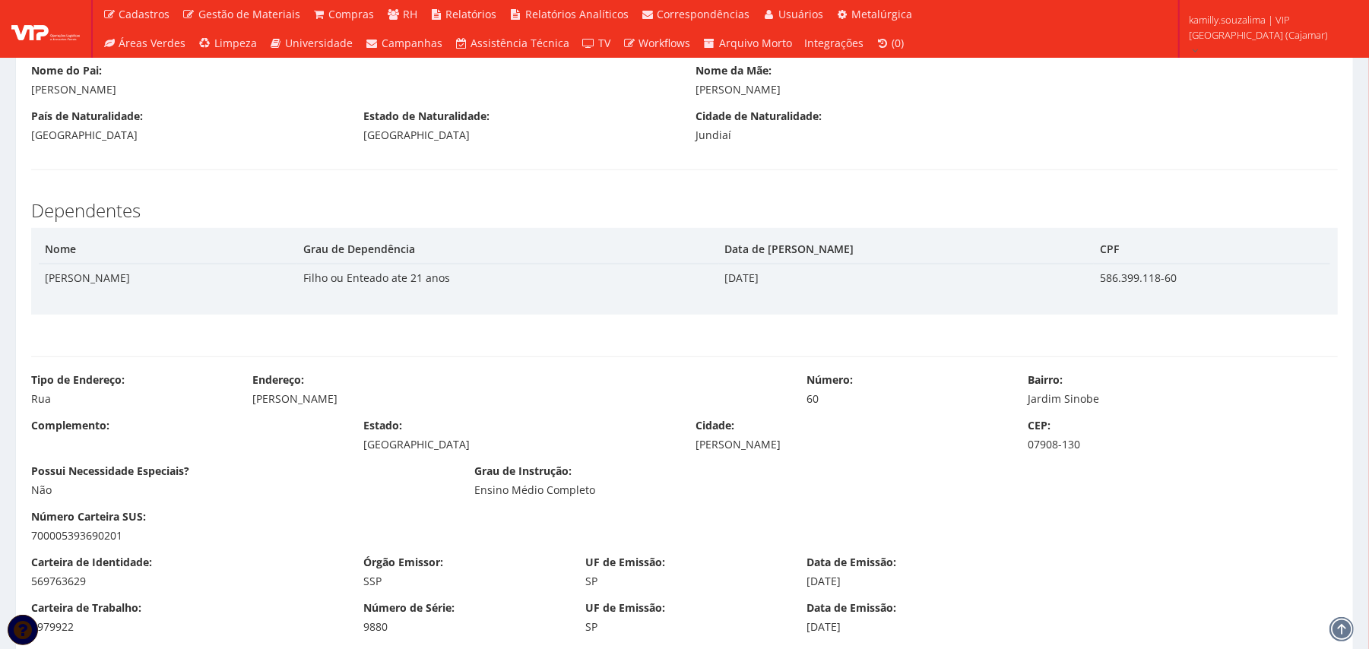
scroll to position [608, 0]
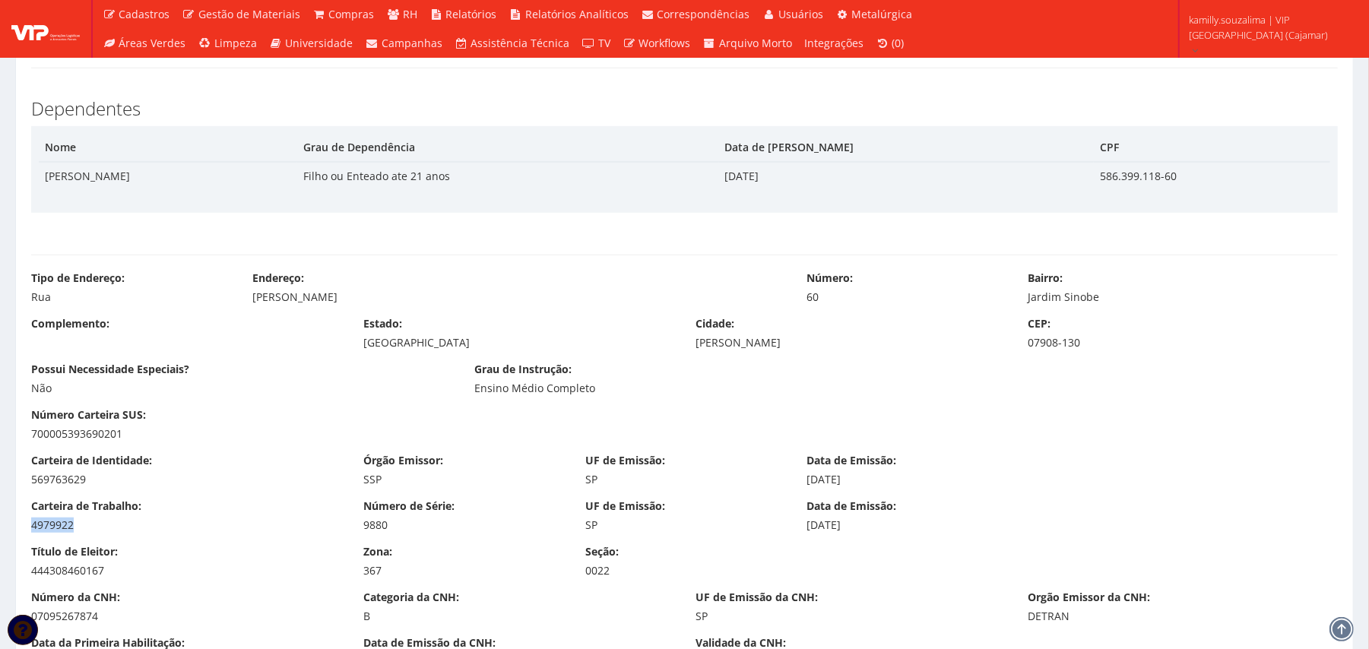
drag, startPoint x: 91, startPoint y: 527, endPoint x: 23, endPoint y: 520, distance: 68.8
click at [23, 520] on div "Carteira de Trabalho: 4979922" at bounding box center [186, 516] width 332 height 34
copy div "4979922"
drag, startPoint x: 438, startPoint y: 525, endPoint x: 359, endPoint y: 533, distance: 79.5
click at [359, 533] on div "Número de Série: 9880" at bounding box center [463, 516] width 222 height 34
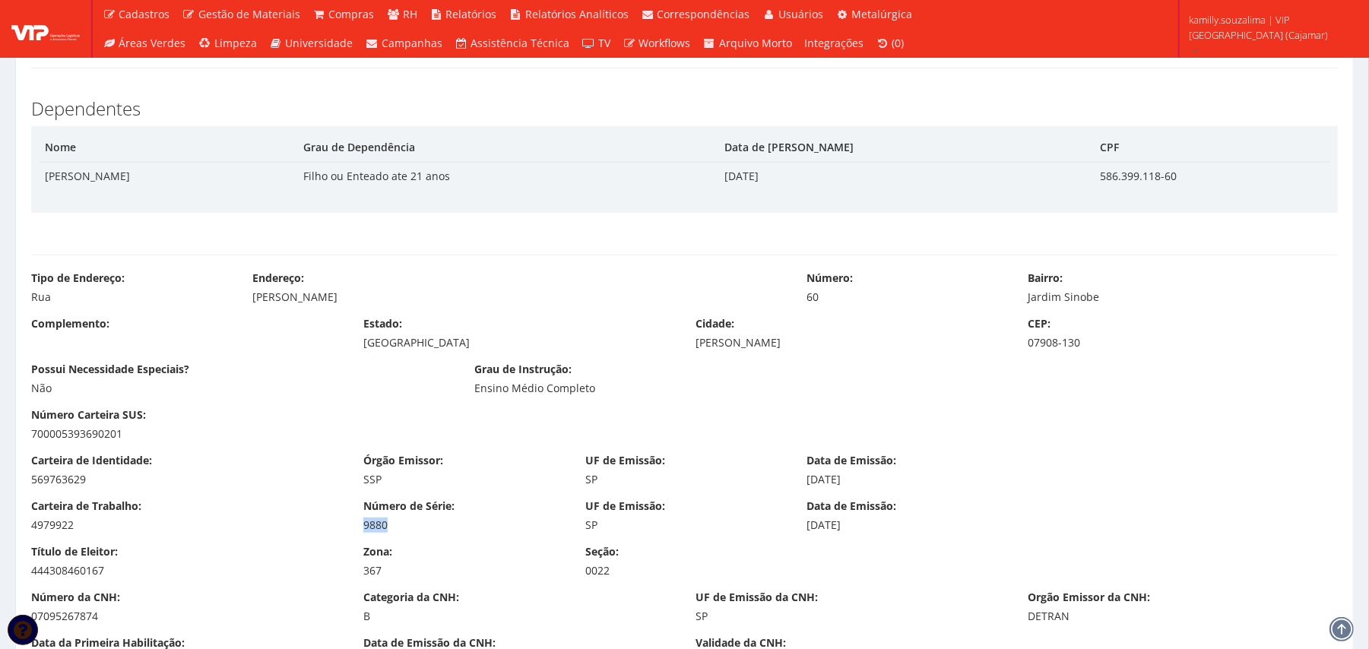
copy div "9880"
drag, startPoint x: 74, startPoint y: 533, endPoint x: 0, endPoint y: 530, distance: 73.8
copy div "4979922"
drag, startPoint x: 406, startPoint y: 521, endPoint x: 354, endPoint y: 529, distance: 53.1
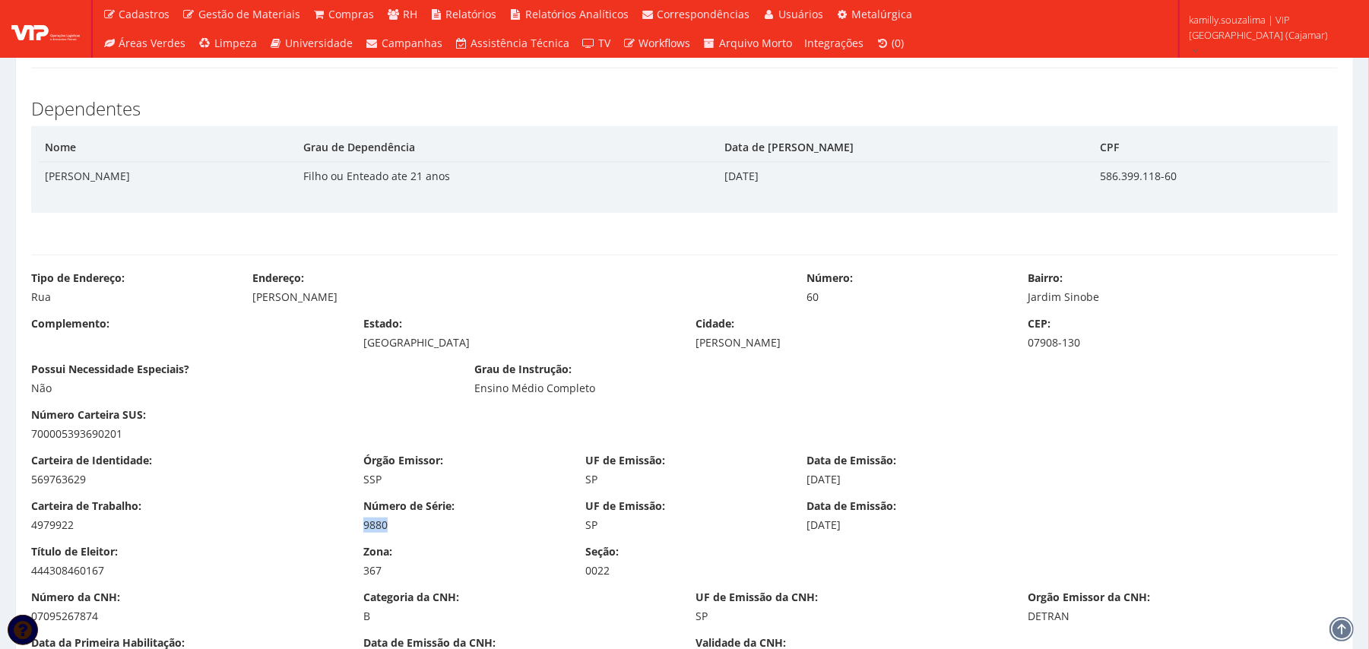
click at [354, 529] on div "Número de Série: 9880" at bounding box center [463, 516] width 222 height 34
copy div "9880"
drag, startPoint x: 888, startPoint y: 525, endPoint x: 803, endPoint y: 531, distance: 85.4
click at [803, 531] on div "Data de Emissão: 04/02/2022" at bounding box center [906, 516] width 222 height 34
copy div "[DATE]"
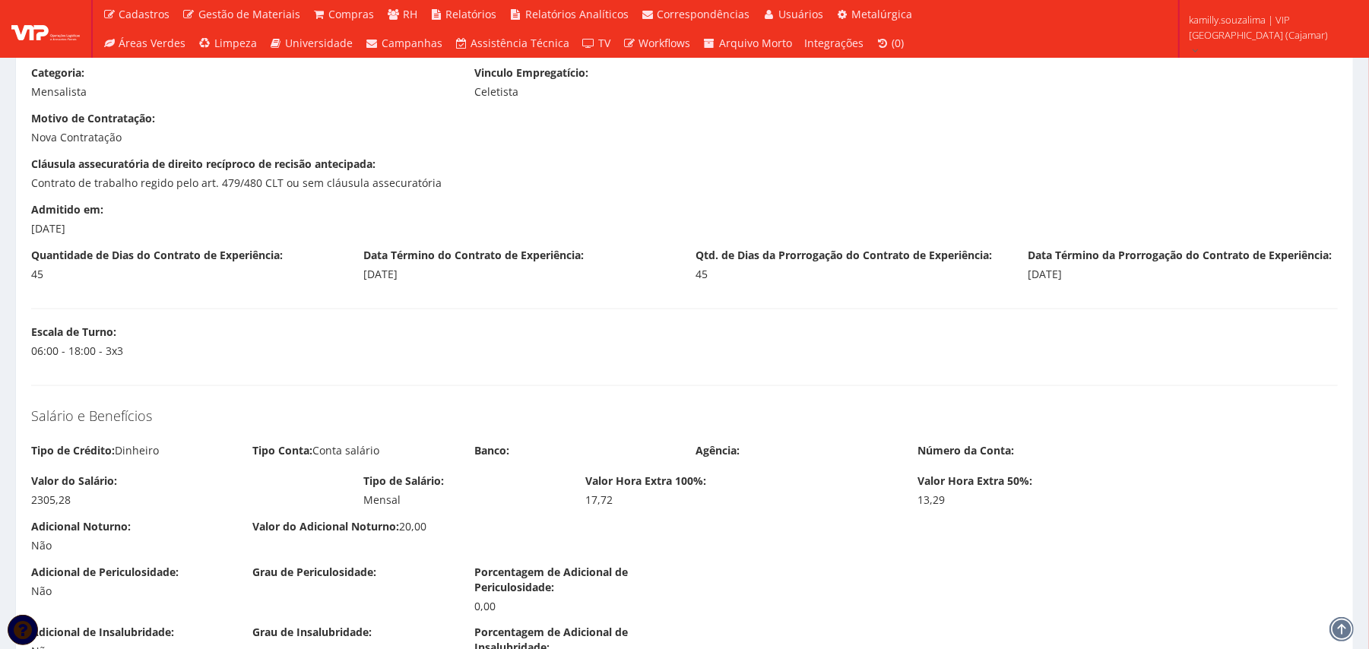
scroll to position [1014, 0]
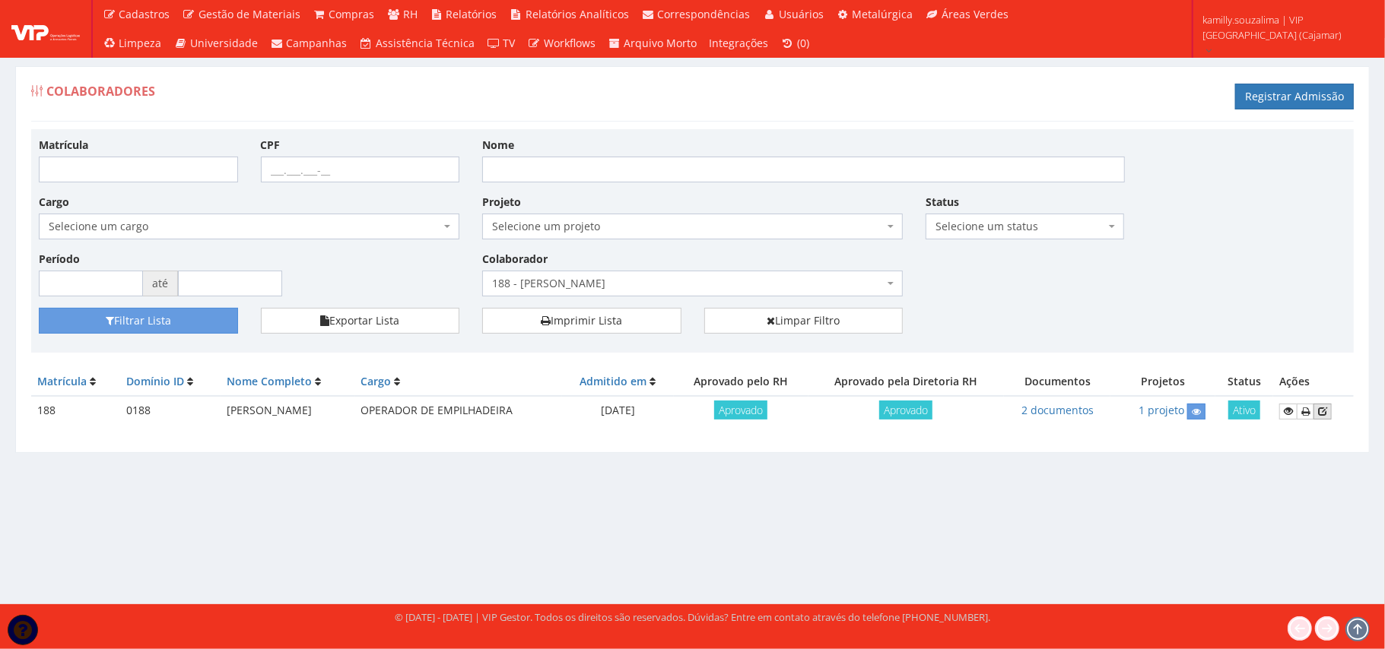
click at [1327, 406] on icon at bounding box center [1322, 411] width 9 height 11
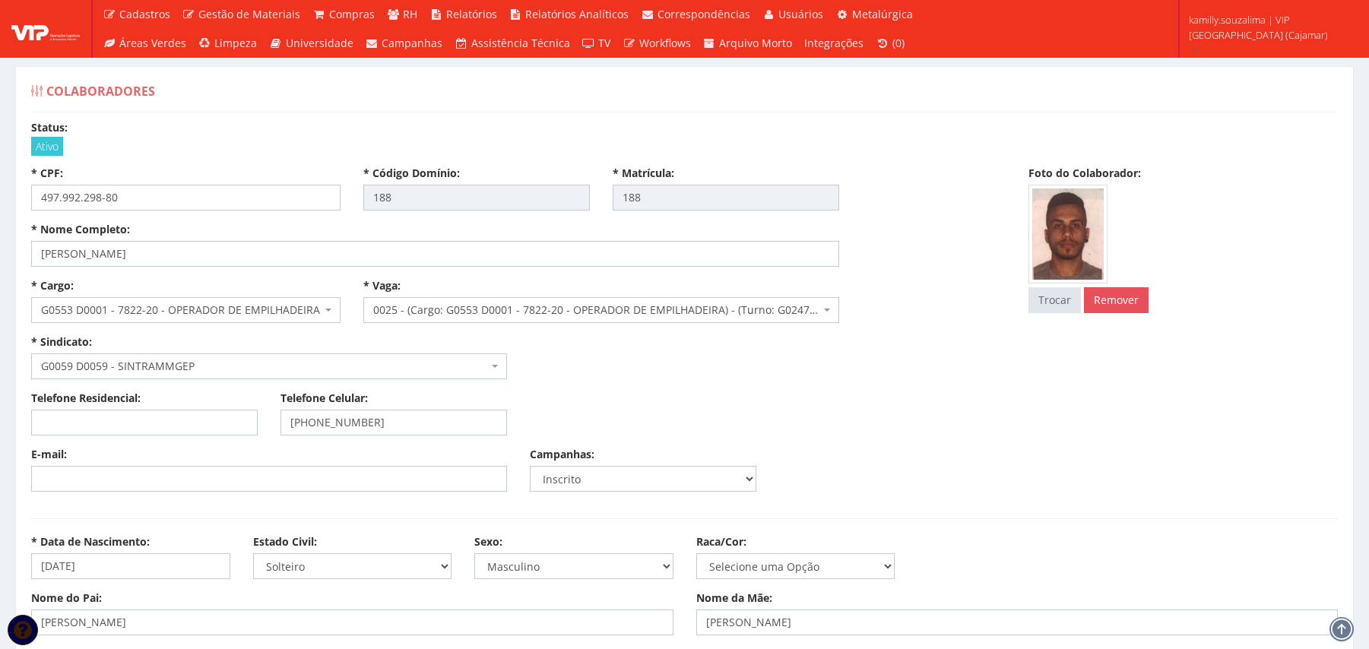
select select
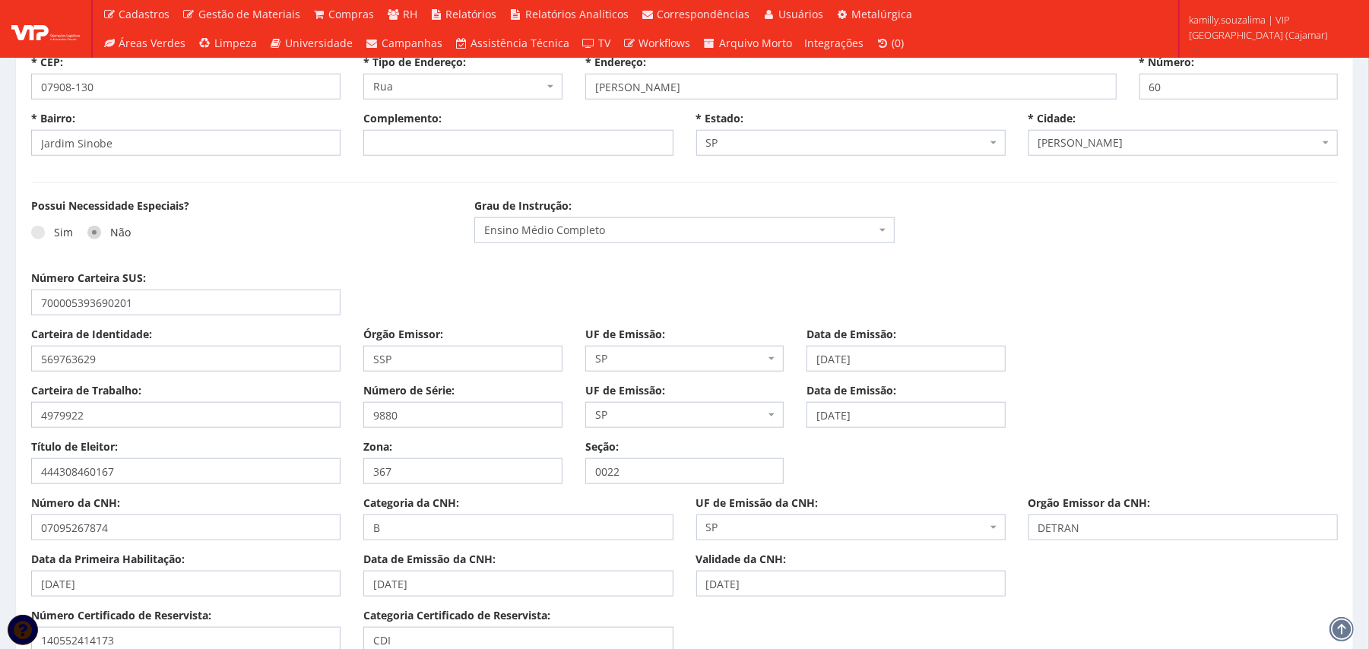
scroll to position [1115, 0]
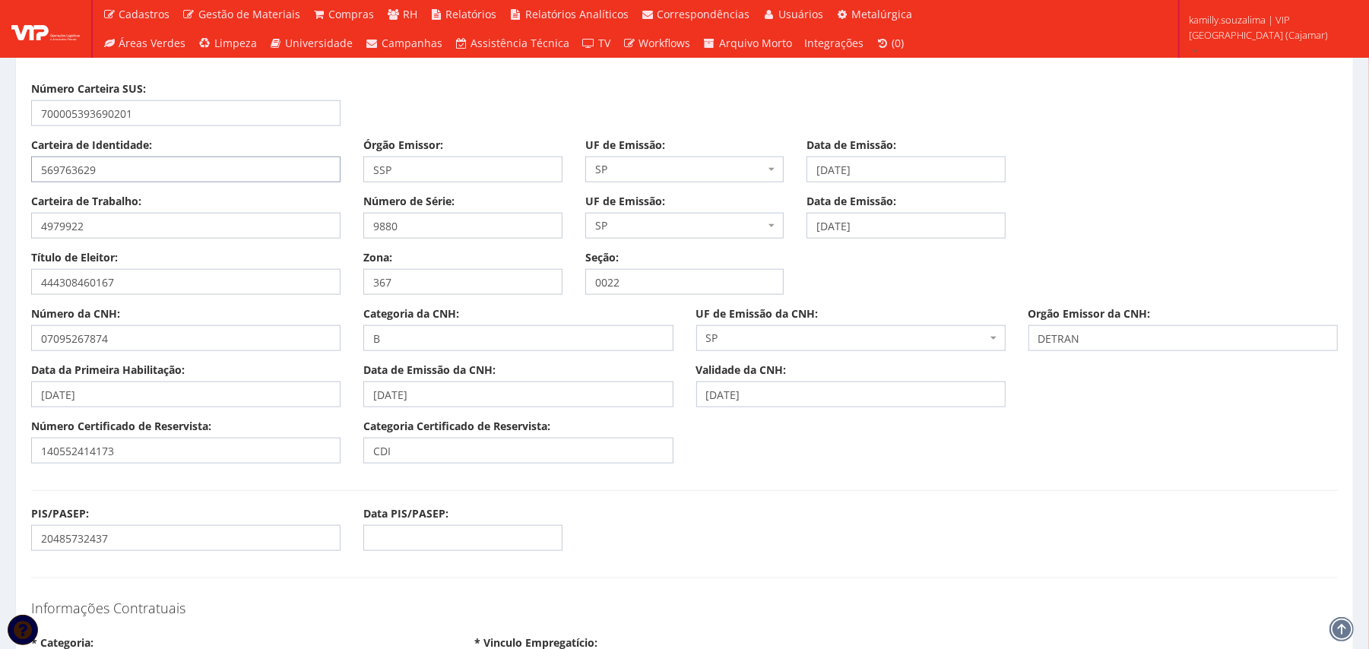
drag, startPoint x: 129, startPoint y: 174, endPoint x: 0, endPoint y: 174, distance: 128.5
drag, startPoint x: 926, startPoint y: 169, endPoint x: 814, endPoint y: 172, distance: 112.6
click at [814, 172] on input "[DATE]" at bounding box center [906, 170] width 199 height 26
drag, startPoint x: 83, startPoint y: 287, endPoint x: 1, endPoint y: 281, distance: 82.3
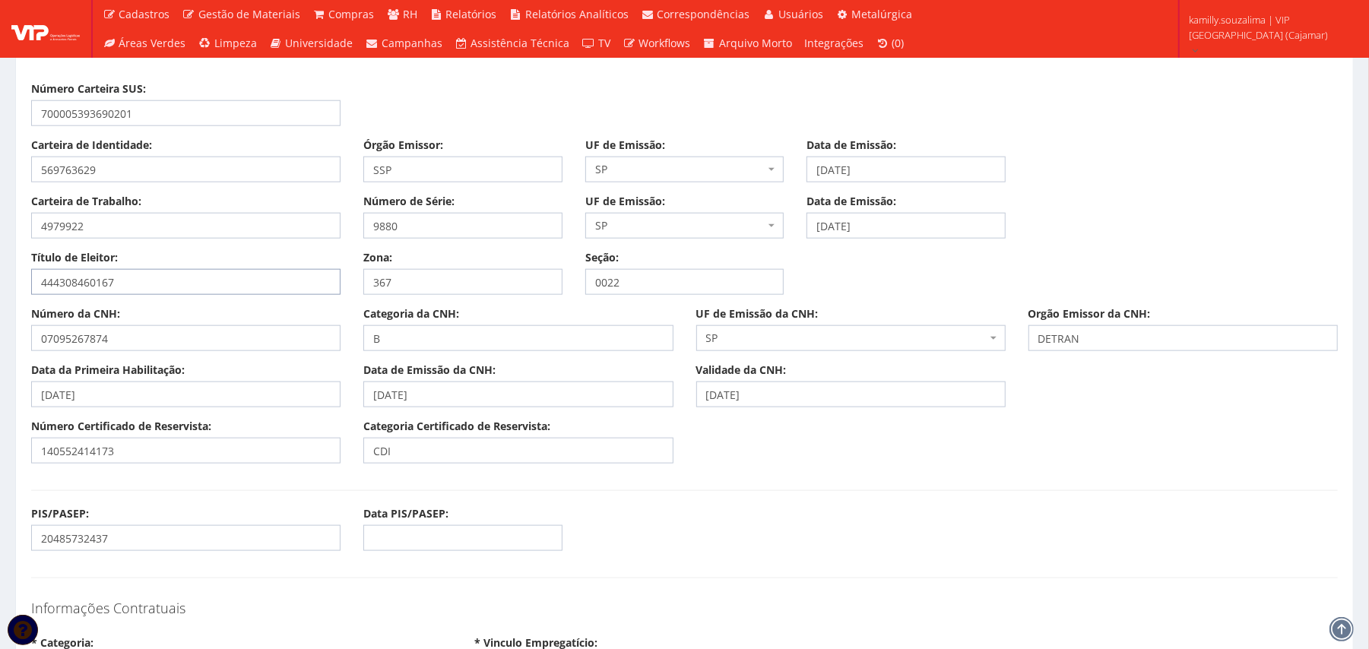
drag, startPoint x: 390, startPoint y: 277, endPoint x: 336, endPoint y: 275, distance: 54.0
click at [336, 275] on div "Título de Eleitor: 444308460167 Zona: 367 Seção: 0022" at bounding box center [685, 278] width 1330 height 56
drag, startPoint x: 643, startPoint y: 280, endPoint x: 529, endPoint y: 284, distance: 114.1
click at [529, 284] on div "Título de Eleitor: 444308460167 Zona: 367 Seção: 0022" at bounding box center [685, 278] width 1330 height 56
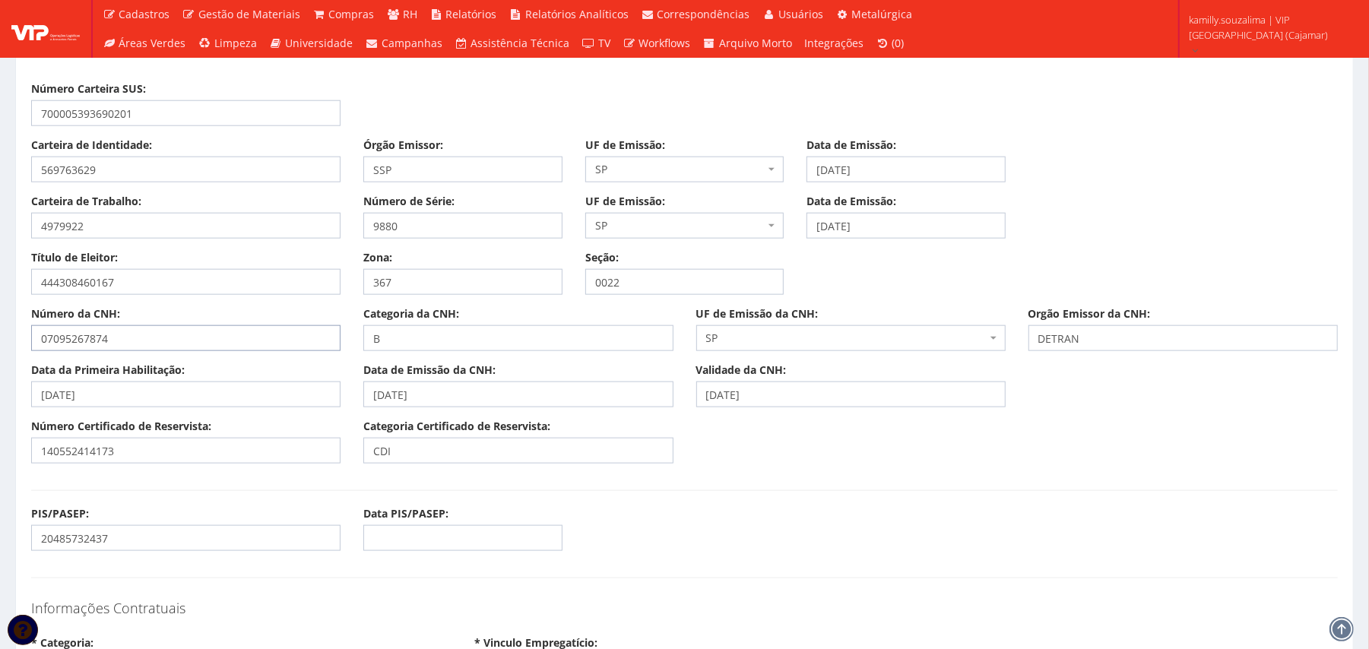
drag, startPoint x: 138, startPoint y: 338, endPoint x: 13, endPoint y: 336, distance: 125.5
drag, startPoint x: 105, startPoint y: 395, endPoint x: 0, endPoint y: 396, distance: 104.9
drag, startPoint x: 570, startPoint y: 395, endPoint x: 312, endPoint y: 405, distance: 257.9
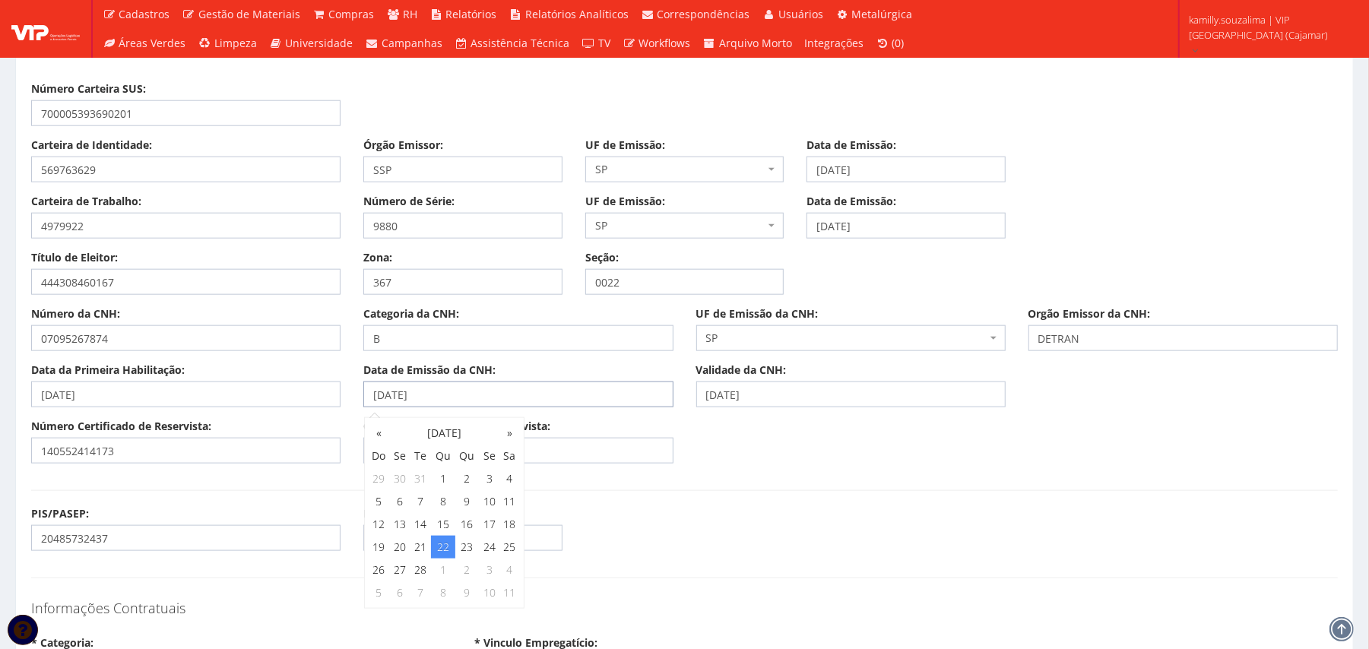
click at [312, 405] on div "Data da Primeira Habilitação: [DATE] Data de Emissão da CNH: [DATE] Validade da…" at bounding box center [685, 391] width 1330 height 56
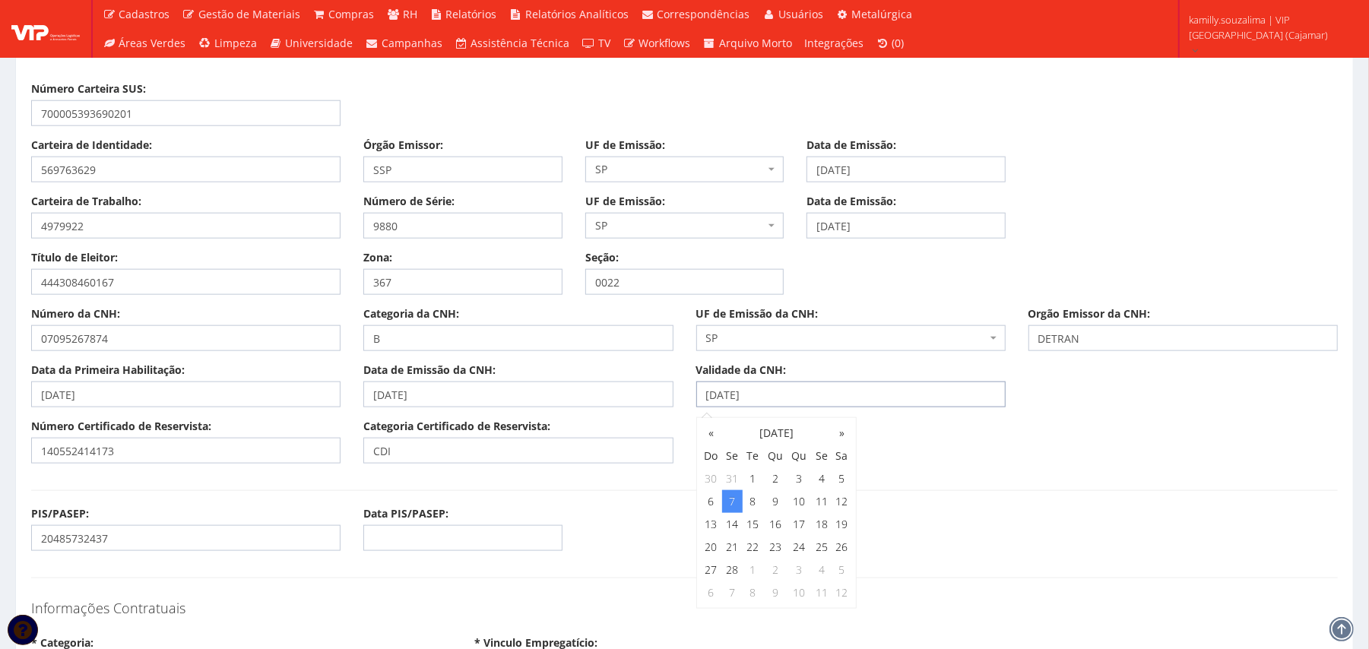
drag, startPoint x: 847, startPoint y: 398, endPoint x: 659, endPoint y: 408, distance: 188.8
click at [659, 408] on div "Data da Primeira Habilitação: [DATE] Data de Emissão da CNH: [DATE] Validade da…" at bounding box center [685, 391] width 1330 height 56
drag, startPoint x: 144, startPoint y: 448, endPoint x: 0, endPoint y: 463, distance: 145.3
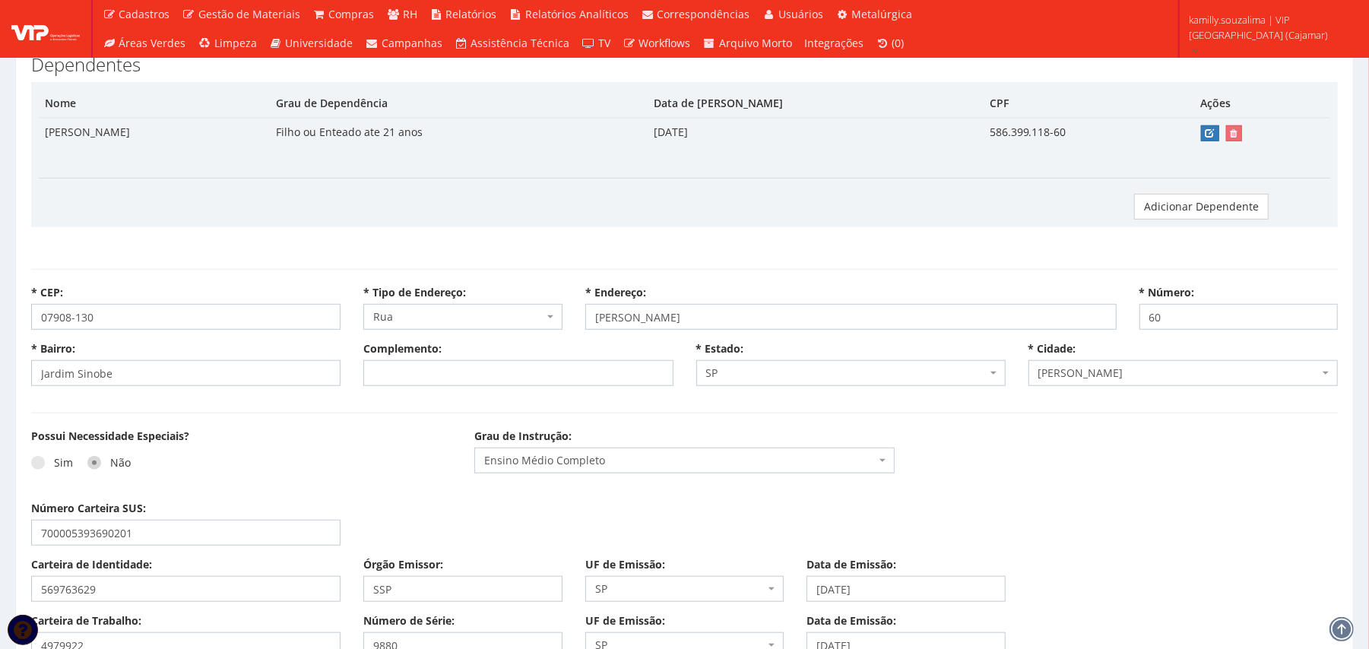
scroll to position [608, 0]
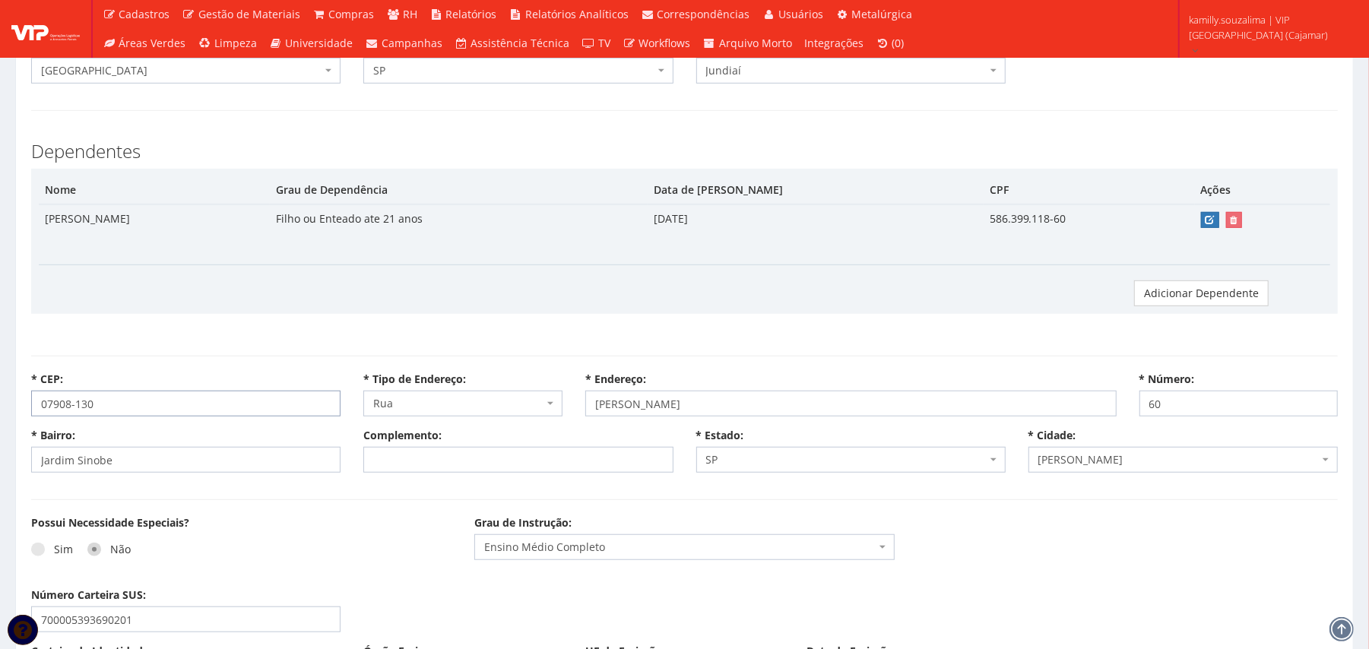
drag, startPoint x: 52, startPoint y: 388, endPoint x: 13, endPoint y: 395, distance: 40.3
select select
type input "Carregando..."
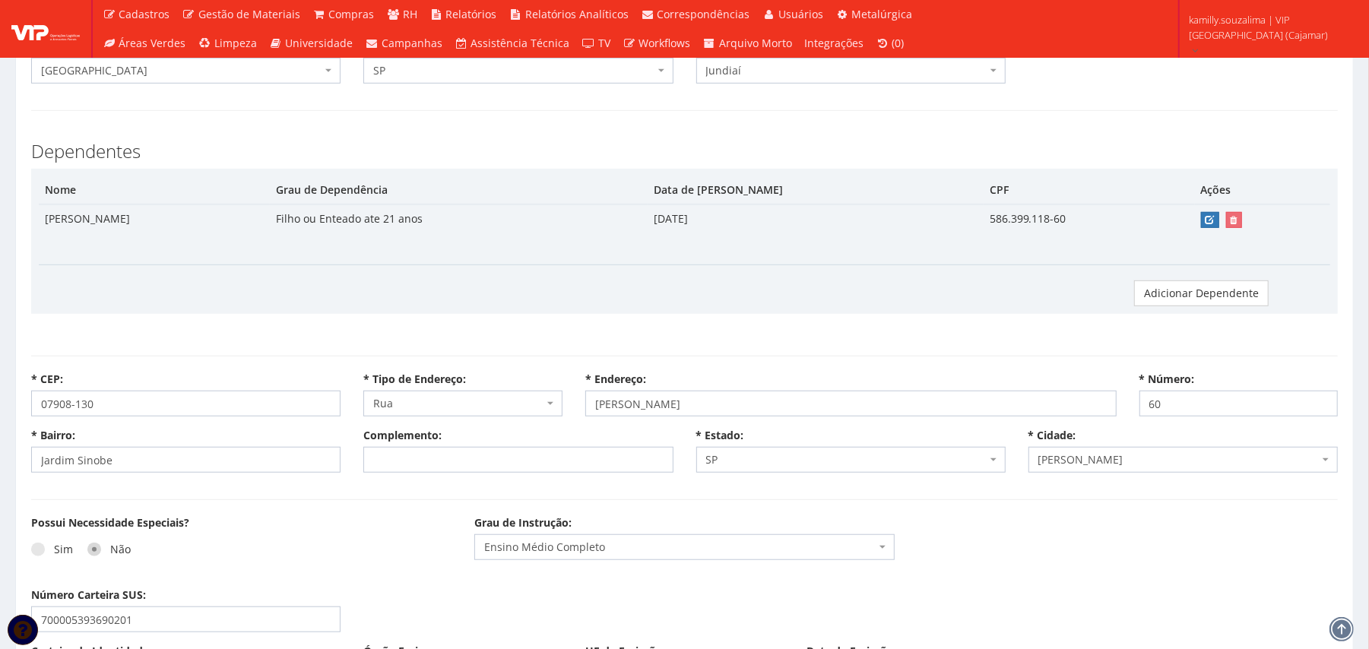
type input "Carregando..."
select select
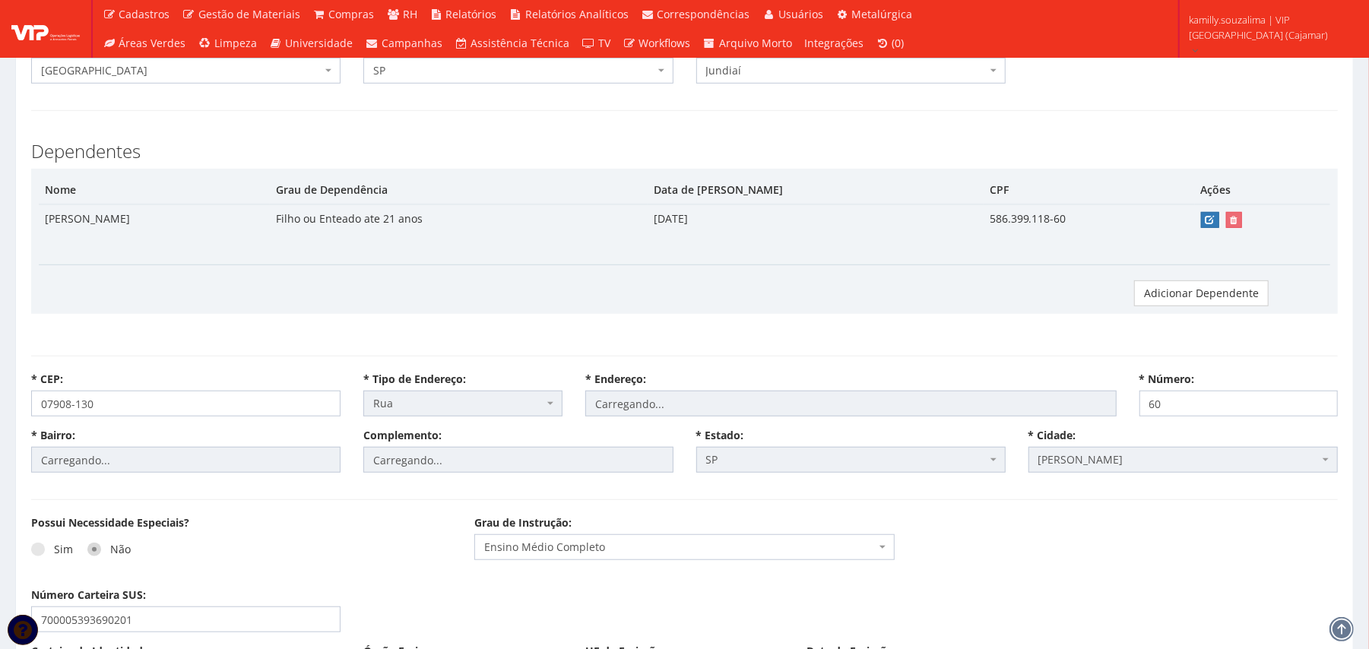
select select "rua"
type input "[PERSON_NAME]"
type input "Jardim Sinobe"
select select "25"
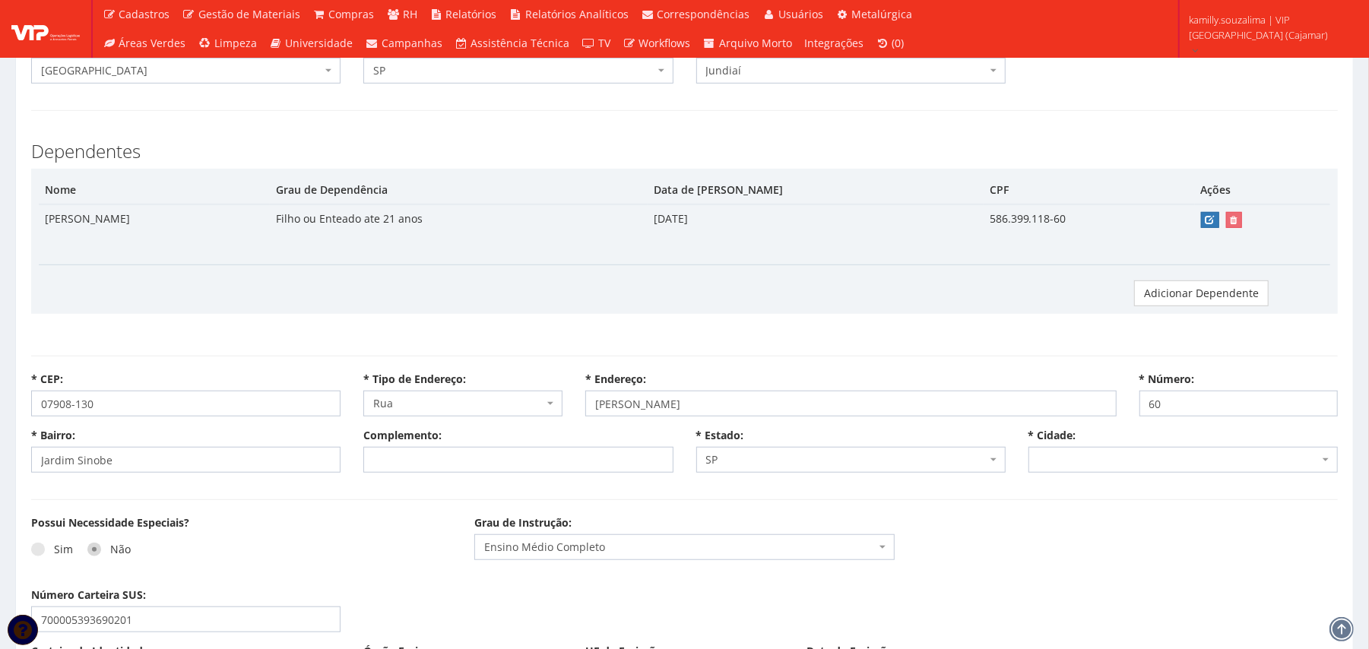
select select "4894"
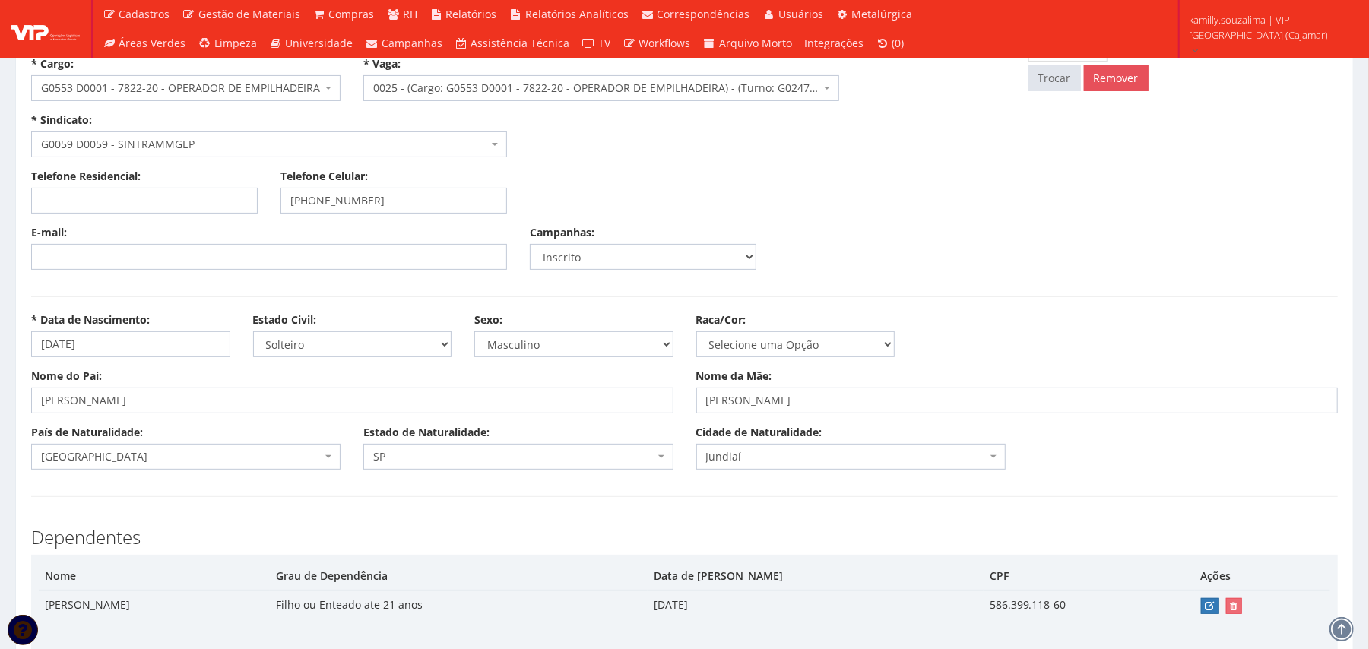
scroll to position [101, 0]
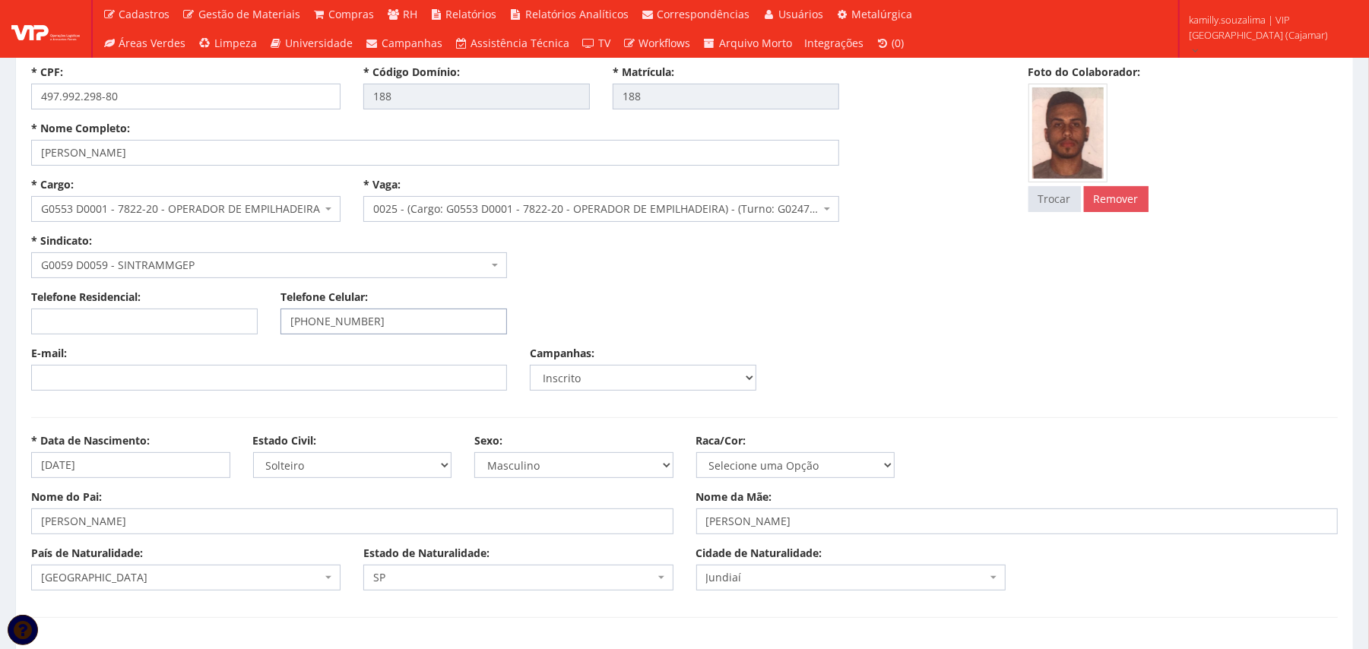
select select
type input "Carregando..."
select select
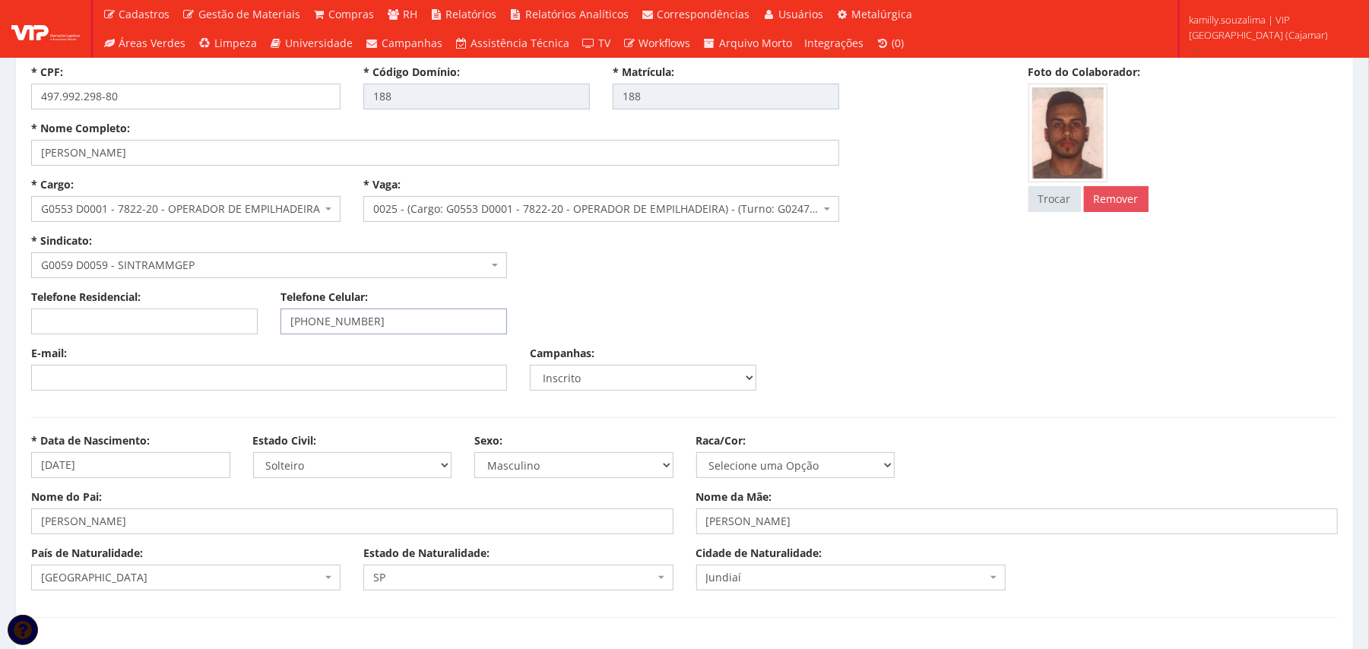
select select
drag, startPoint x: 392, startPoint y: 320, endPoint x: 313, endPoint y: 320, distance: 79.1
click at [313, 320] on input "[PHONE_NUMBER]" at bounding box center [394, 322] width 227 height 26
select select "rua"
type input "[PERSON_NAME]"
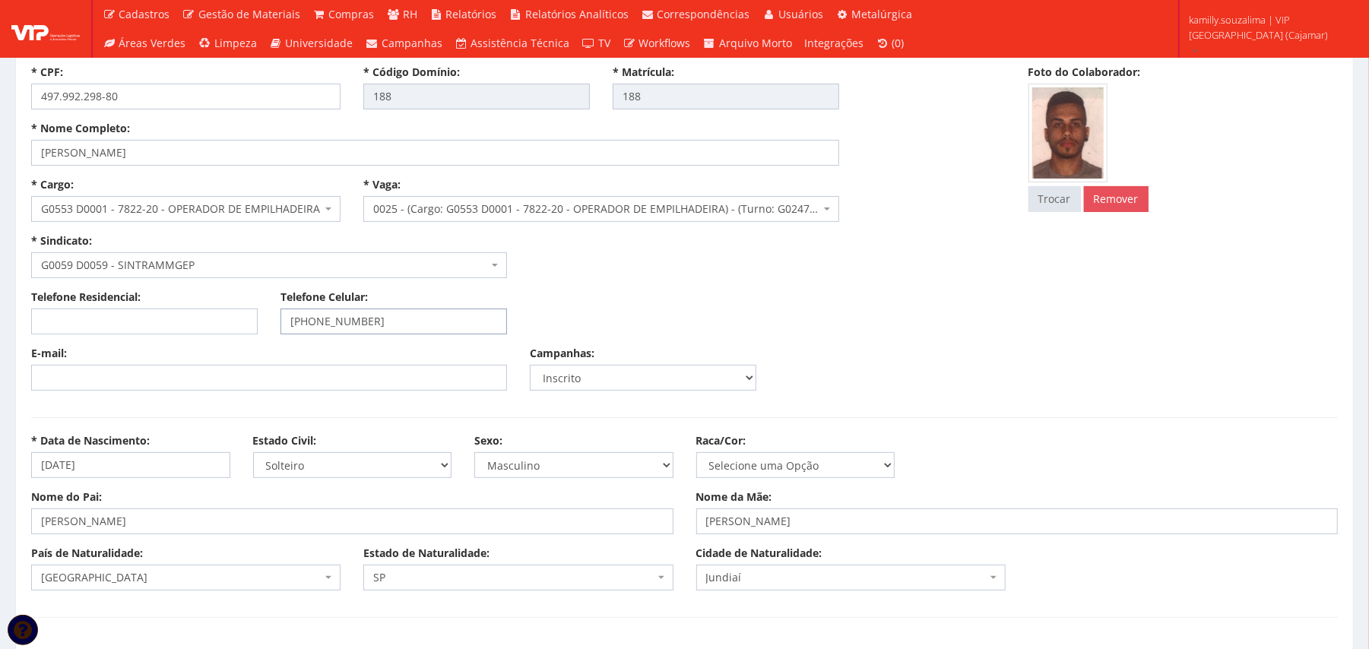
type input "Jardim Sinobe"
select select "25"
select select "4894"
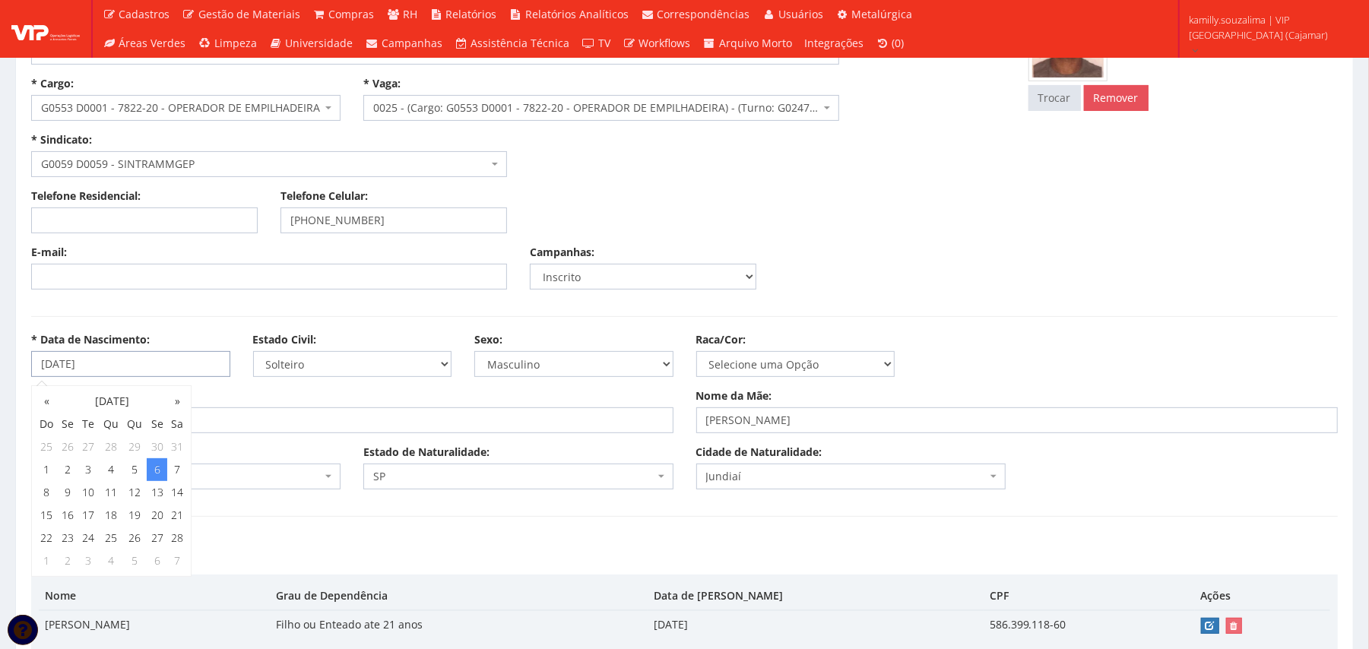
drag, startPoint x: 161, startPoint y: 363, endPoint x: 30, endPoint y: 365, distance: 130.8
click at [30, 365] on div "* Data de Nascimento: [DATE]" at bounding box center [131, 354] width 222 height 45
click at [406, 558] on h3 "Dependentes" at bounding box center [684, 557] width 1307 height 20
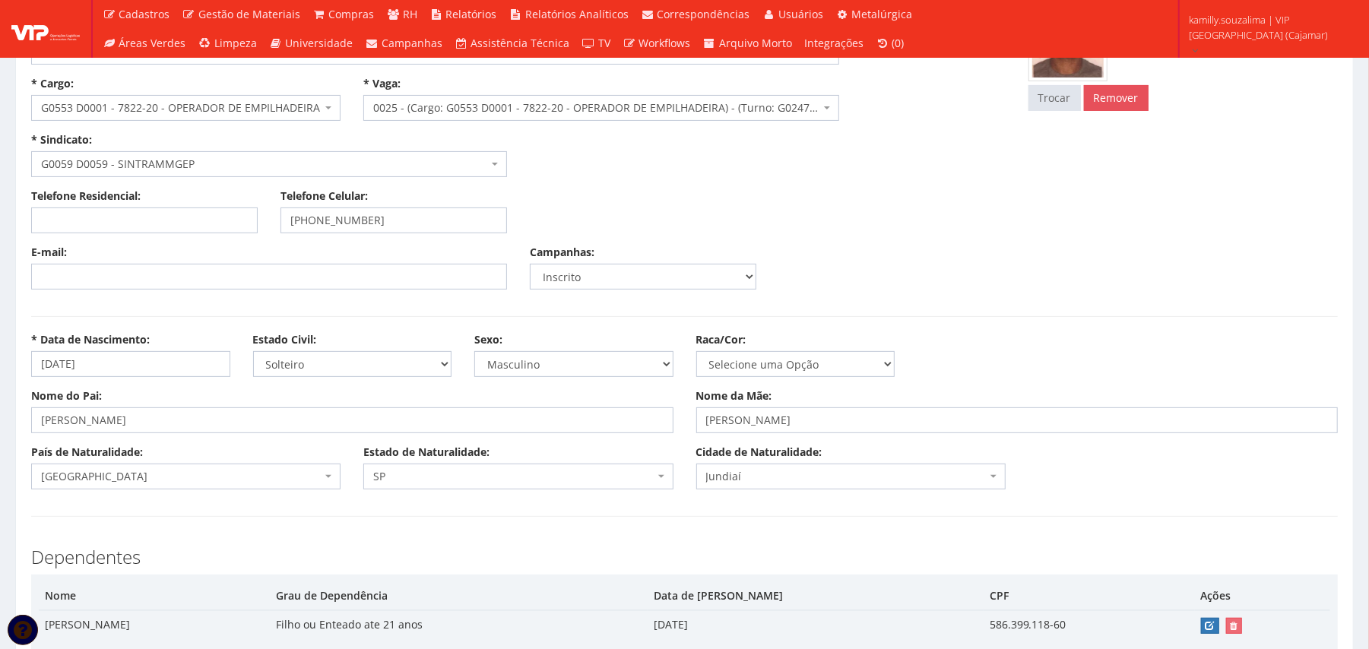
drag, startPoint x: 259, startPoint y: 432, endPoint x: 80, endPoint y: 420, distance: 179.9
click at [40, 417] on div "Nome do Pai: [PERSON_NAME] Nome da Mãe: [PERSON_NAME]" at bounding box center [685, 417] width 1330 height 56
drag, startPoint x: 248, startPoint y: 424, endPoint x: 0, endPoint y: 402, distance: 248.9
drag, startPoint x: 827, startPoint y: 424, endPoint x: 588, endPoint y: 423, distance: 239.5
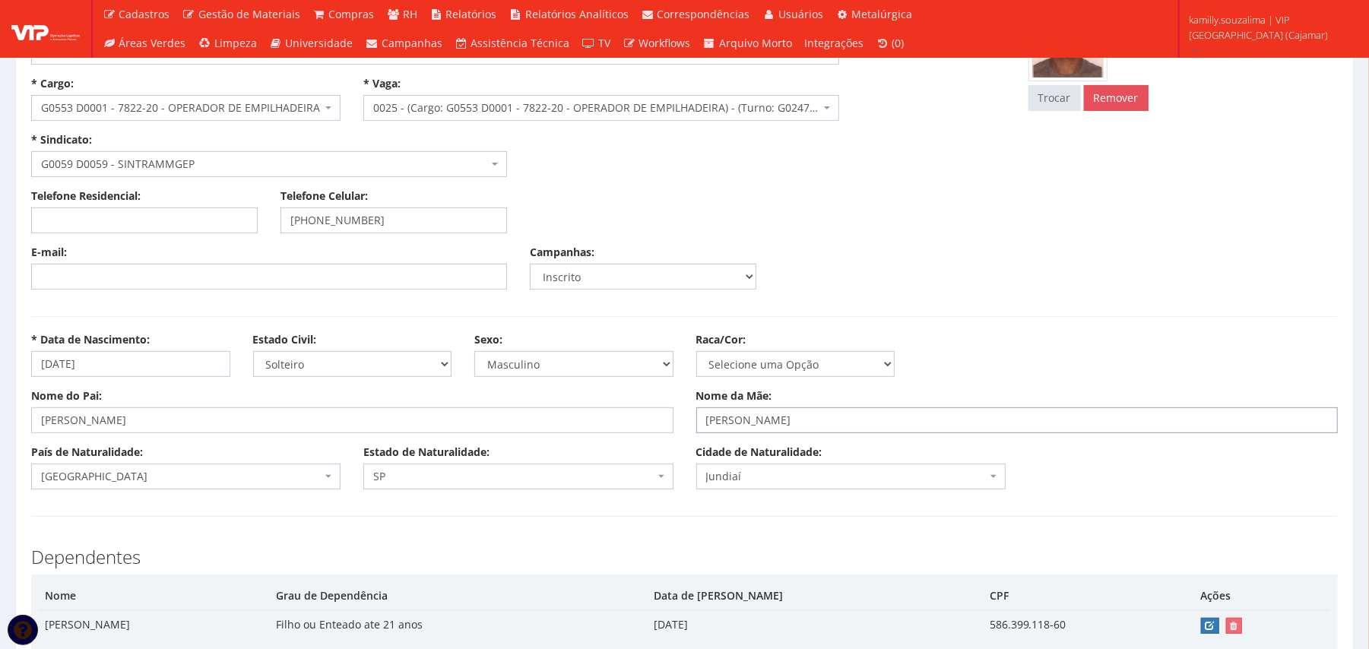
click at [588, 423] on div "Nome do Pai: [PERSON_NAME] Nome da Mãe: [PERSON_NAME]" at bounding box center [685, 417] width 1330 height 56
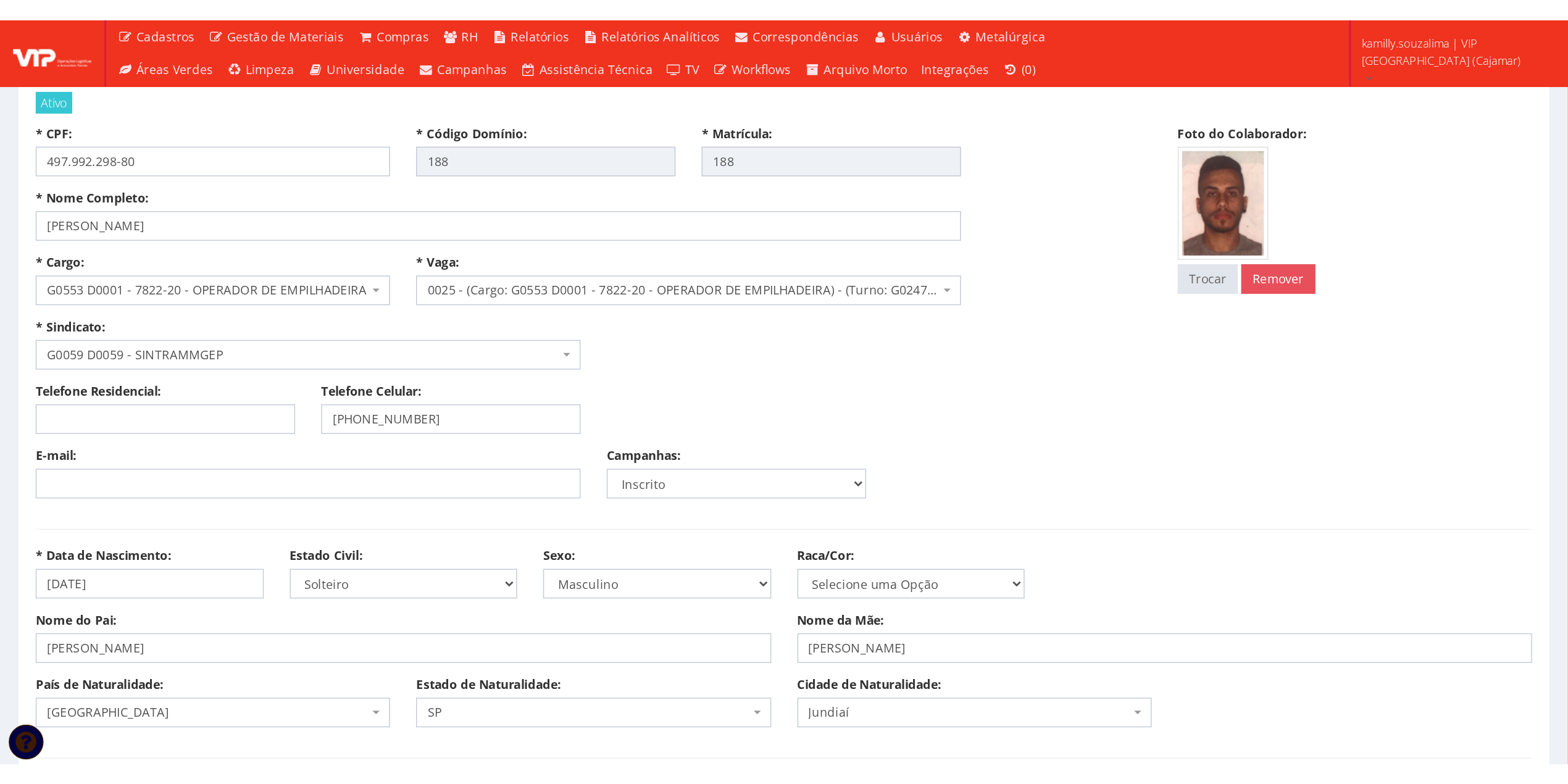
scroll to position [0, 0]
